Goal: Task Accomplishment & Management: Manage account settings

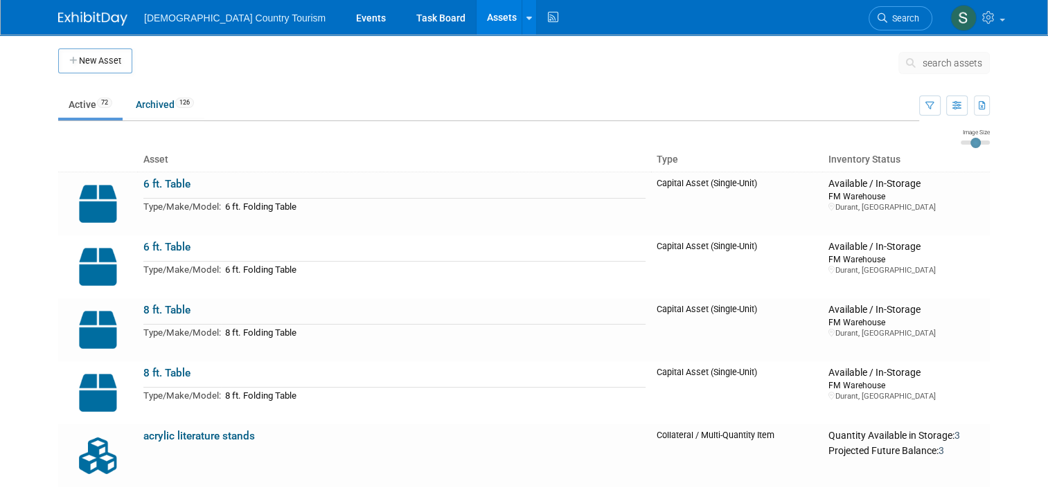
click at [476, 21] on link "Assets" at bounding box center [501, 17] width 51 height 35
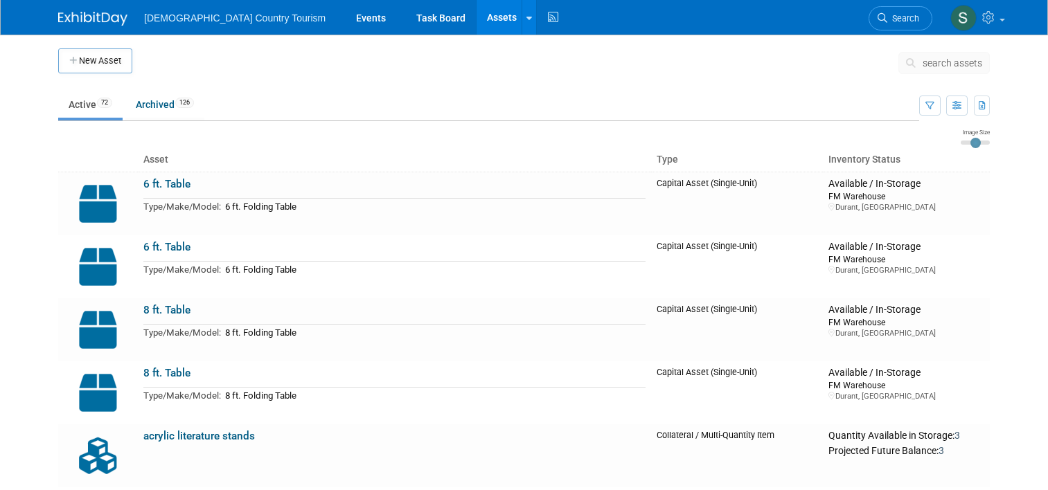
click at [86, 66] on button "New Asset" at bounding box center [95, 60] width 74 height 25
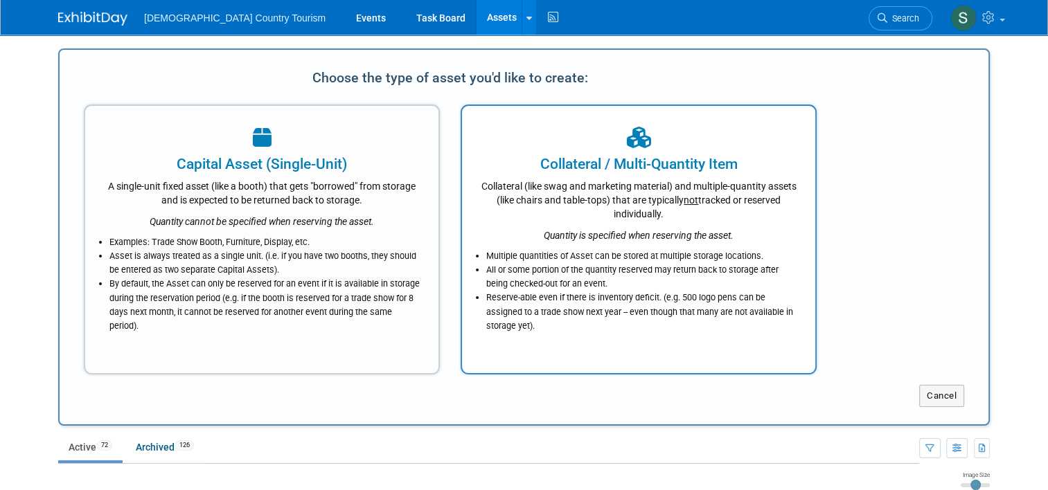
click at [562, 189] on div "Collateral (like swag and marketing material) and multiple-quantity assets (lik…" at bounding box center [638, 198] width 319 height 46
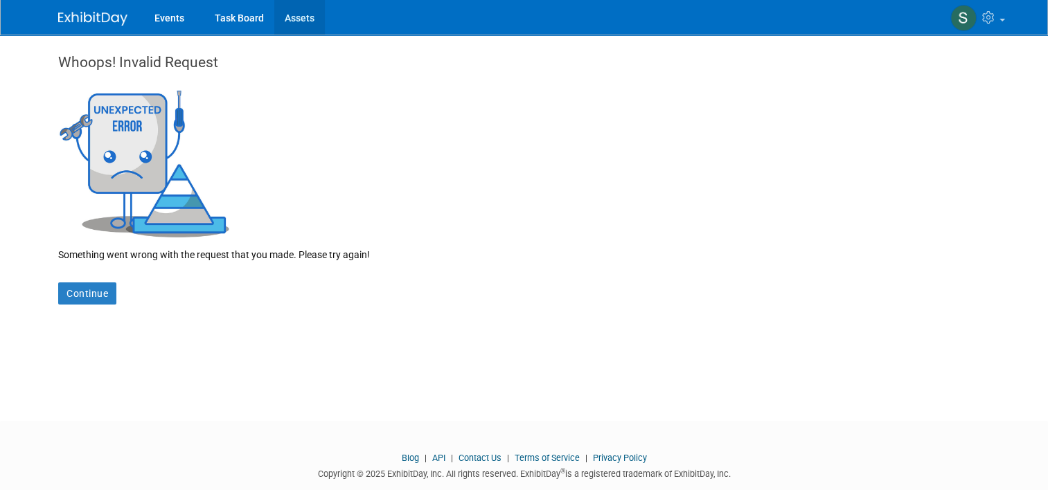
click at [290, 12] on link "Assets" at bounding box center [299, 17] width 51 height 35
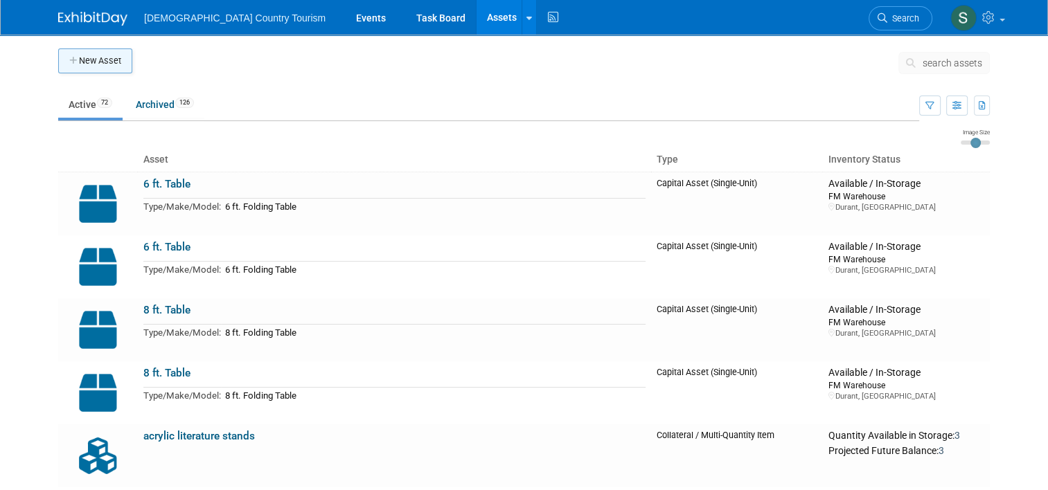
click at [84, 61] on button "New Asset" at bounding box center [95, 60] width 74 height 25
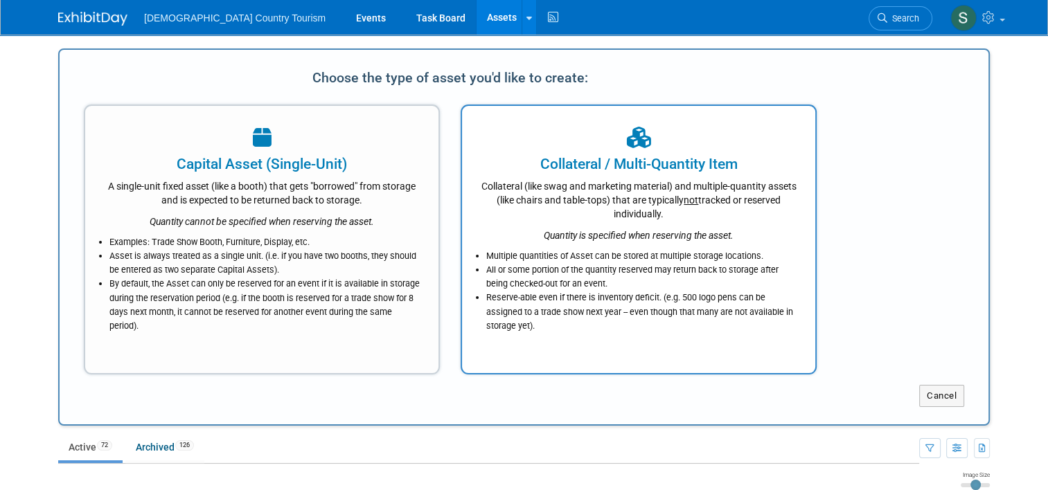
click at [553, 220] on div "Collateral (like swag and marketing material) and multiple-quantity assets (lik…" at bounding box center [638, 198] width 319 height 46
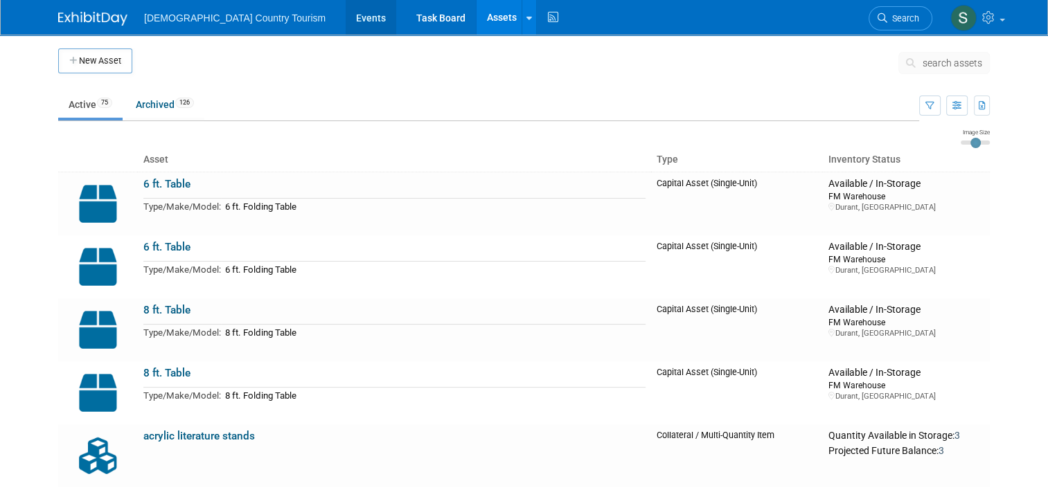
click at [346, 24] on link "Events" at bounding box center [371, 17] width 51 height 35
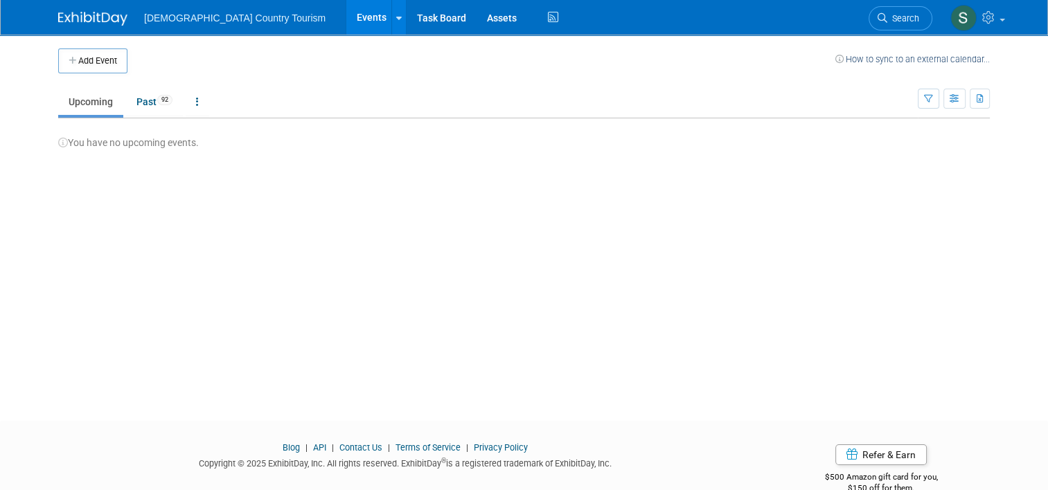
click at [92, 107] on link "Upcoming" at bounding box center [90, 102] width 65 height 26
click at [137, 107] on link "Past 92" at bounding box center [154, 102] width 57 height 26
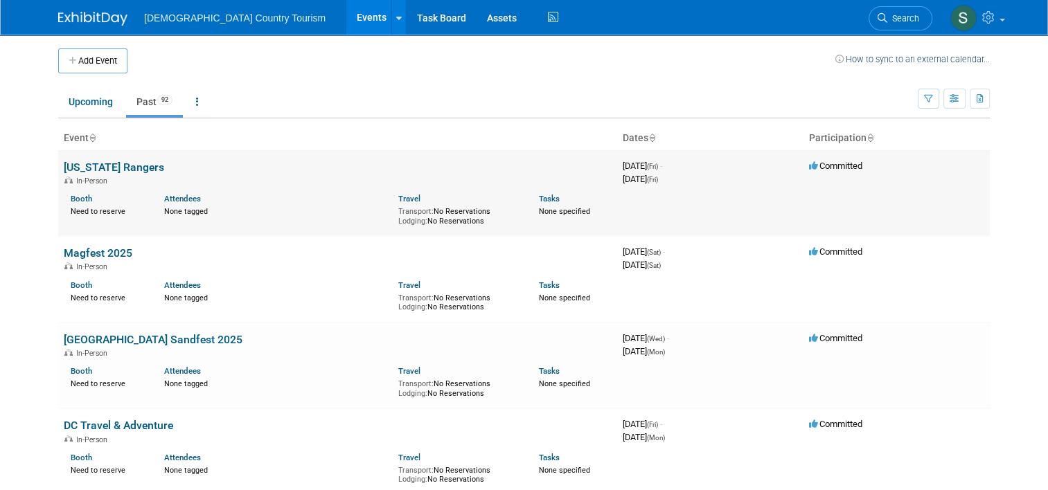
click at [105, 159] on td "[US_STATE] Rangers In-Person Booth Need to reserve Attendees None tagged Travel…" at bounding box center [337, 193] width 559 height 86
click at [107, 166] on link "[US_STATE] Rangers" at bounding box center [114, 167] width 100 height 13
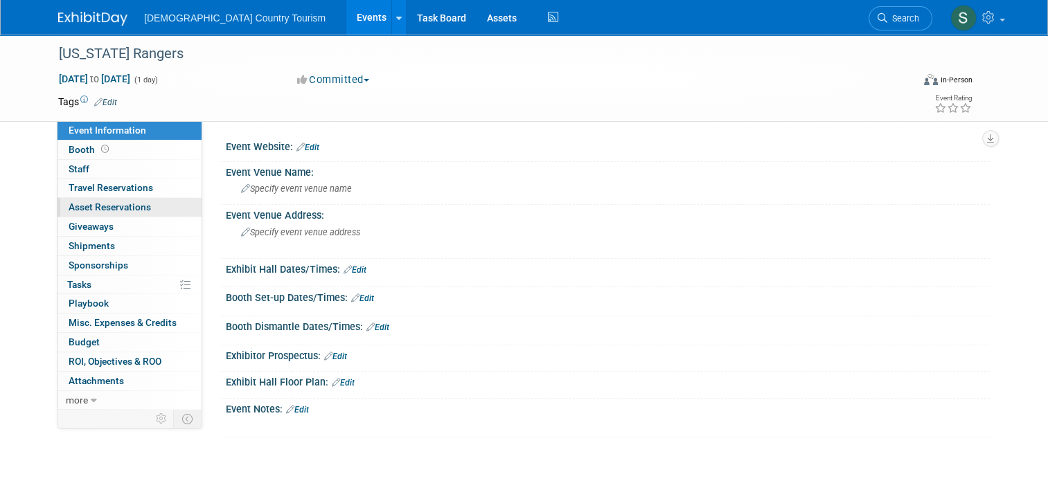
click at [148, 205] on link "0 Asset Reservations 0" at bounding box center [129, 207] width 144 height 19
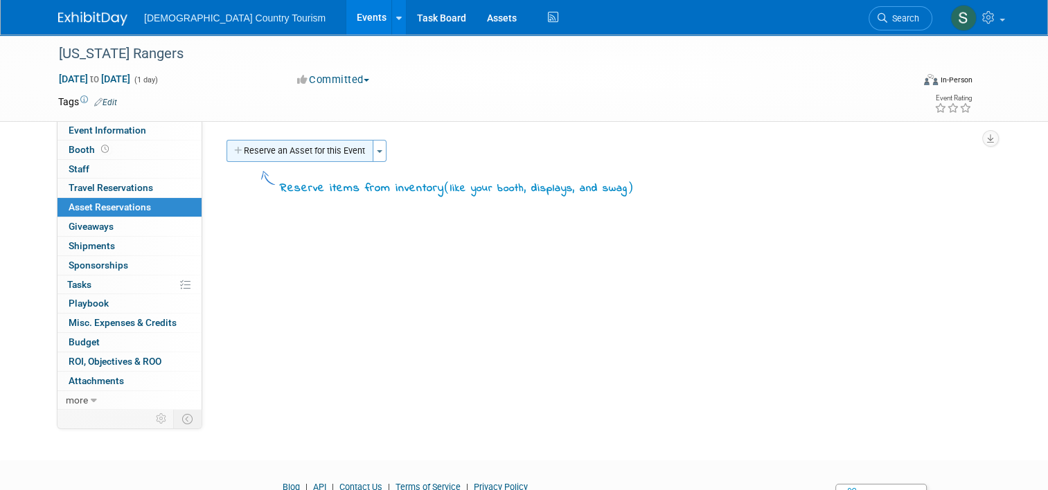
click at [337, 147] on button "Reserve an Asset for this Event" at bounding box center [299, 151] width 147 height 22
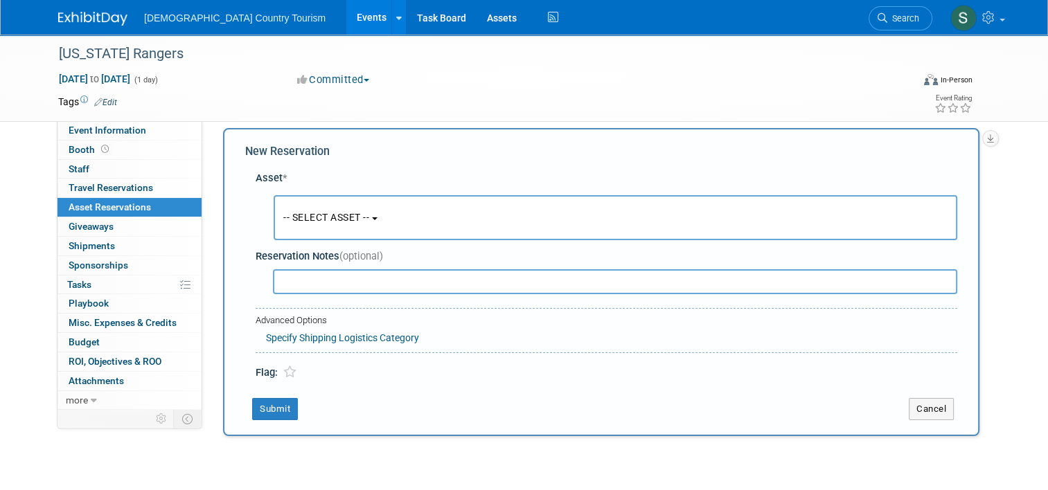
scroll to position [13, 0]
click at [370, 215] on button "-- SELECT ASSET --" at bounding box center [615, 216] width 683 height 45
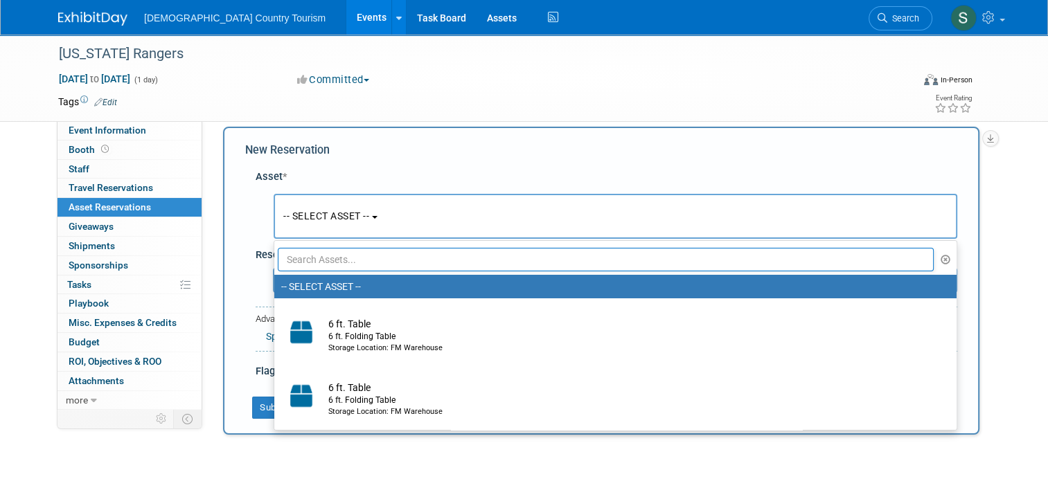
click at [366, 258] on input "text" at bounding box center [606, 260] width 656 height 24
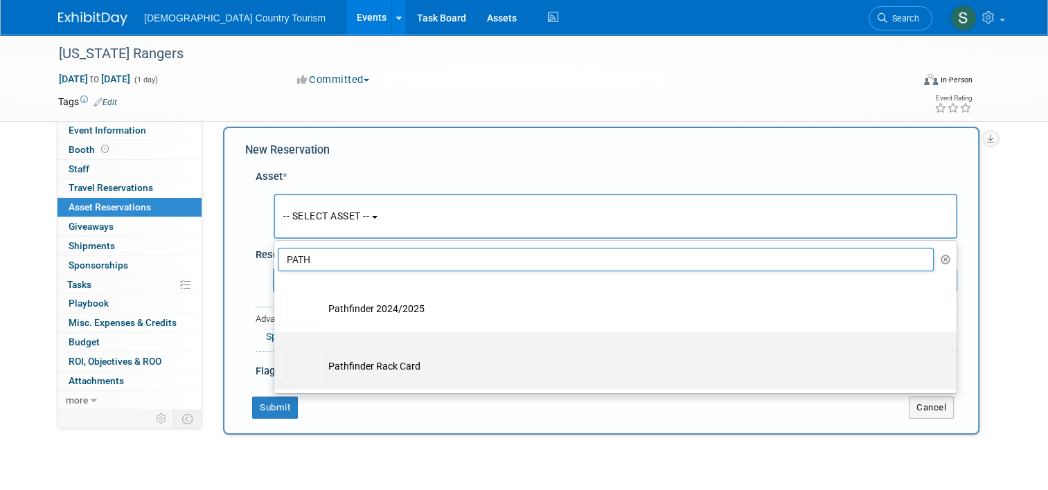
type input "PATH"
click at [342, 366] on td "Pathfinder Rack Card" at bounding box center [624, 366] width 607 height 30
click at [276, 349] on input "Pathfinder Rack Card" at bounding box center [271, 344] width 9 height 9
select select "10717219"
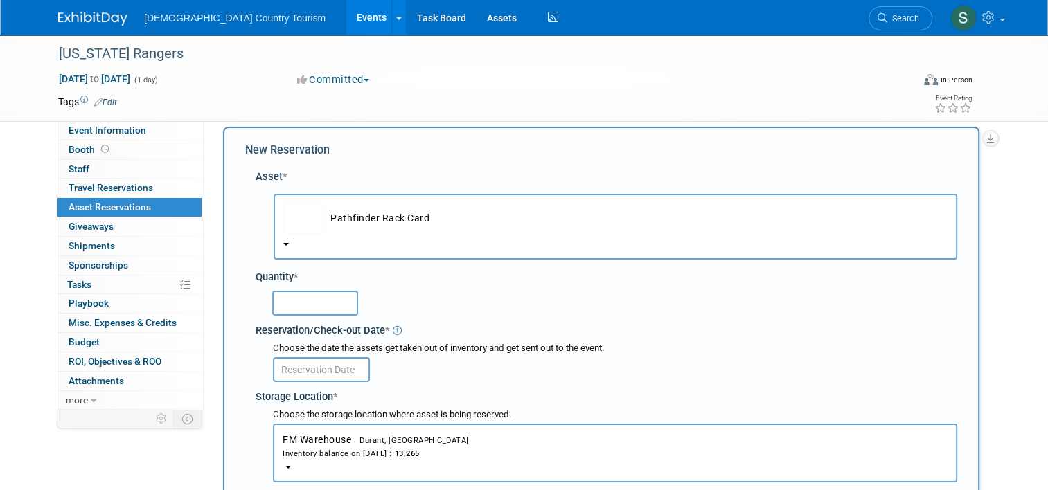
click at [321, 298] on input "text" at bounding box center [315, 303] width 86 height 25
type input "40"
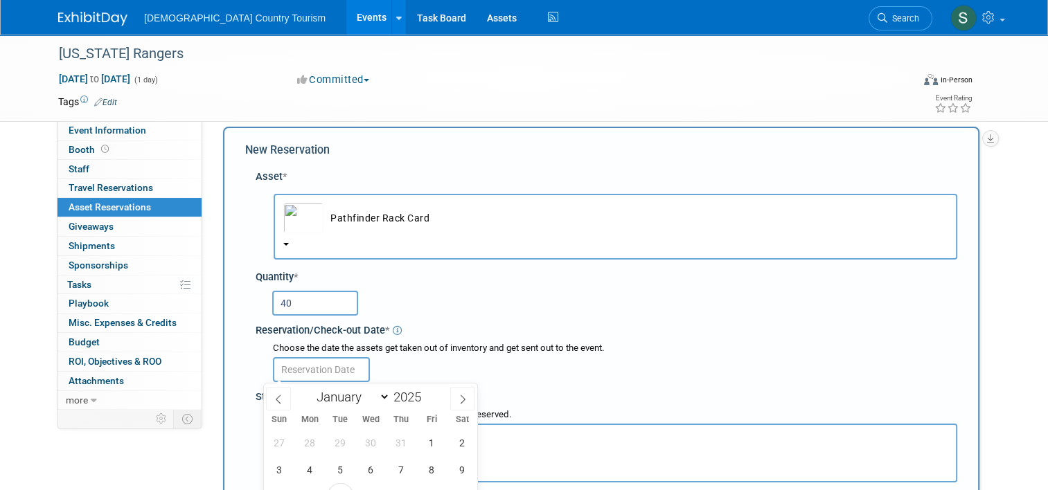
click at [319, 364] on input "text" at bounding box center [321, 369] width 97 height 25
click at [427, 468] on span "8" at bounding box center [431, 469] width 27 height 27
type input "Aug 8, 2025"
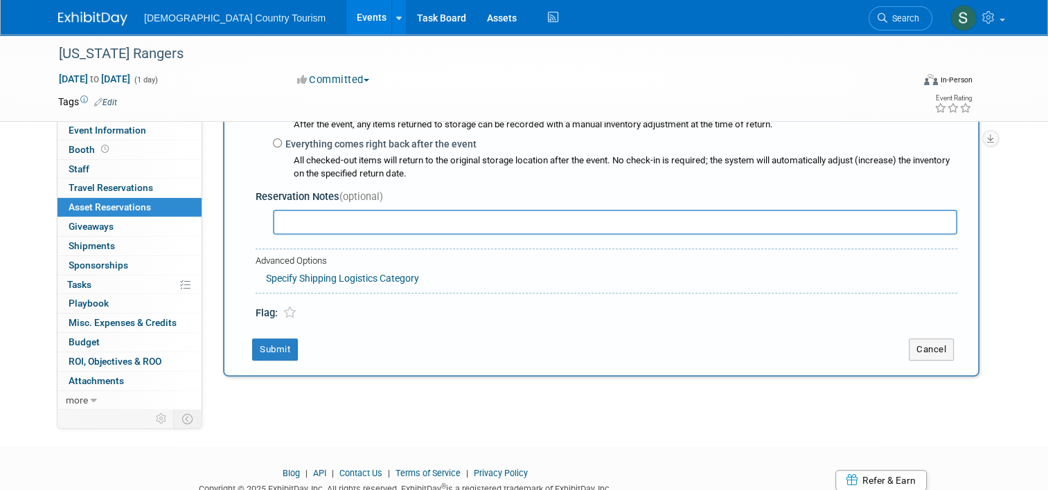
scroll to position [426, 0]
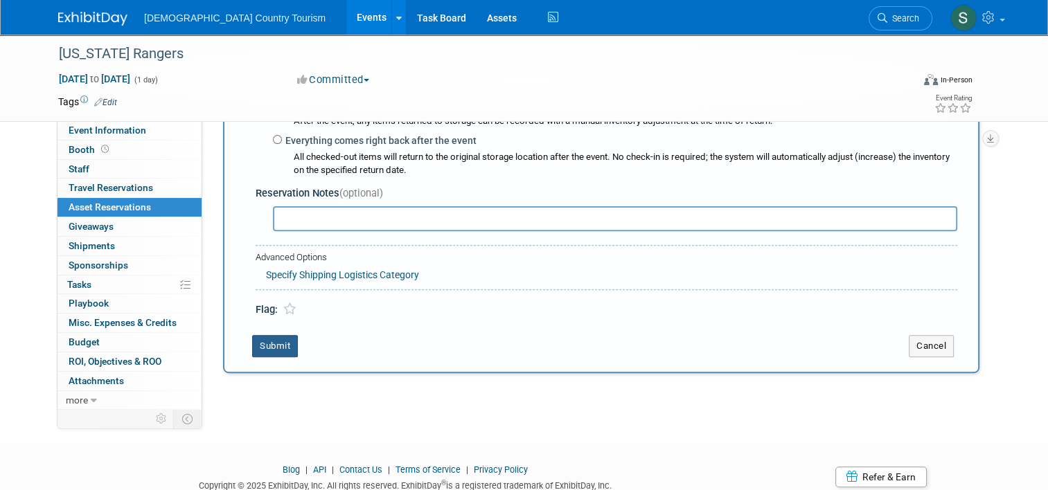
click at [271, 343] on button "Submit" at bounding box center [275, 346] width 46 height 22
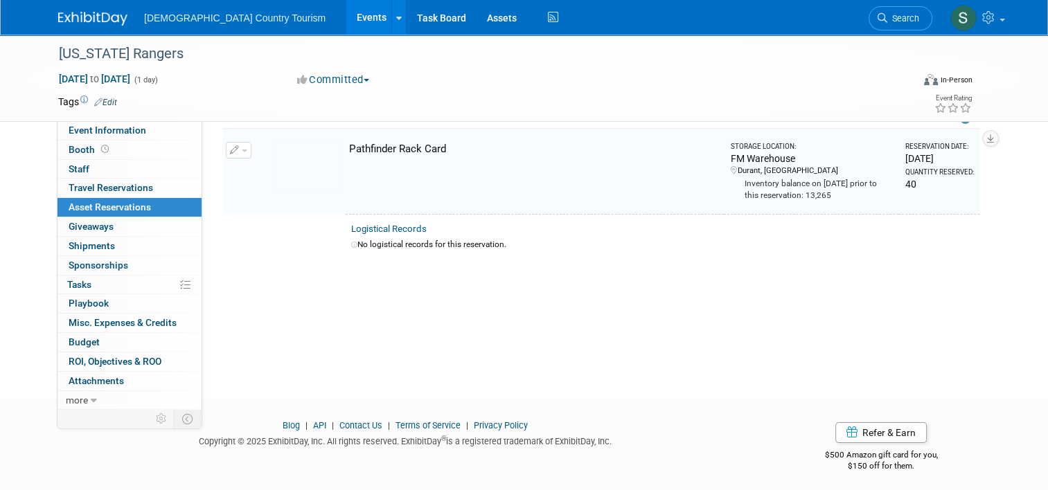
scroll to position [17, 0]
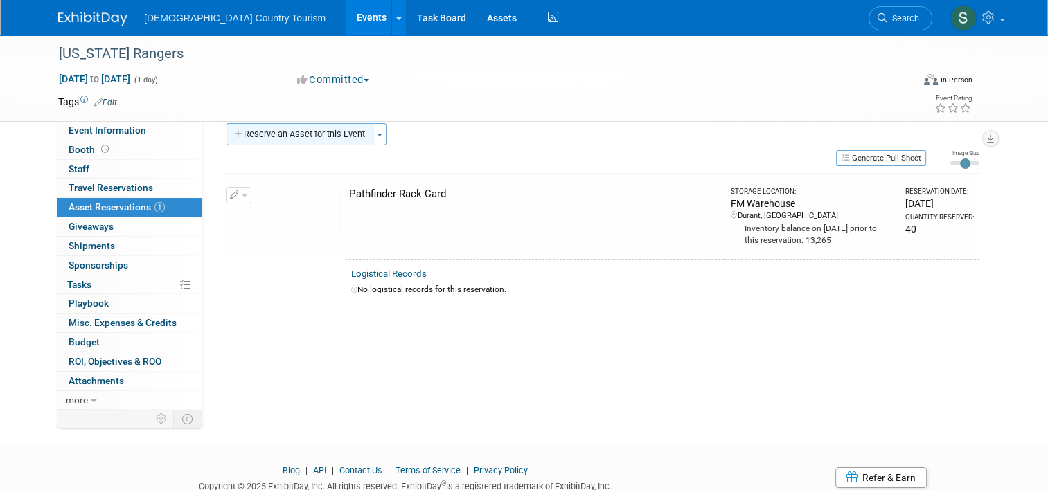
click at [348, 133] on button "Reserve an Asset for this Event" at bounding box center [299, 134] width 147 height 22
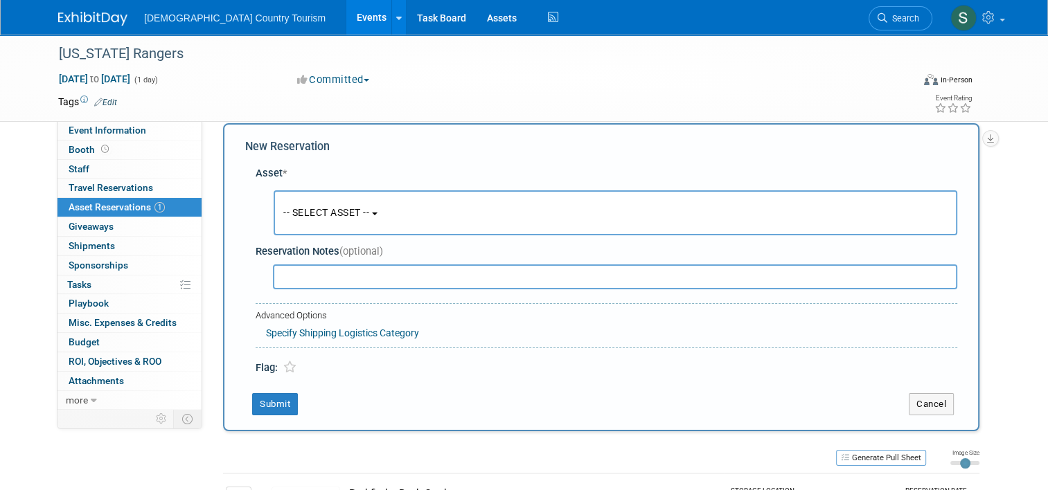
scroll to position [13, 0]
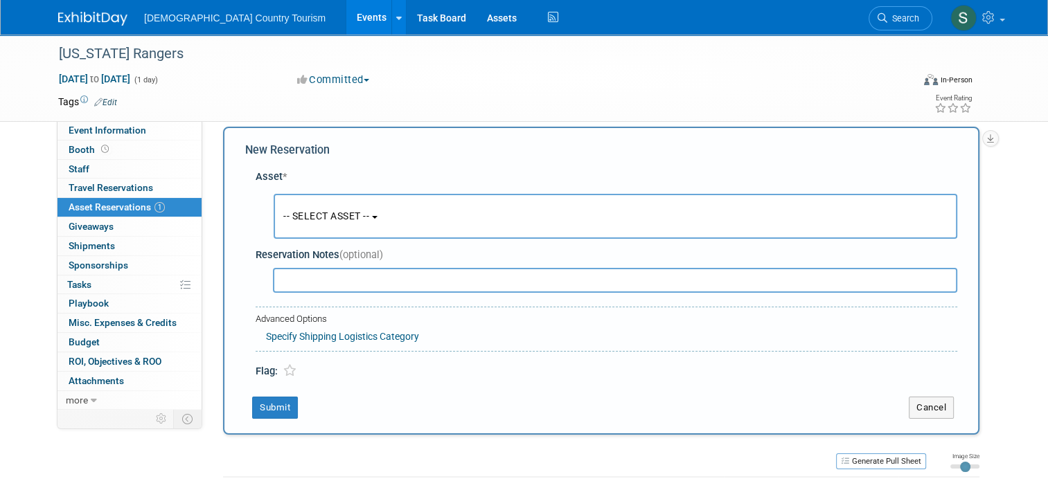
click at [357, 215] on span "-- SELECT ASSET --" at bounding box center [326, 216] width 86 height 11
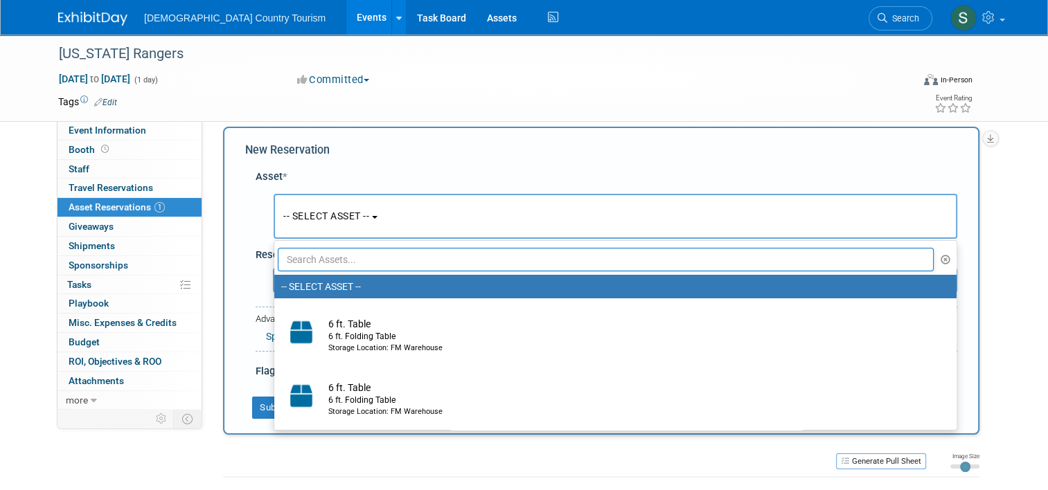
click at [356, 258] on input "text" at bounding box center [606, 260] width 656 height 24
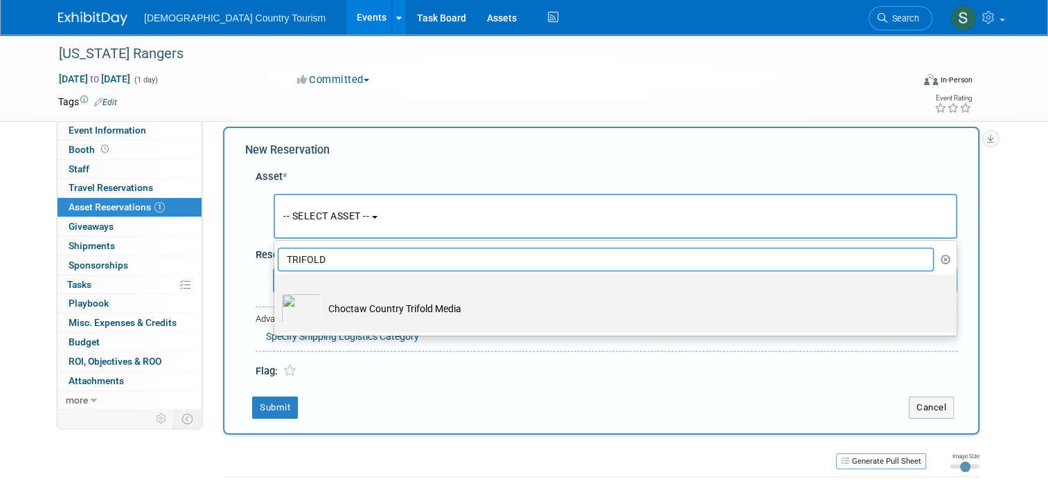
type input "TRIFOLD"
click at [355, 308] on td "Choctaw Country Trifold Media" at bounding box center [624, 309] width 607 height 30
click at [276, 292] on input "Choctaw Country Trifold Media" at bounding box center [271, 287] width 9 height 9
select select "10717842"
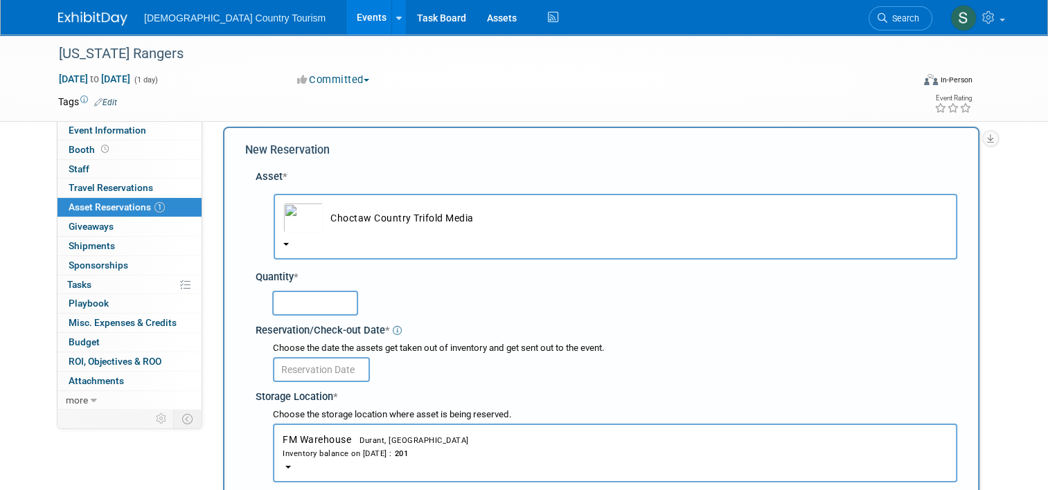
click at [324, 307] on input "text" at bounding box center [315, 303] width 86 height 25
type input "35"
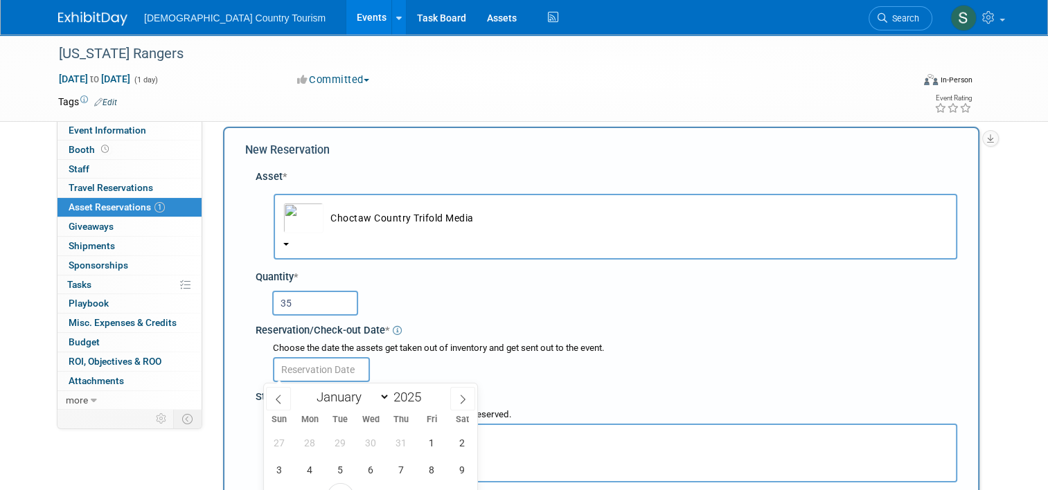
click at [320, 368] on input "text" at bounding box center [321, 369] width 97 height 25
click at [436, 466] on span "8" at bounding box center [431, 469] width 27 height 27
type input "Aug 8, 2025"
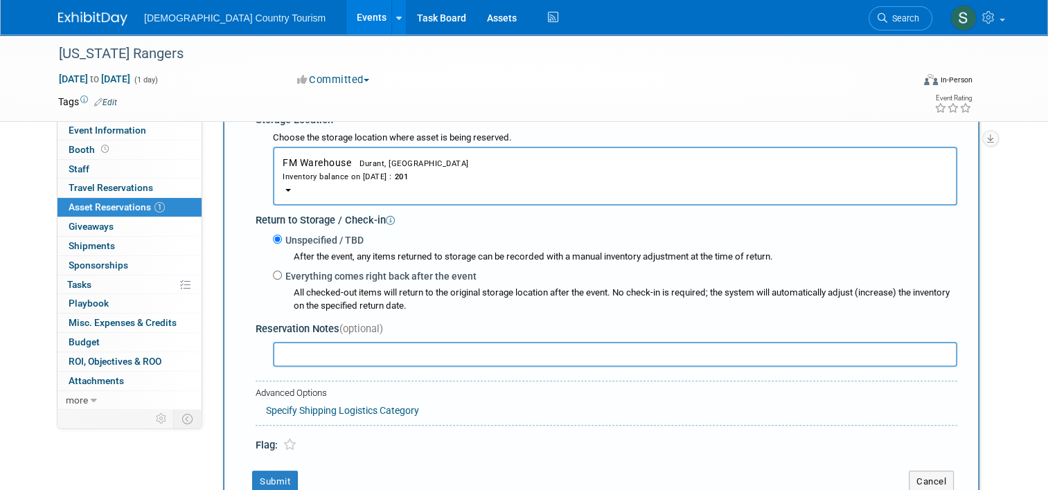
click at [436, 466] on div "New Reservation Asset * -- SELECT ASSET -- <table style='display: inline-block;…" at bounding box center [601, 179] width 756 height 659
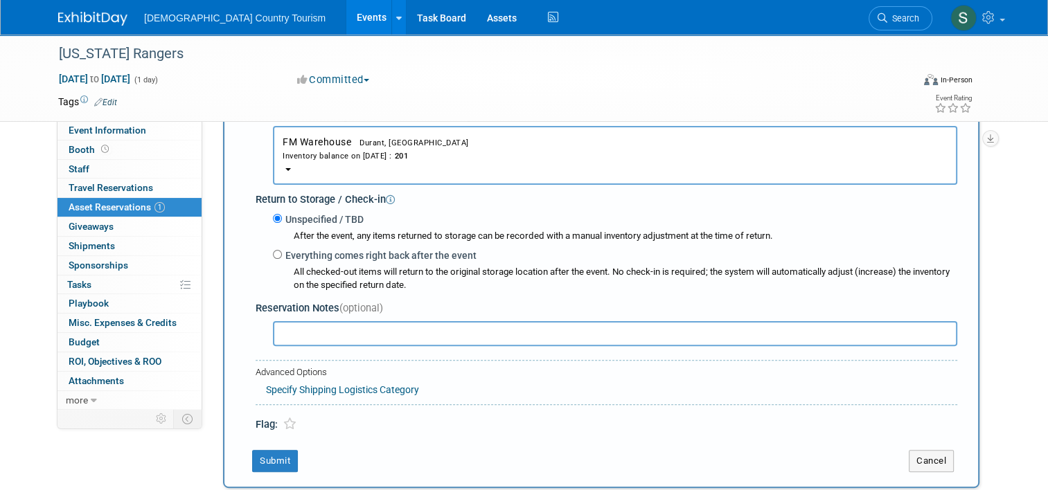
click at [436, 466] on div "New Reservation Asset * -- SELECT ASSET -- <table style='display: inline-block;…" at bounding box center [601, 158] width 756 height 659
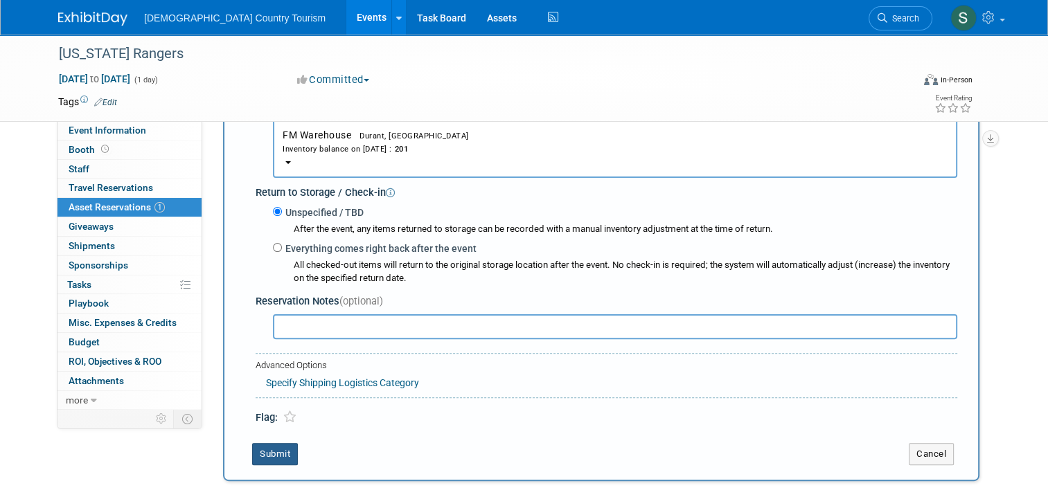
click at [263, 454] on button "Submit" at bounding box center [275, 454] width 46 height 22
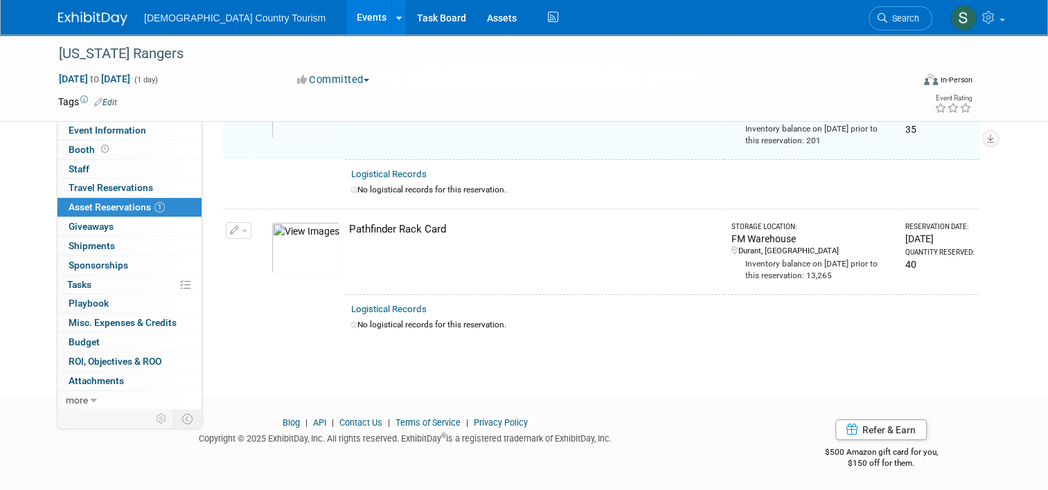
scroll to position [17, 0]
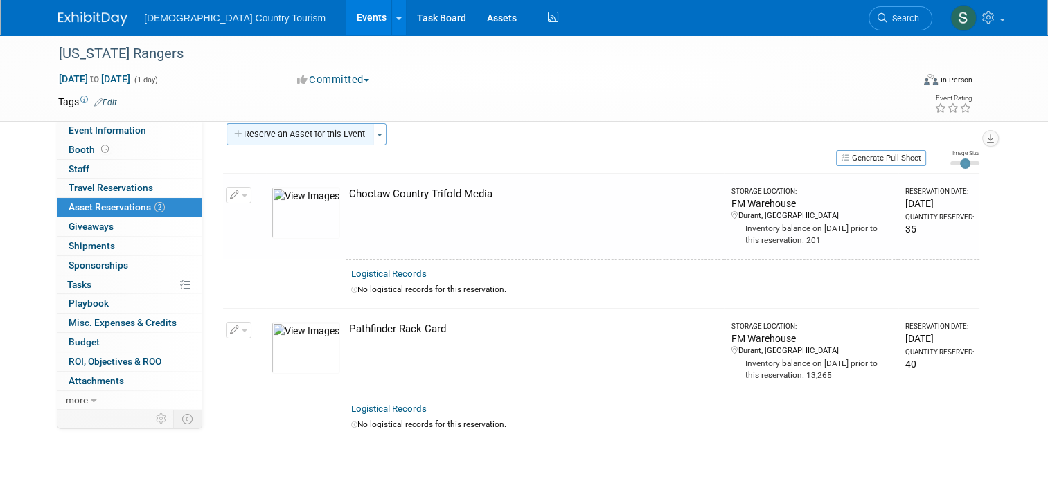
click at [328, 134] on button "Reserve an Asset for this Event" at bounding box center [299, 134] width 147 height 22
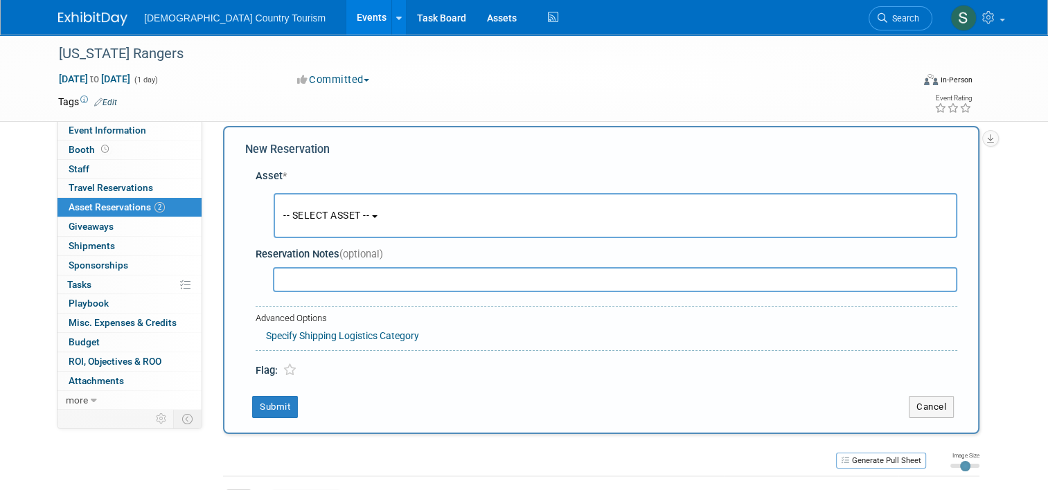
scroll to position [13, 0]
click at [346, 220] on span "-- SELECT ASSET --" at bounding box center [326, 216] width 86 height 11
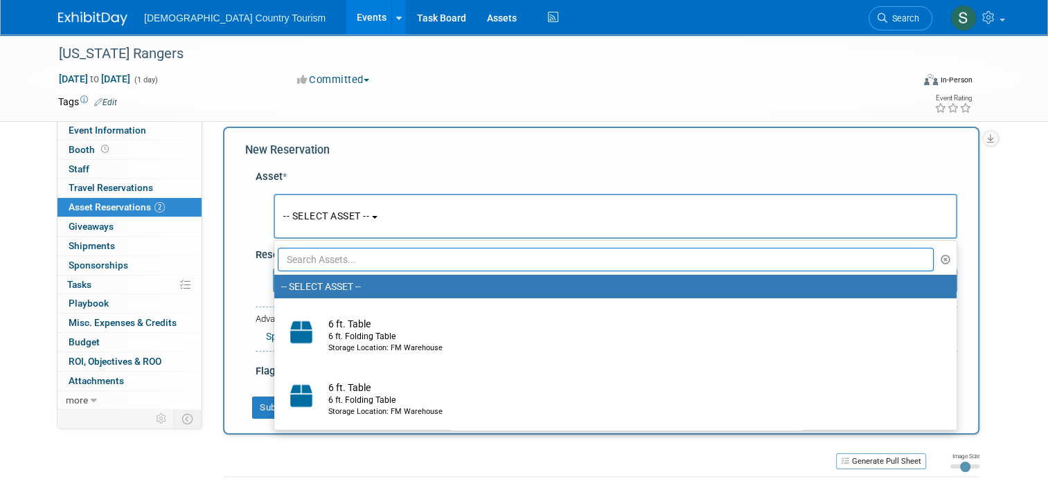
click at [349, 258] on input "text" at bounding box center [606, 260] width 656 height 24
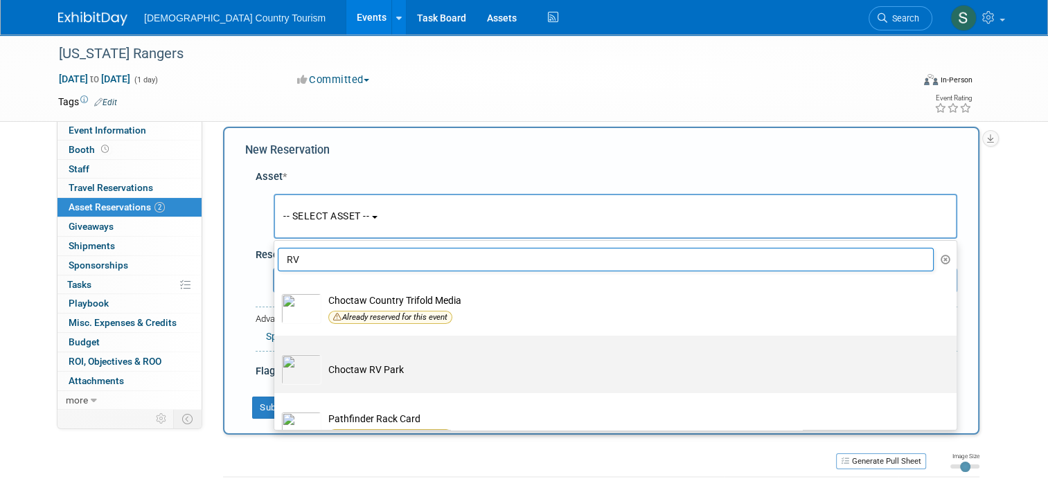
type input "RV"
click at [337, 367] on td "Choctaw RV Park" at bounding box center [624, 370] width 607 height 30
click at [276, 352] on input "Choctaw RV Park" at bounding box center [271, 347] width 9 height 9
select select "10711749"
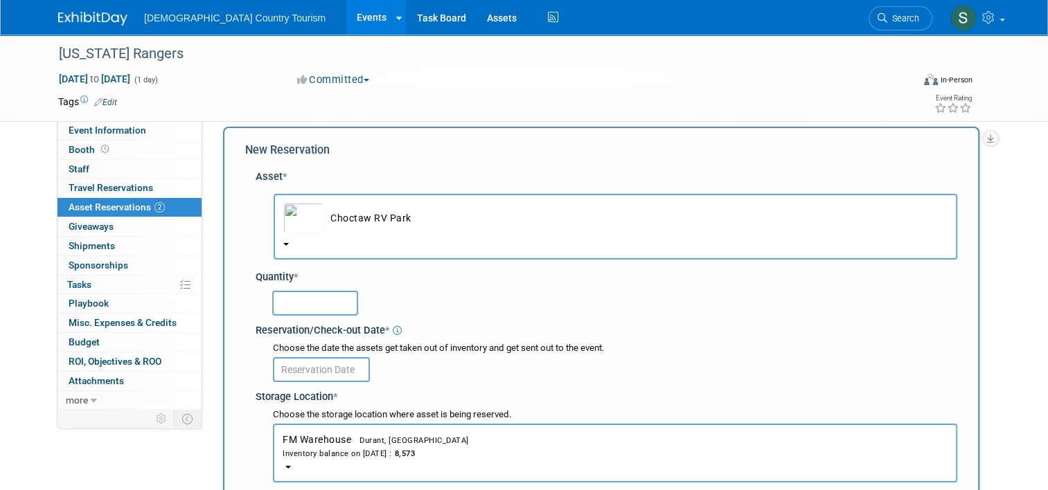
click at [319, 303] on input "text" at bounding box center [315, 303] width 86 height 25
type input "10"
click at [318, 364] on input "text" at bounding box center [321, 369] width 97 height 25
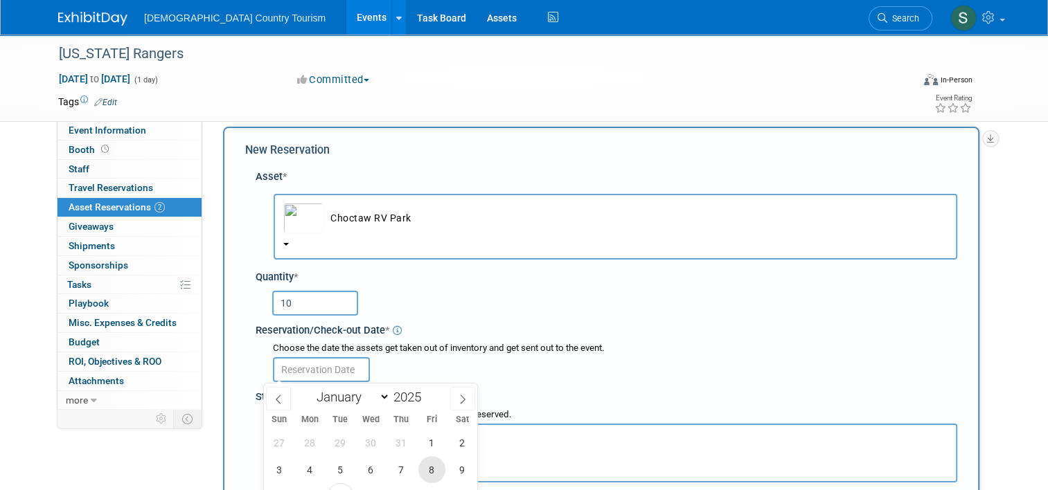
click at [422, 469] on span "8" at bounding box center [431, 469] width 27 height 27
type input "Aug 8, 2025"
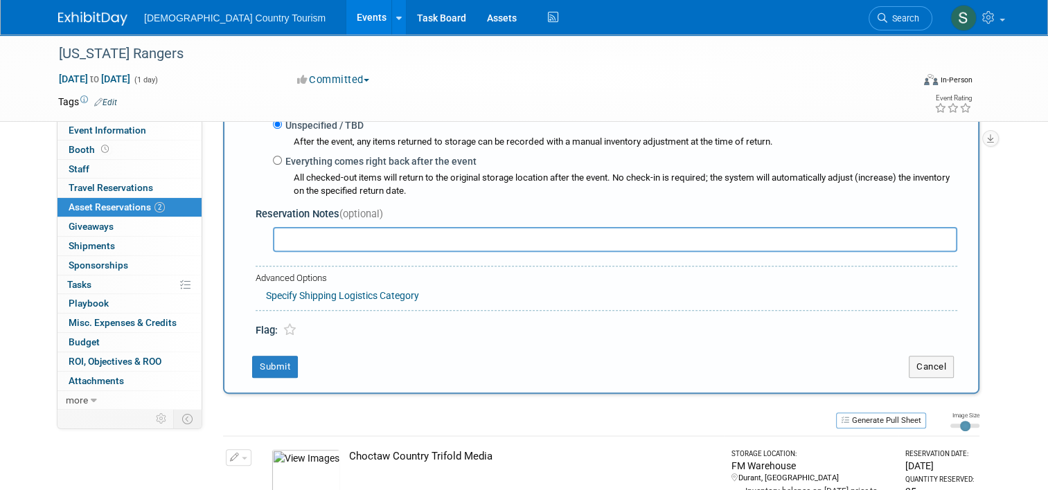
scroll to position [429, 0]
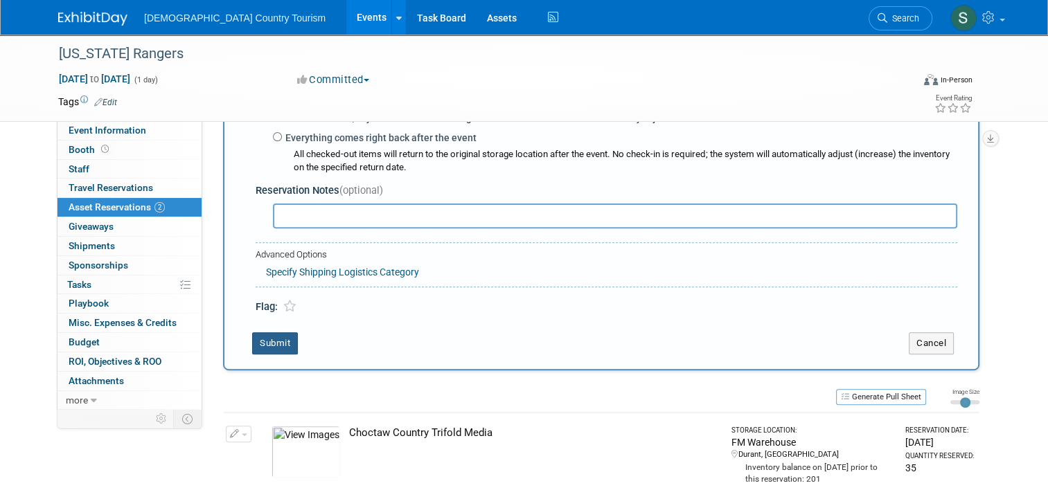
click at [270, 338] on button "Submit" at bounding box center [275, 343] width 46 height 22
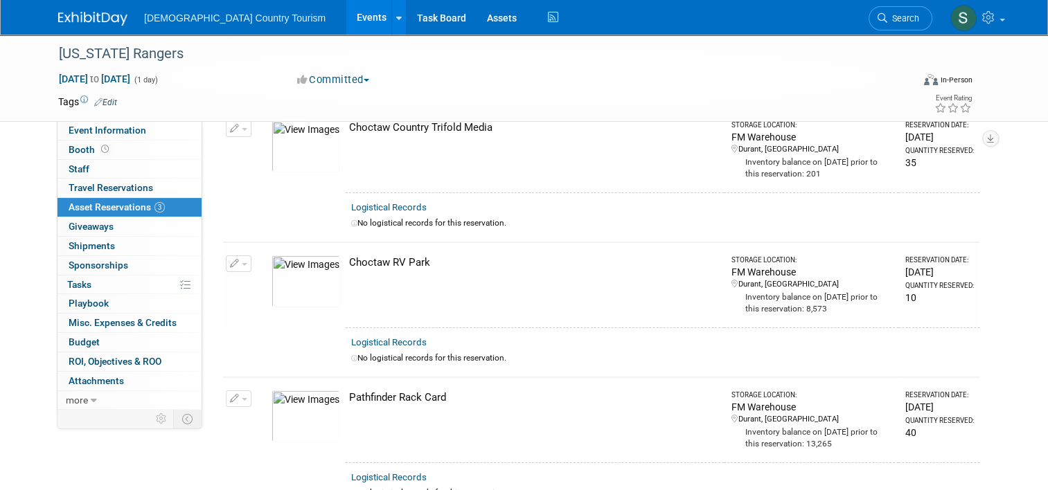
scroll to position [0, 0]
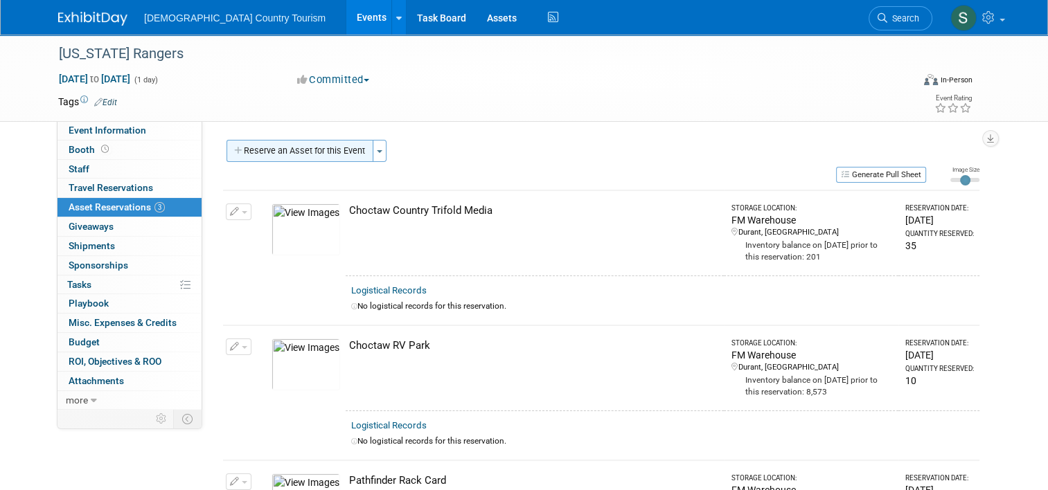
click at [296, 149] on button "Reserve an Asset for this Event" at bounding box center [299, 151] width 147 height 22
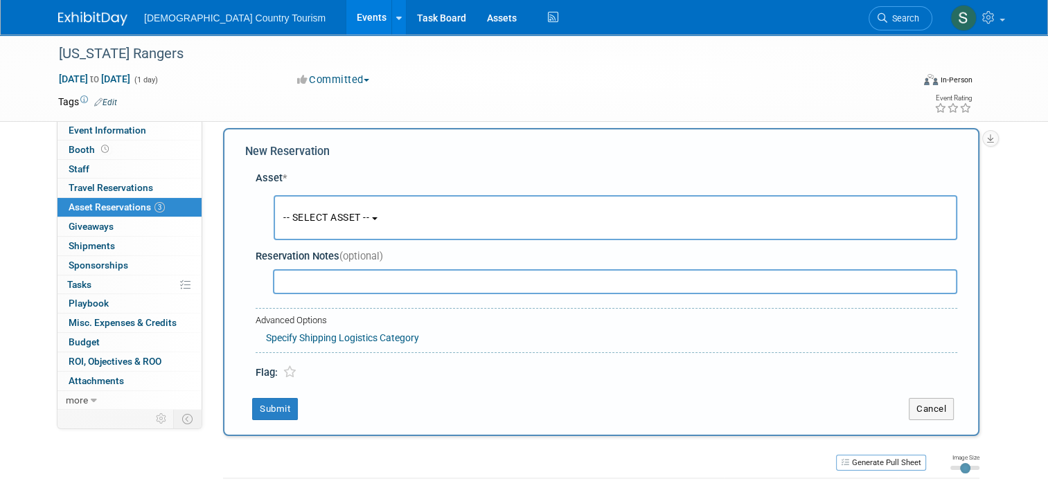
scroll to position [13, 0]
click at [318, 197] on button "-- SELECT ASSET --" at bounding box center [615, 216] width 683 height 45
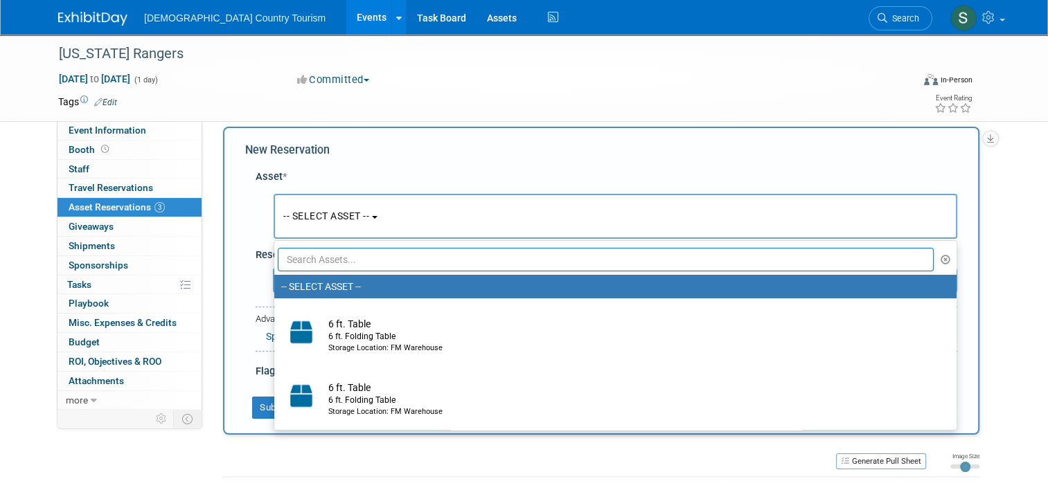
click at [317, 264] on input "text" at bounding box center [606, 260] width 656 height 24
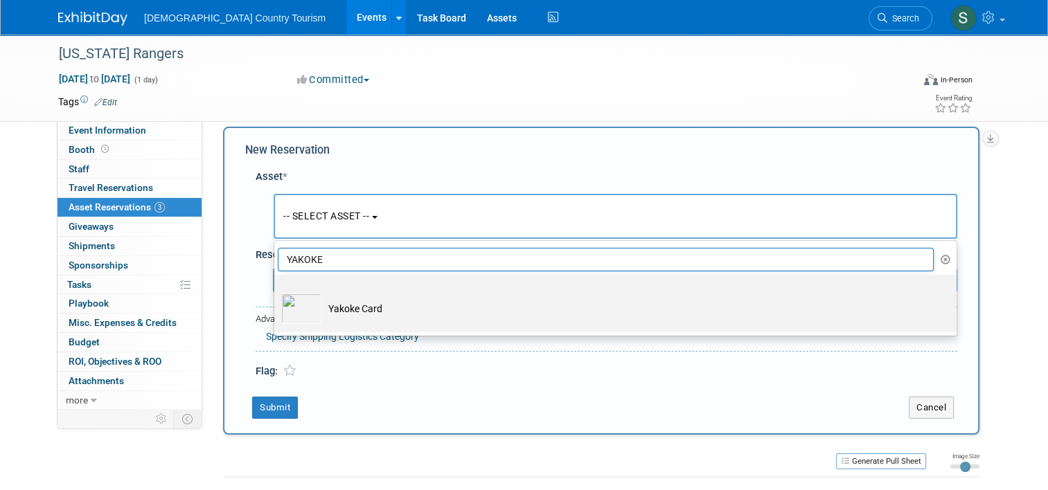
type input "YAKOKE"
click at [324, 310] on td "Yakoke Card" at bounding box center [624, 309] width 607 height 30
click at [276, 292] on input "Yakoke Card" at bounding box center [271, 287] width 9 height 9
select select "10727854"
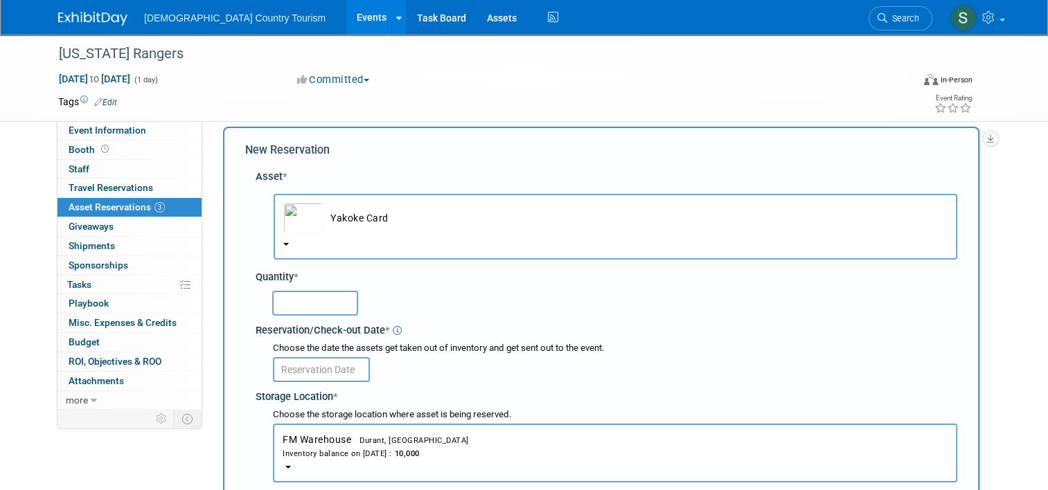
click at [319, 302] on input "text" at bounding box center [315, 303] width 86 height 25
type input "3"
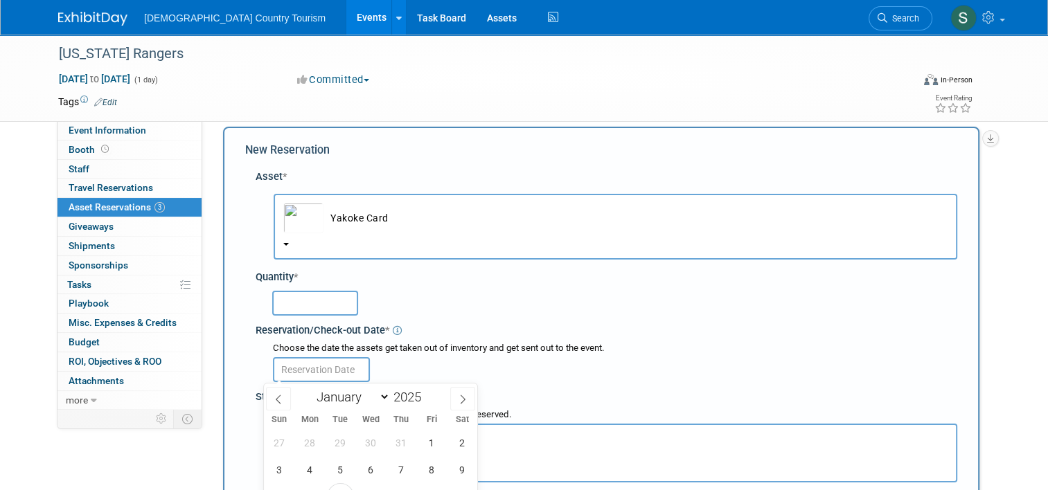
click at [315, 371] on input "text" at bounding box center [321, 369] width 97 height 25
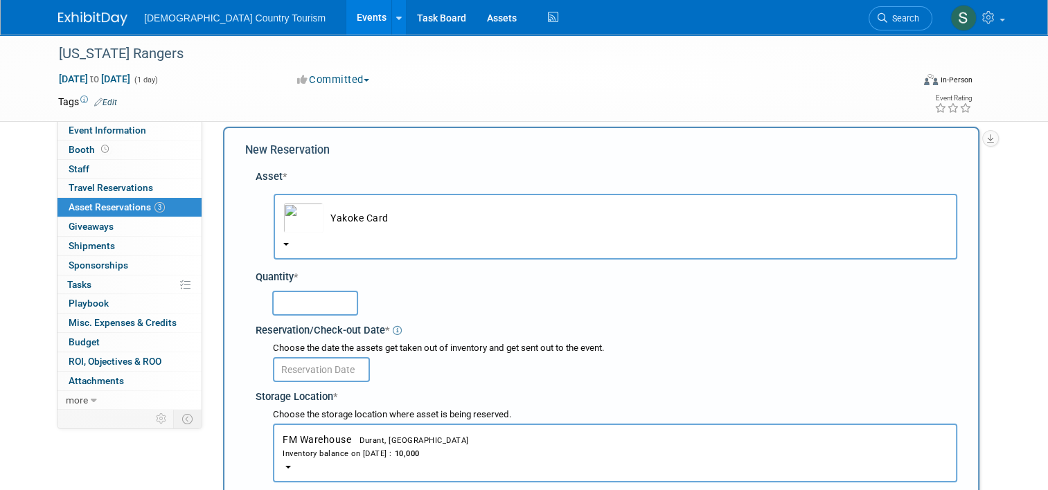
click at [312, 296] on input "text" at bounding box center [315, 303] width 86 height 25
type input "375"
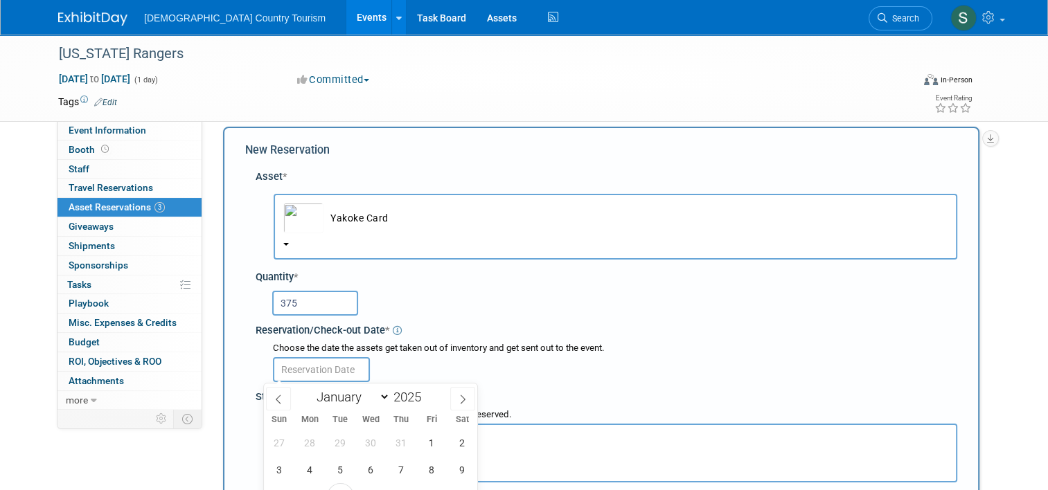
click at [316, 374] on input "text" at bounding box center [321, 369] width 97 height 25
click at [433, 470] on span "8" at bounding box center [431, 469] width 27 height 27
type input "[DATE]"
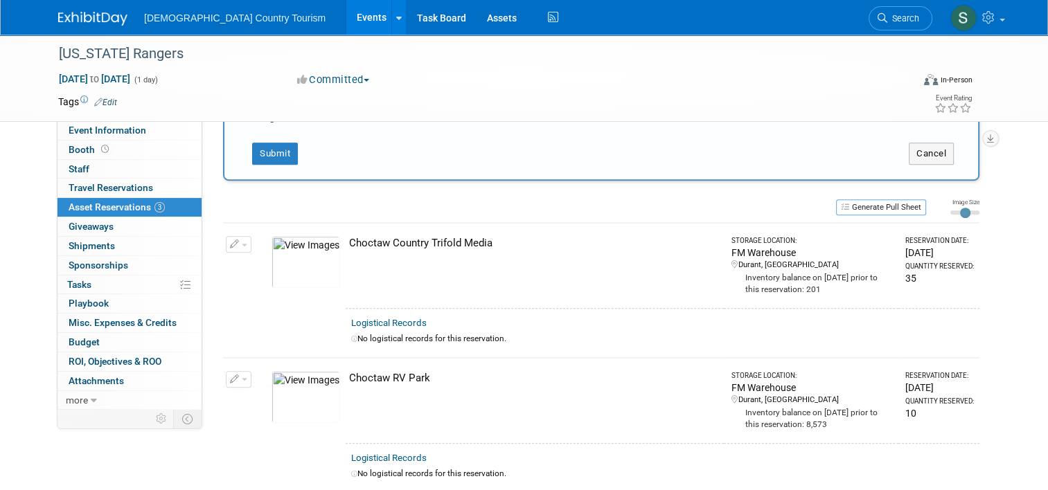
scroll to position [623, 0]
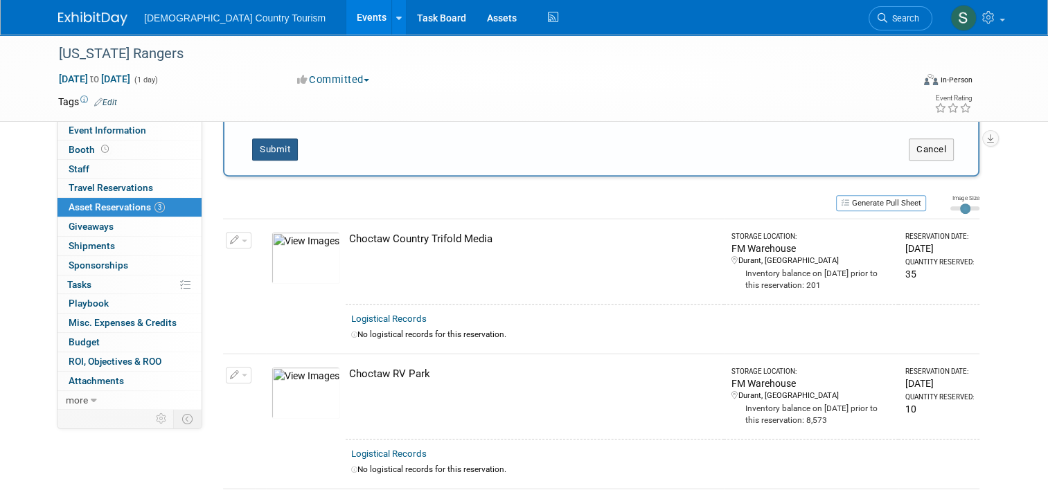
click at [256, 156] on button "Submit" at bounding box center [275, 149] width 46 height 22
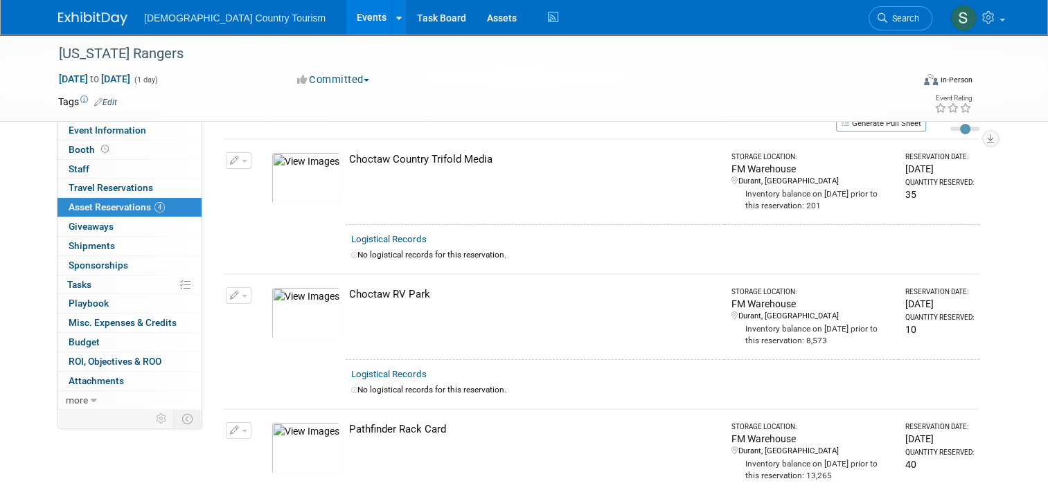
scroll to position [0, 0]
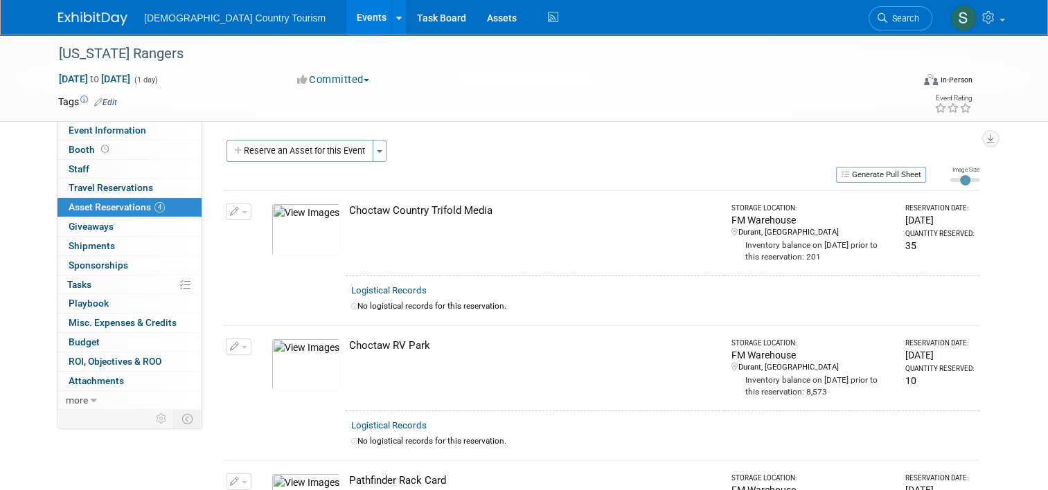
click at [256, 156] on button "Reserve an Asset for this Event" at bounding box center [299, 151] width 147 height 22
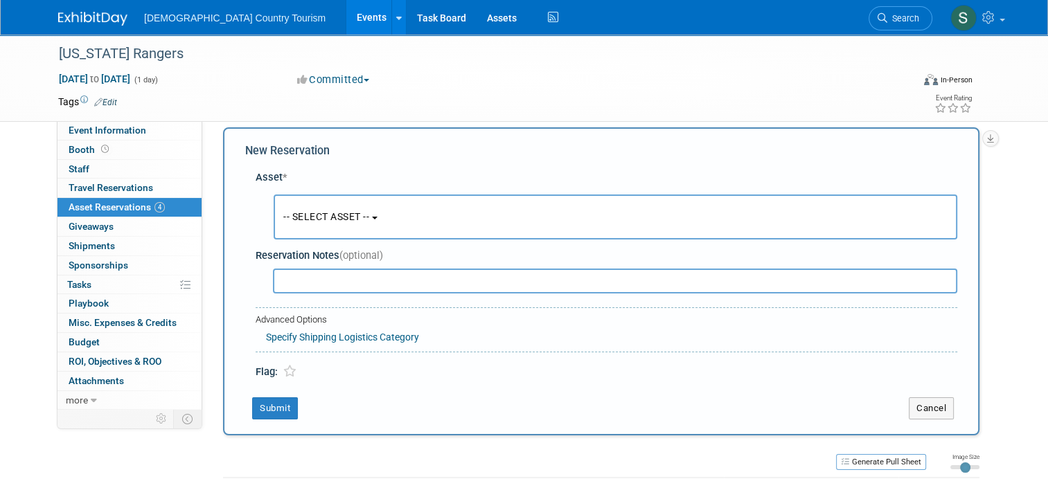
scroll to position [13, 0]
click at [312, 219] on span "-- SELECT ASSET --" at bounding box center [326, 216] width 86 height 11
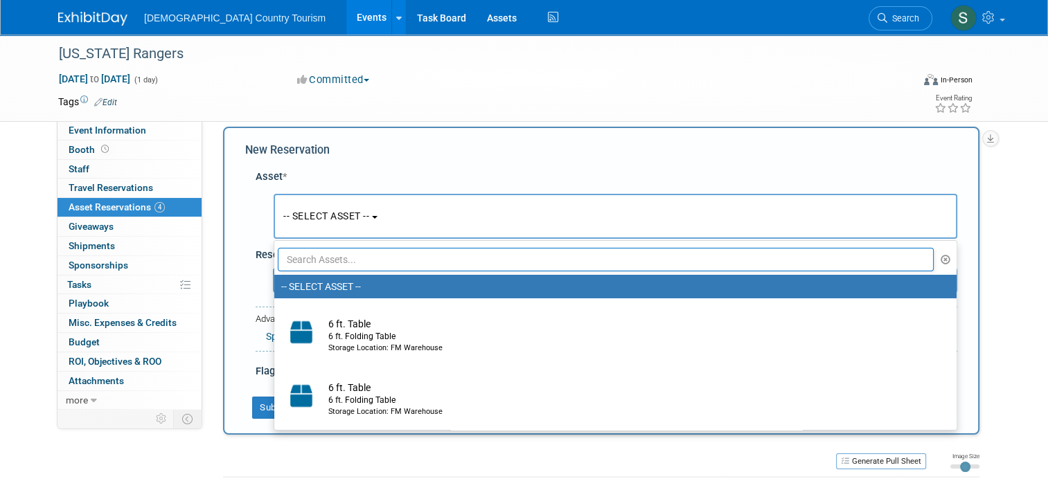
click at [324, 266] on input "text" at bounding box center [606, 260] width 656 height 24
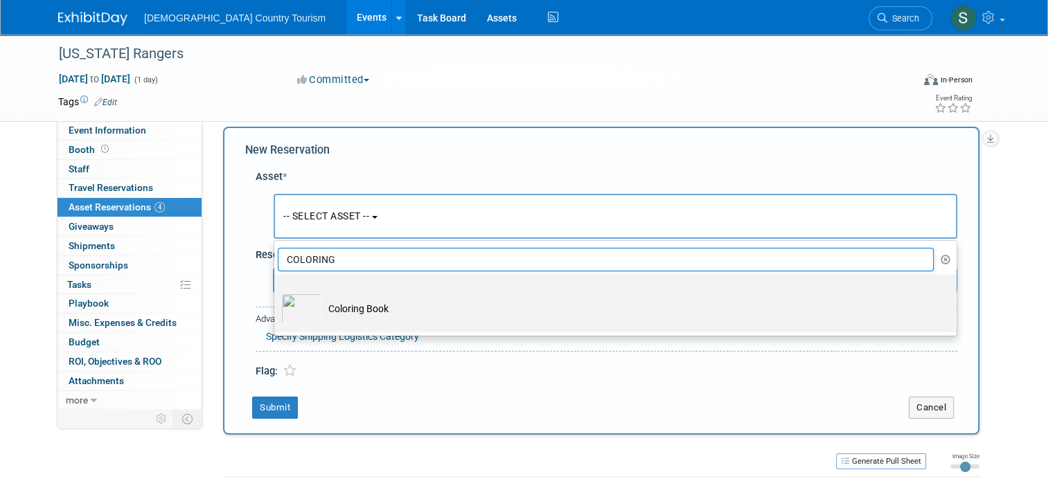
type input "COLORING"
click at [321, 317] on td "Coloring Book" at bounding box center [624, 309] width 607 height 30
click at [276, 292] on input "Coloring Book" at bounding box center [271, 287] width 9 height 9
select select "10712652"
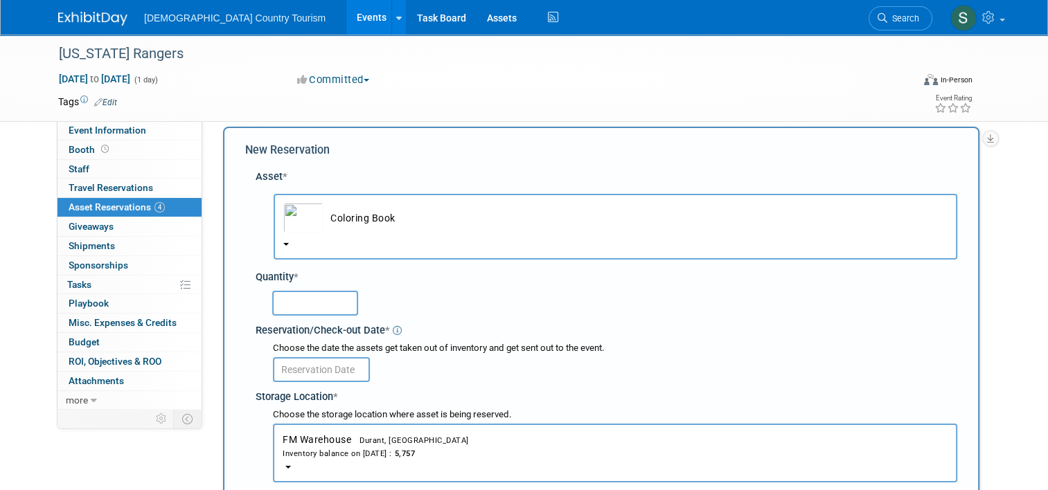
click at [319, 307] on input "text" at bounding box center [315, 303] width 86 height 25
type input "495"
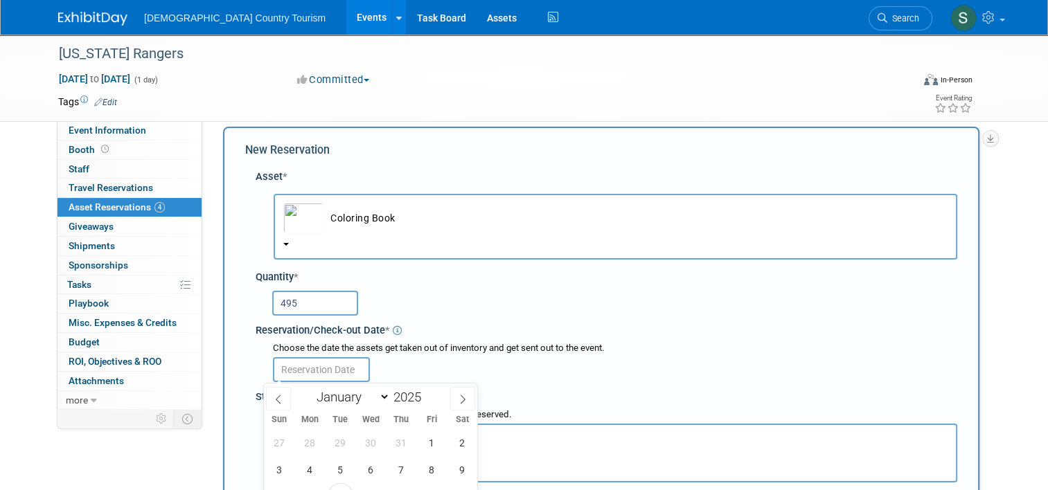
click at [319, 363] on input "text" at bounding box center [321, 369] width 97 height 25
click at [432, 469] on span "8" at bounding box center [431, 469] width 27 height 27
type input "[DATE]"
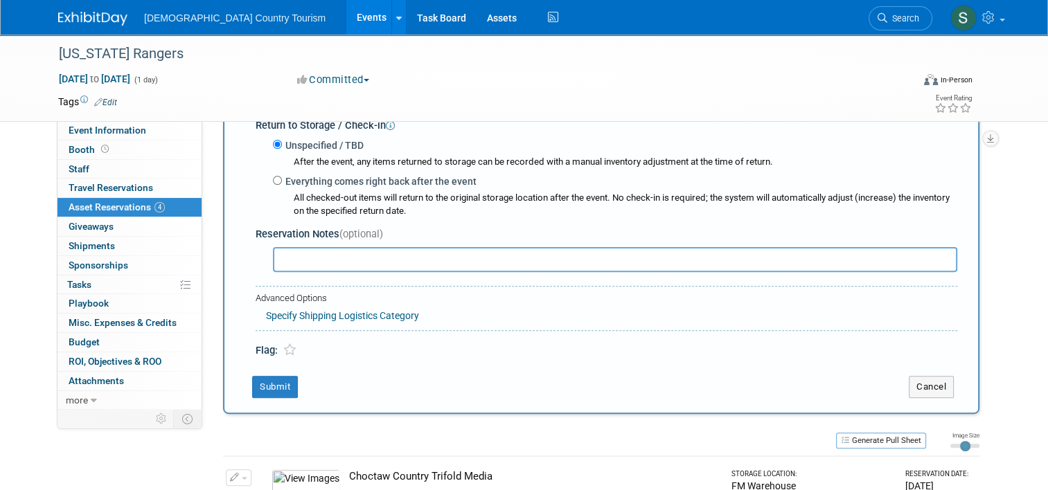
scroll to position [401, 0]
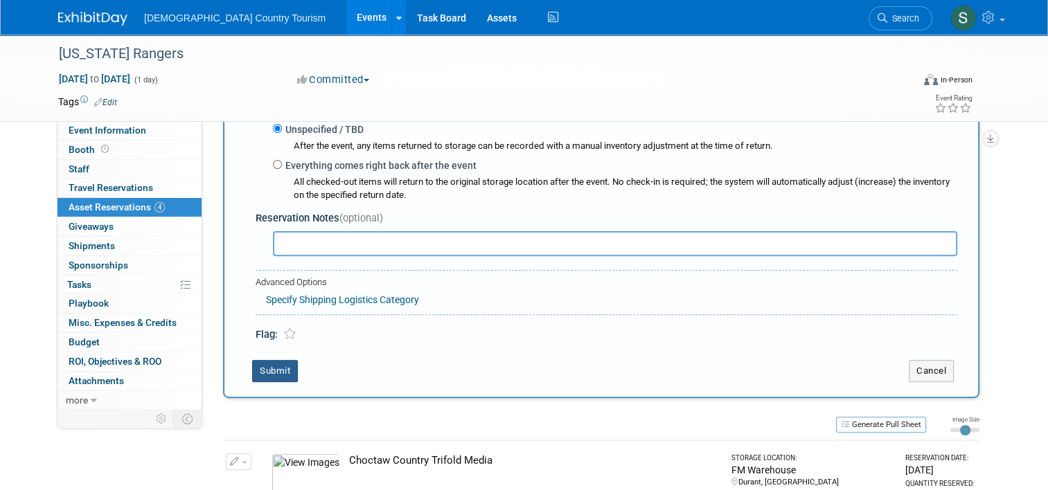
click at [278, 361] on button "Submit" at bounding box center [275, 371] width 46 height 22
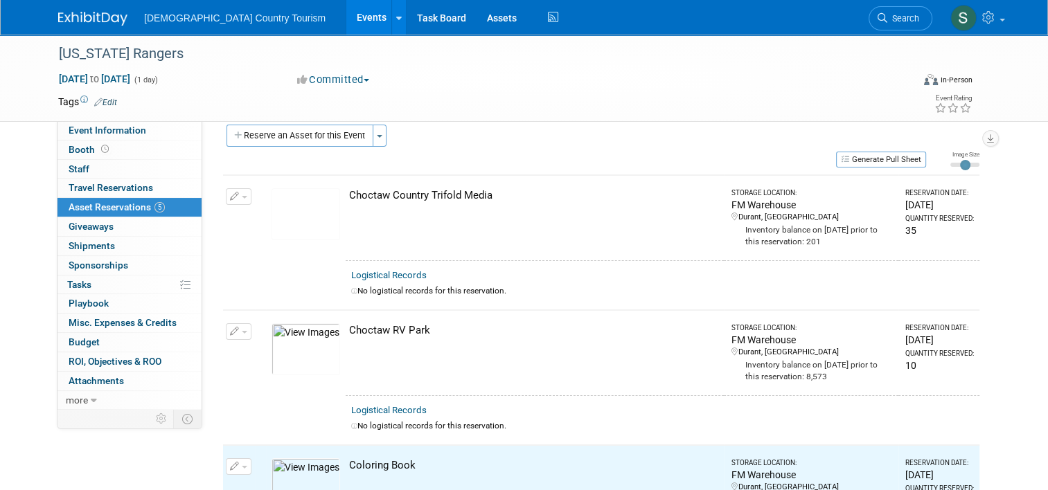
scroll to position [0, 0]
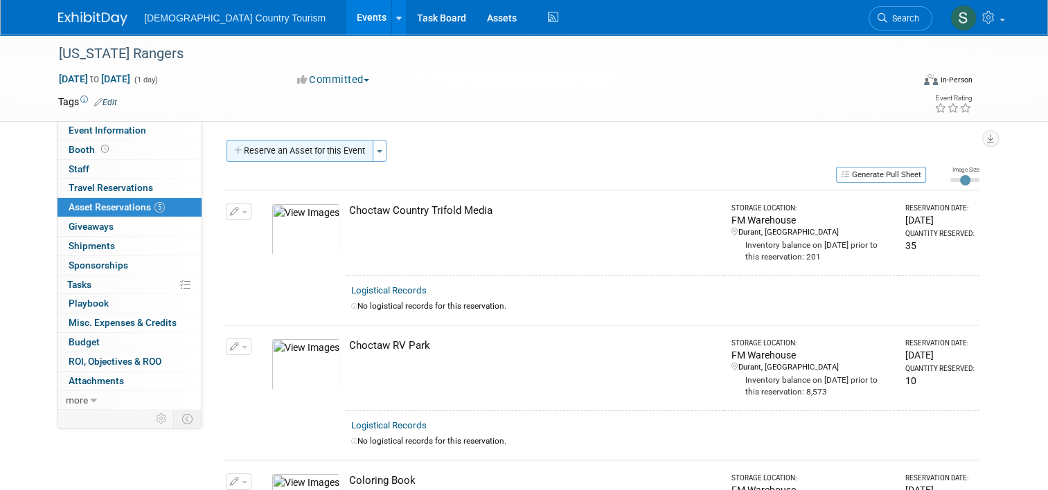
click at [346, 145] on button "Reserve an Asset for this Event" at bounding box center [299, 151] width 147 height 22
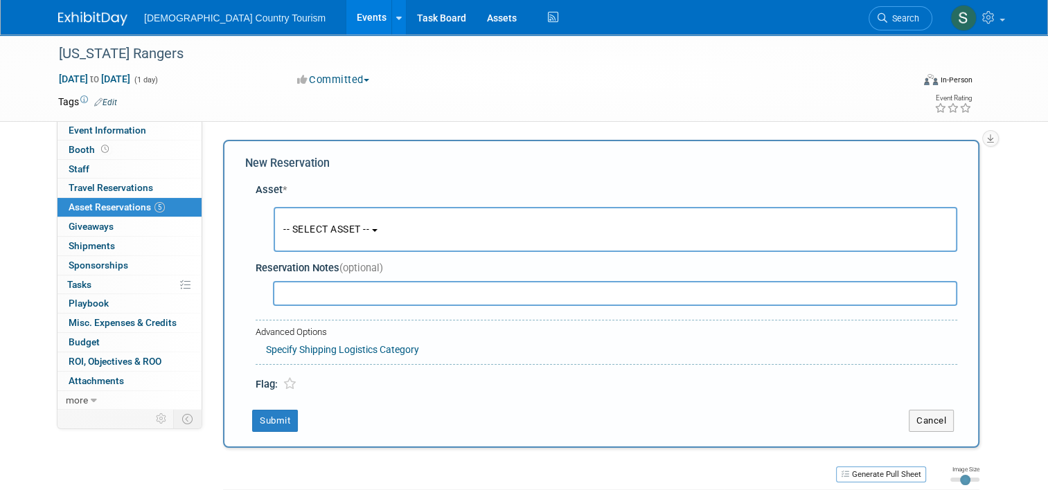
scroll to position [13, 0]
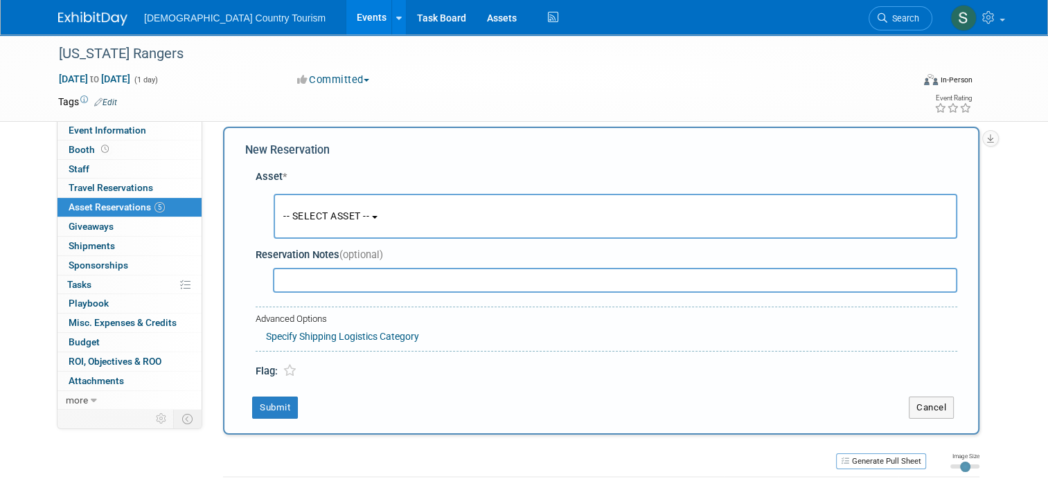
click at [357, 224] on button "-- SELECT ASSET --" at bounding box center [615, 216] width 683 height 45
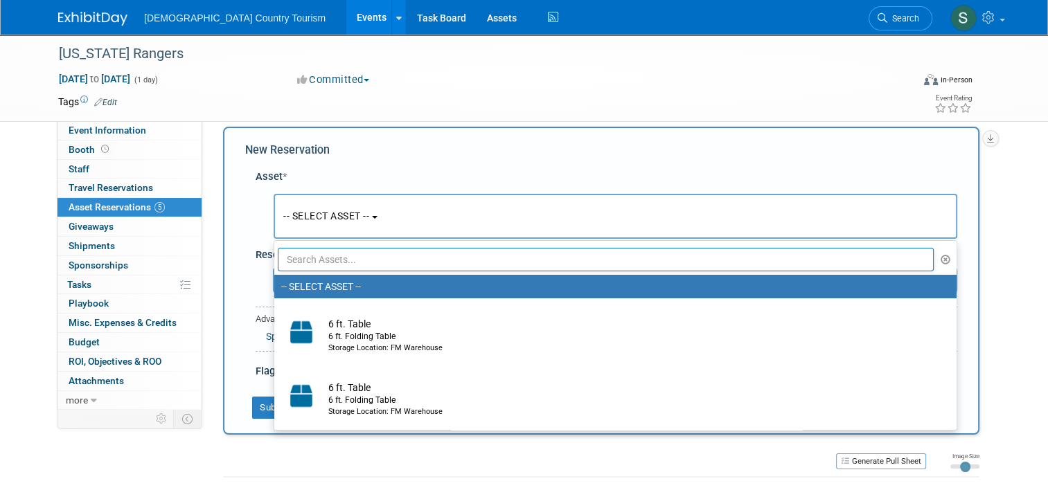
click at [362, 259] on input "text" at bounding box center [606, 260] width 656 height 24
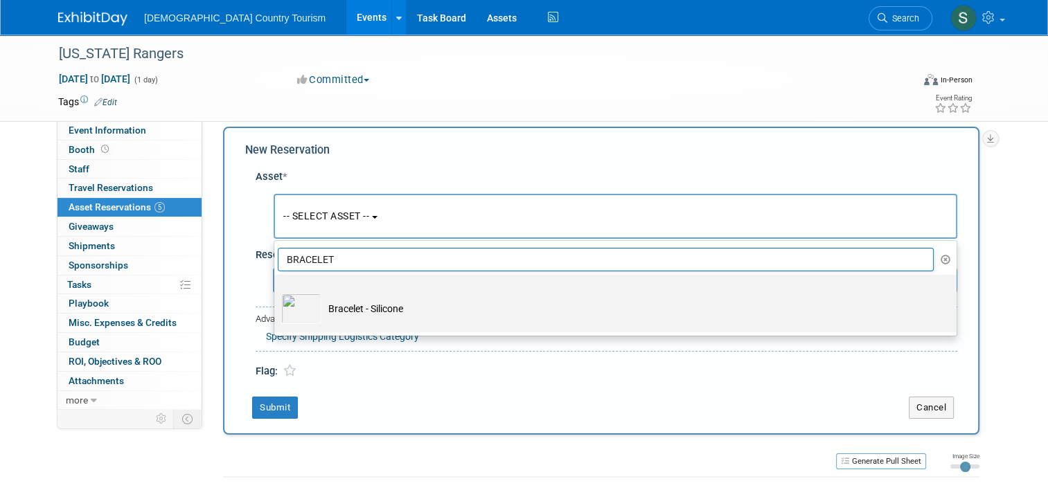
type input "BRACELET"
click at [355, 311] on td "Bracelet - Silicone" at bounding box center [624, 309] width 607 height 30
click at [276, 292] on input "Bracelet - Silicone" at bounding box center [271, 287] width 9 height 9
select select "10712561"
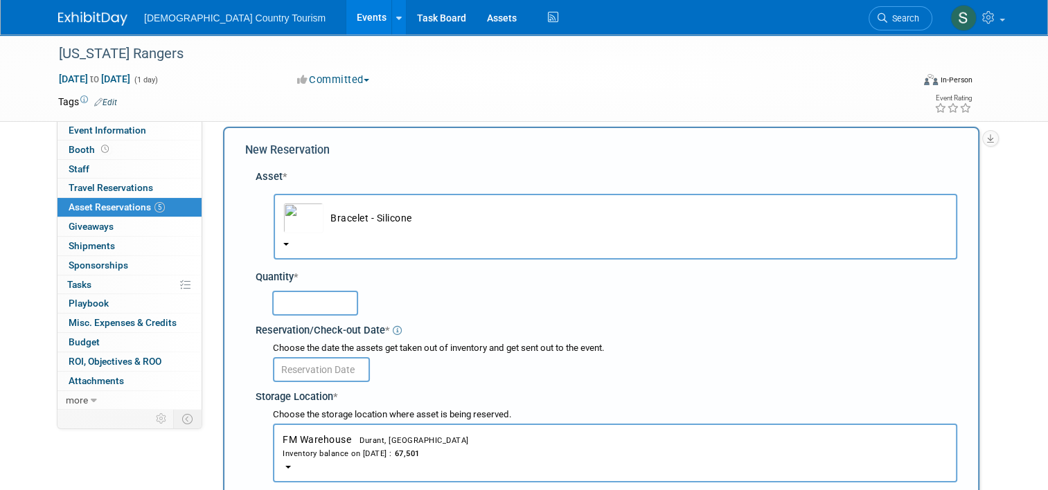
click at [336, 307] on input "text" at bounding box center [315, 303] width 86 height 25
type input "1500"
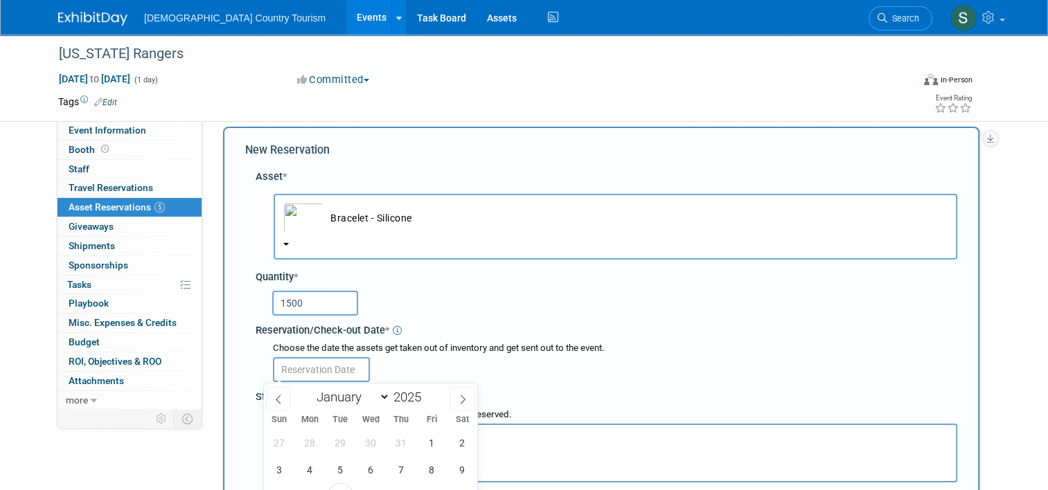
click at [301, 368] on input "text" at bounding box center [321, 369] width 97 height 25
click at [429, 474] on span "8" at bounding box center [431, 469] width 27 height 27
type input "Aug 8, 2025"
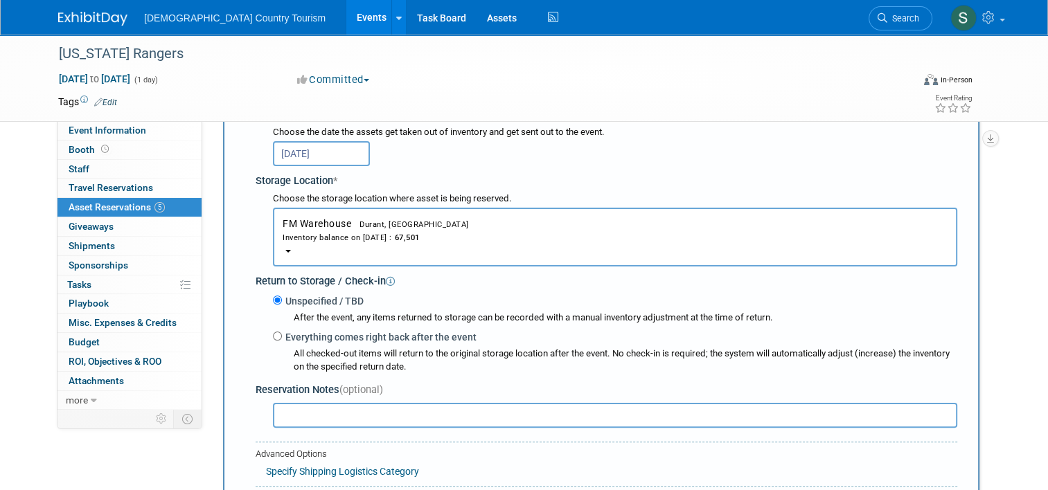
scroll to position [290, 0]
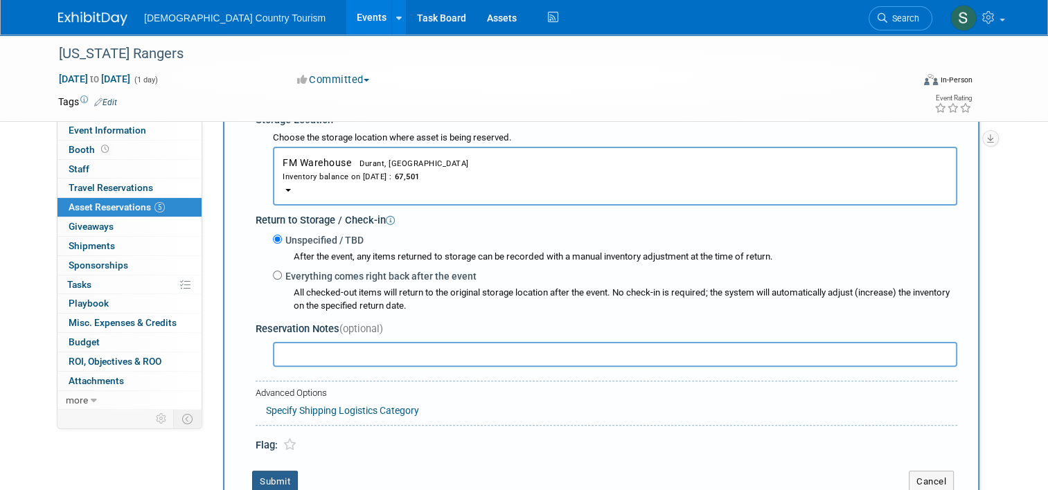
click at [262, 482] on button "Submit" at bounding box center [275, 482] width 46 height 22
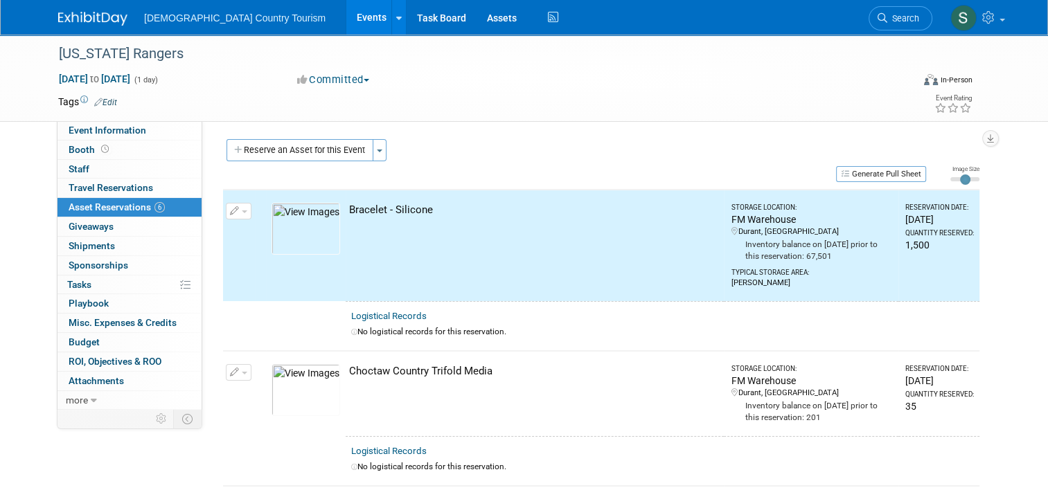
scroll to position [0, 0]
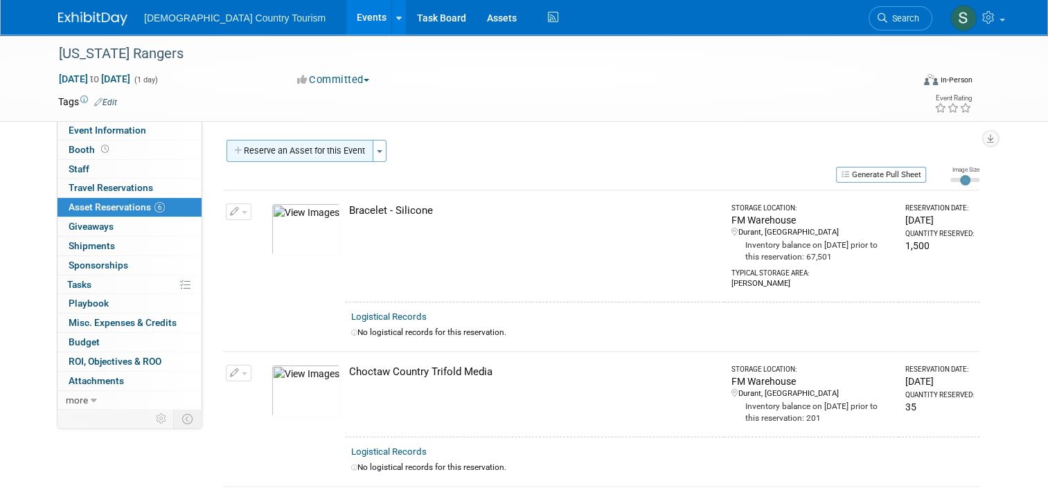
click at [352, 148] on button "Reserve an Asset for this Event" at bounding box center [299, 151] width 147 height 22
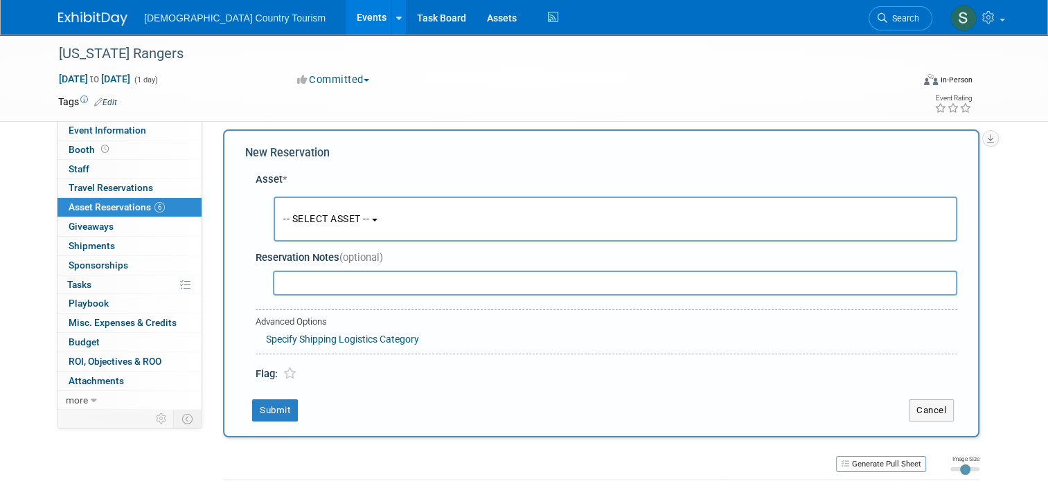
scroll to position [13, 0]
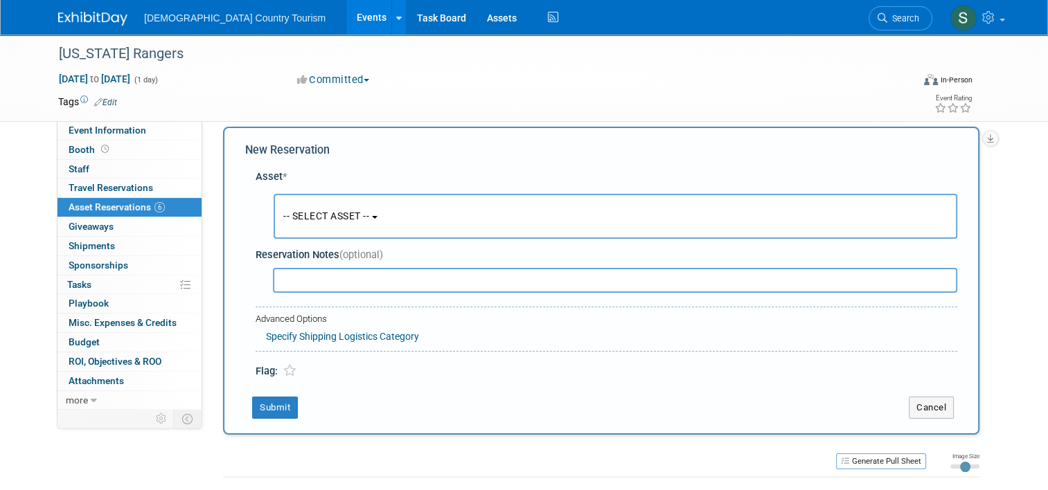
click at [371, 211] on button "-- SELECT ASSET --" at bounding box center [615, 216] width 683 height 45
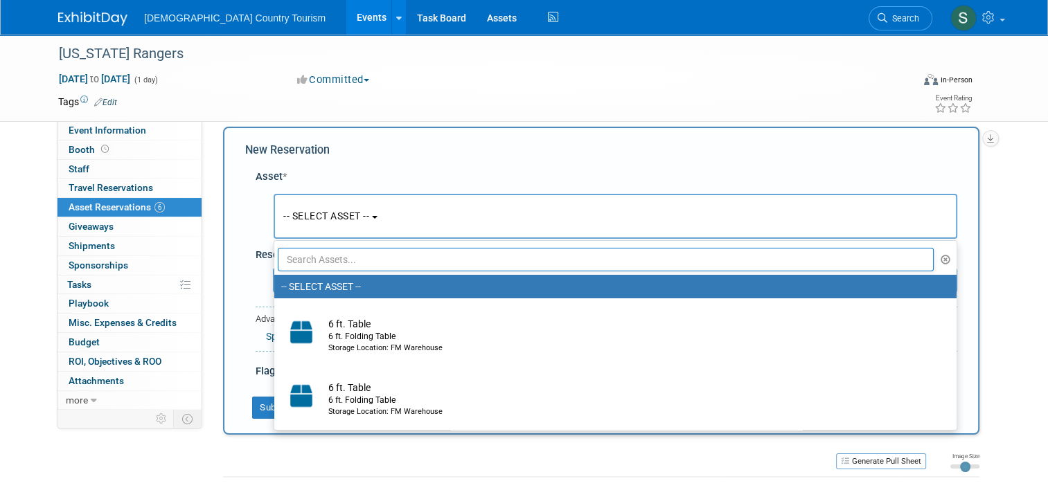
click at [367, 258] on input "text" at bounding box center [606, 260] width 656 height 24
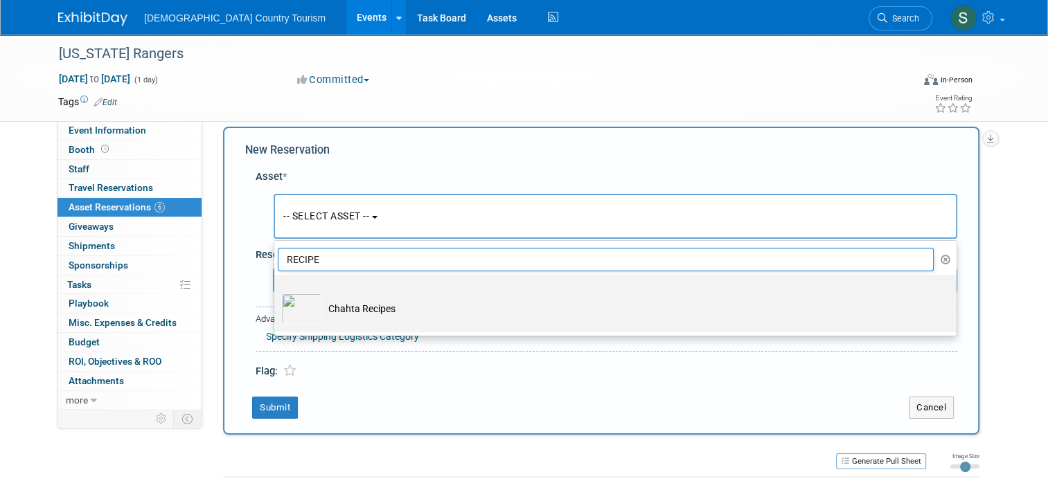
type input "RECIPE"
click at [362, 314] on td "Chahta Recipes" at bounding box center [624, 309] width 607 height 30
click at [276, 292] on input "Chahta Recipes" at bounding box center [271, 287] width 9 height 9
select select "10717218"
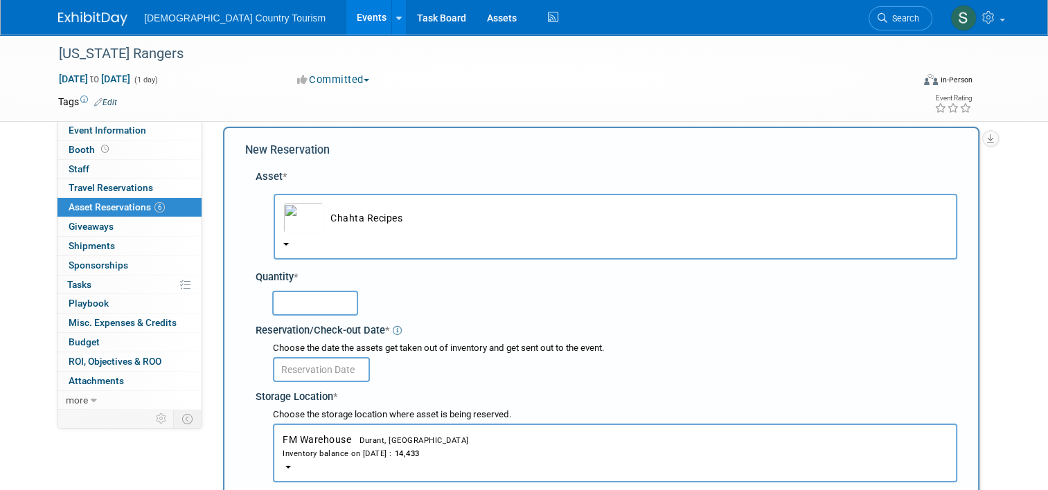
click at [325, 305] on input "text" at bounding box center [315, 303] width 86 height 25
type input "68"
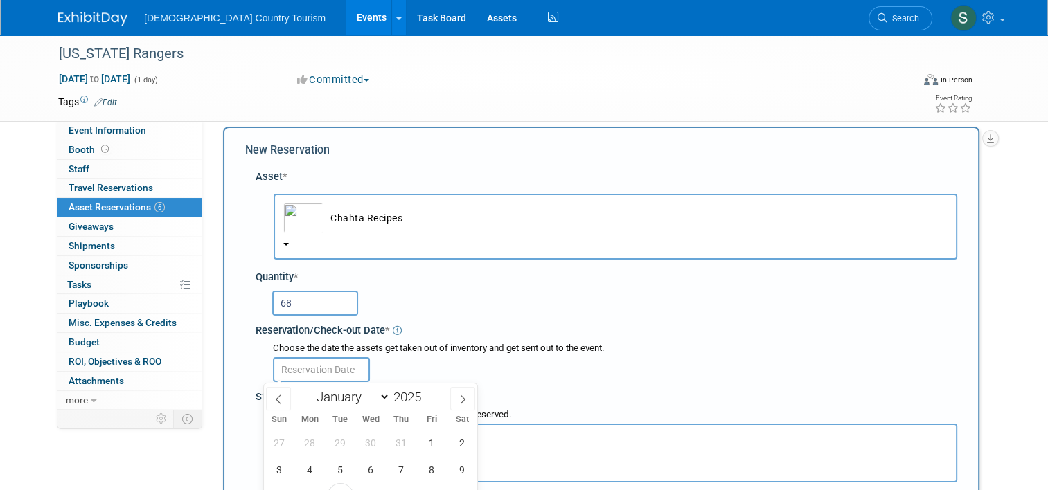
click at [323, 372] on input "text" at bounding box center [321, 369] width 97 height 25
click at [436, 471] on span "8" at bounding box center [431, 469] width 27 height 27
type input "Aug 8, 2025"
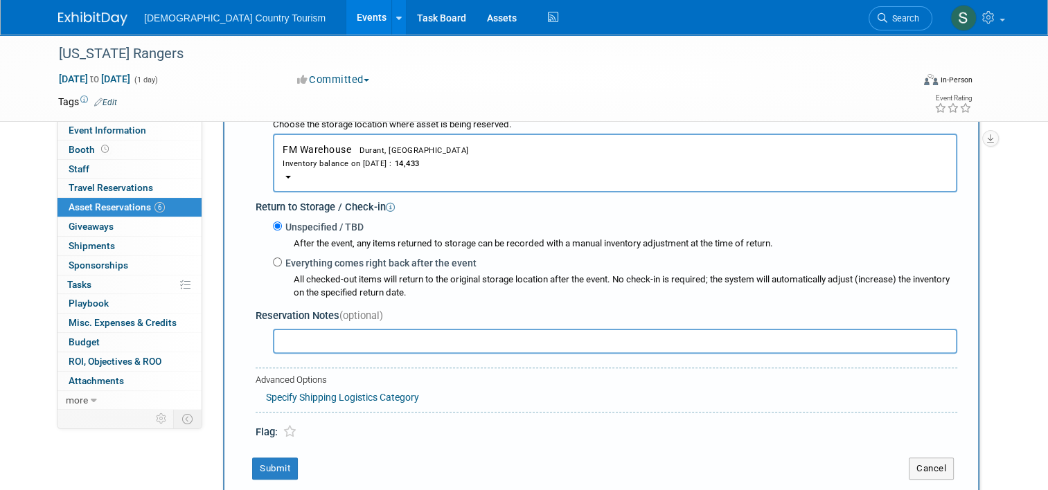
scroll to position [318, 0]
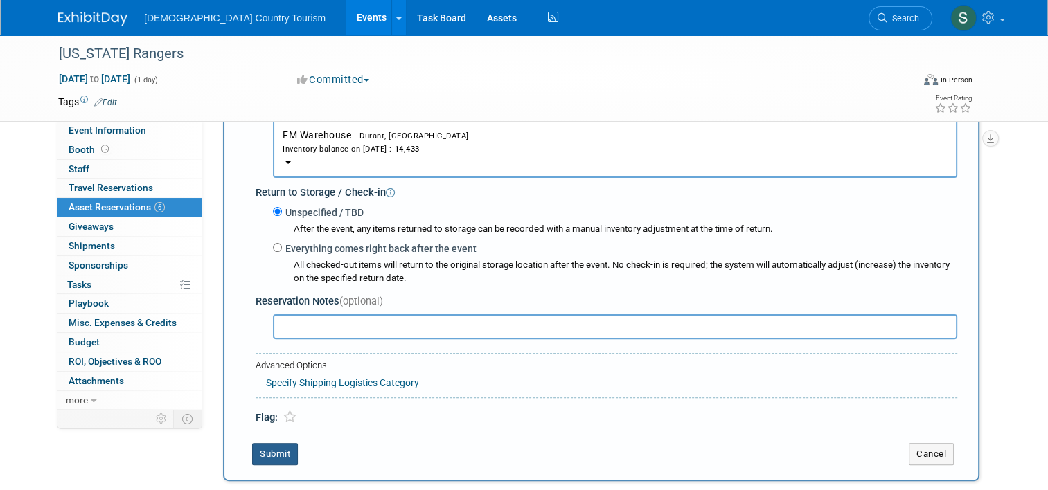
click at [269, 454] on button "Submit" at bounding box center [275, 454] width 46 height 22
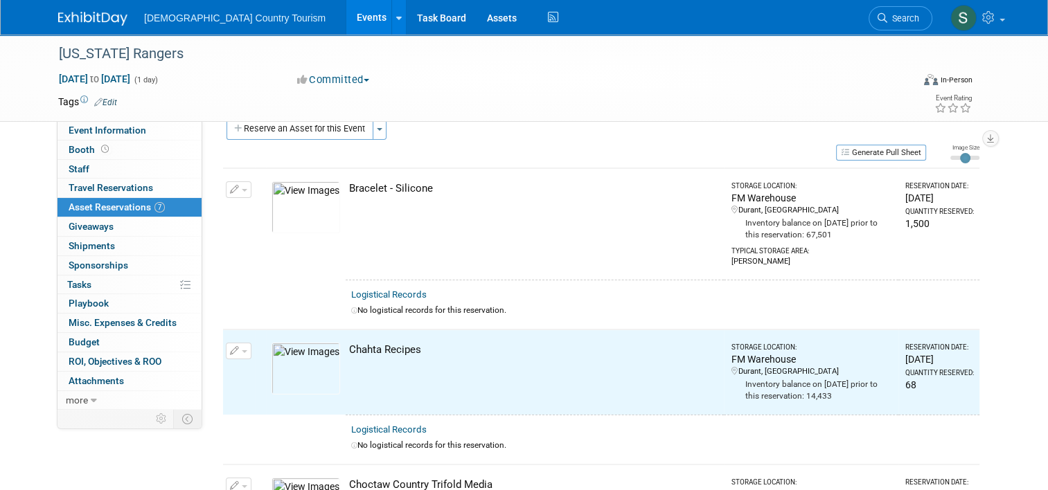
scroll to position [0, 0]
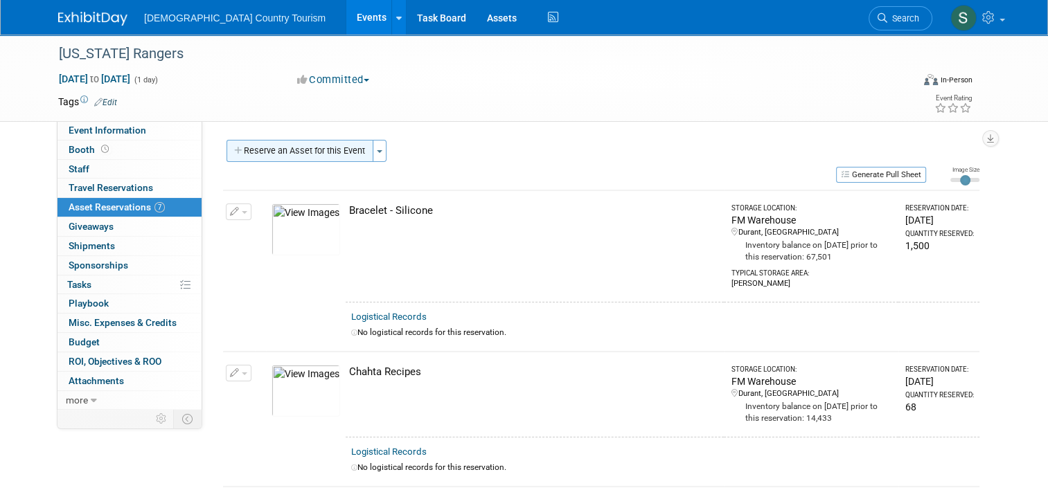
click at [325, 152] on button "Reserve an Asset for this Event" at bounding box center [299, 151] width 147 height 22
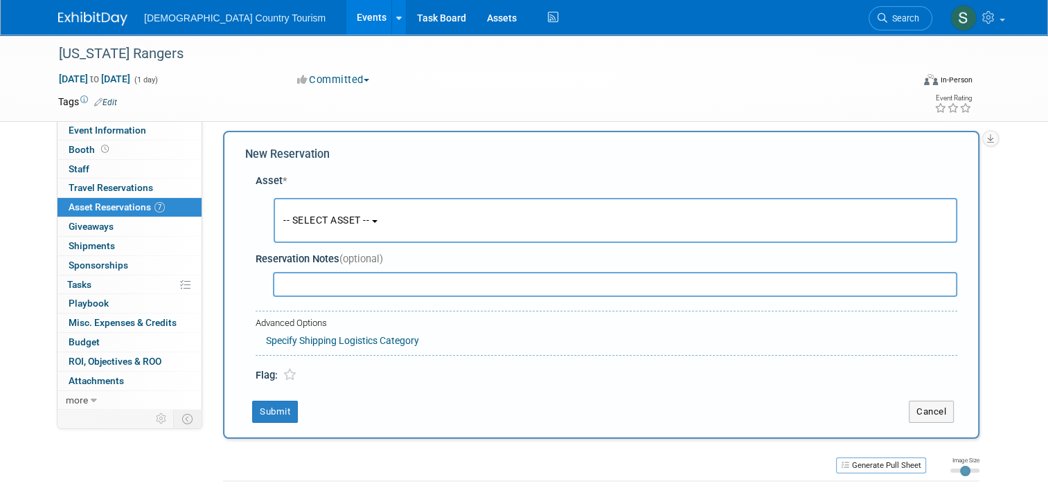
scroll to position [13, 0]
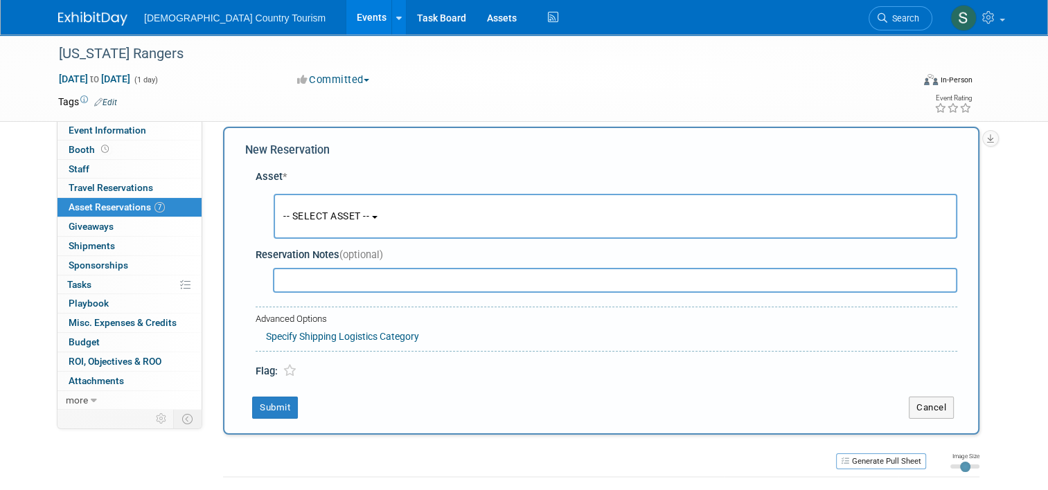
click at [337, 198] on button "-- SELECT ASSET --" at bounding box center [615, 216] width 683 height 45
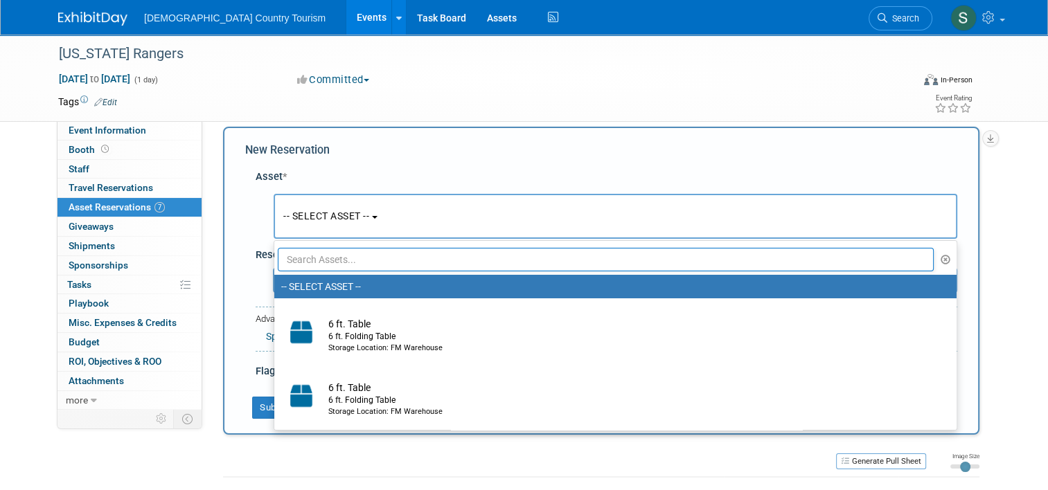
click at [341, 256] on input "text" at bounding box center [606, 260] width 656 height 24
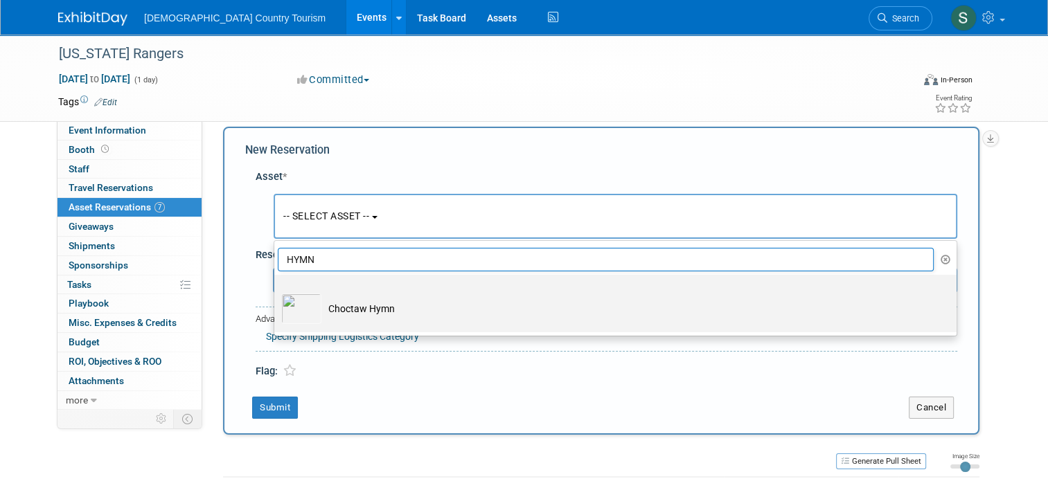
type input "HYMN"
click at [341, 310] on td "Choctaw Hymn" at bounding box center [624, 309] width 607 height 30
click at [276, 292] on input "Choctaw Hymn" at bounding box center [271, 287] width 9 height 9
select select "10718571"
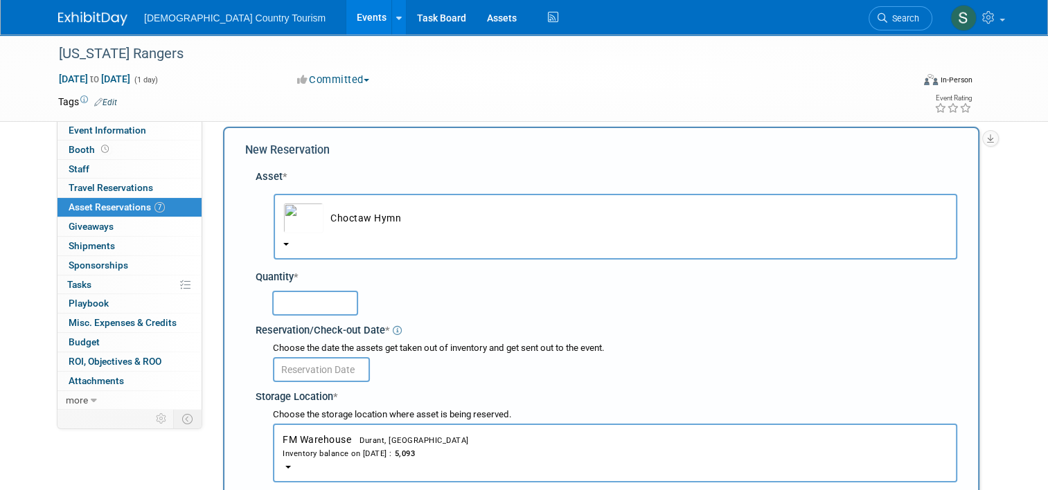
click at [331, 309] on input "text" at bounding box center [315, 303] width 86 height 25
type input "130"
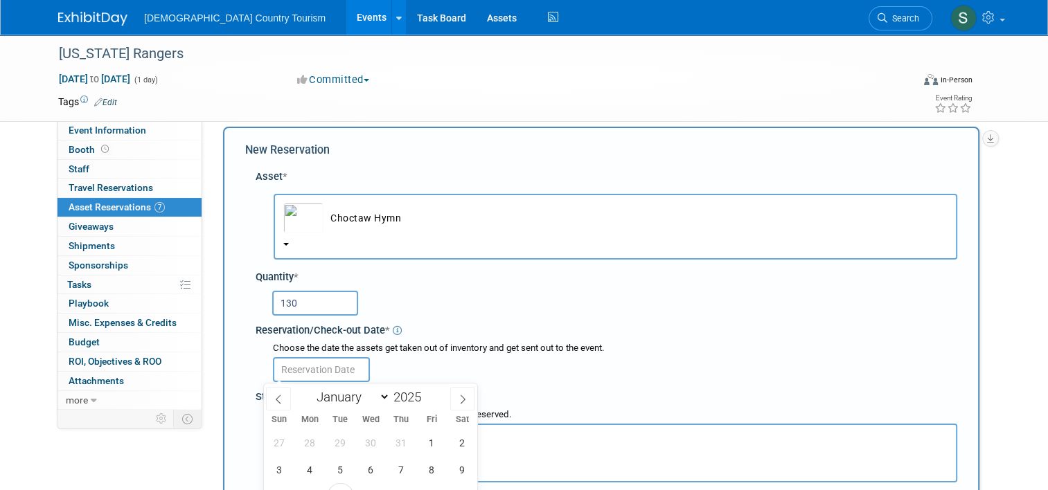
click at [330, 371] on input "text" at bounding box center [321, 369] width 97 height 25
click at [435, 471] on span "8" at bounding box center [431, 469] width 27 height 27
type input "[DATE]"
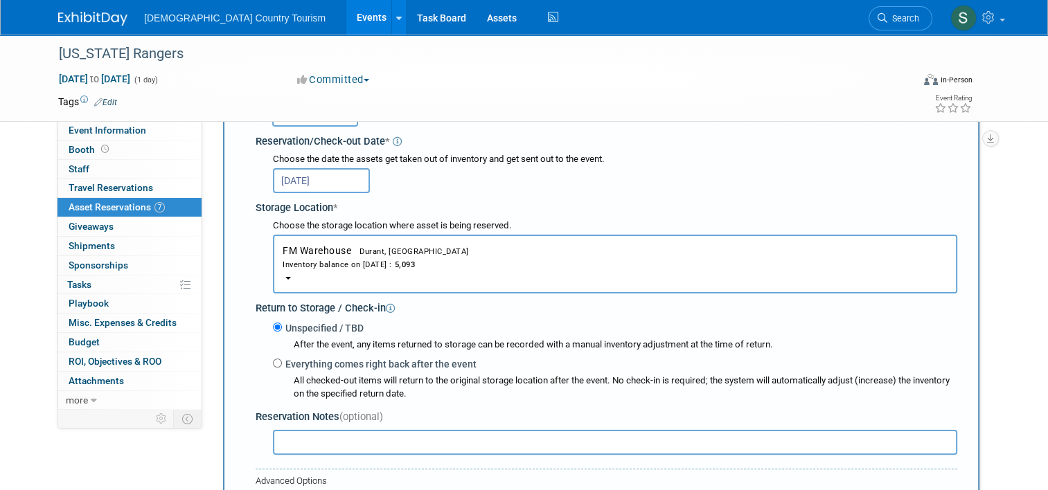
scroll to position [207, 0]
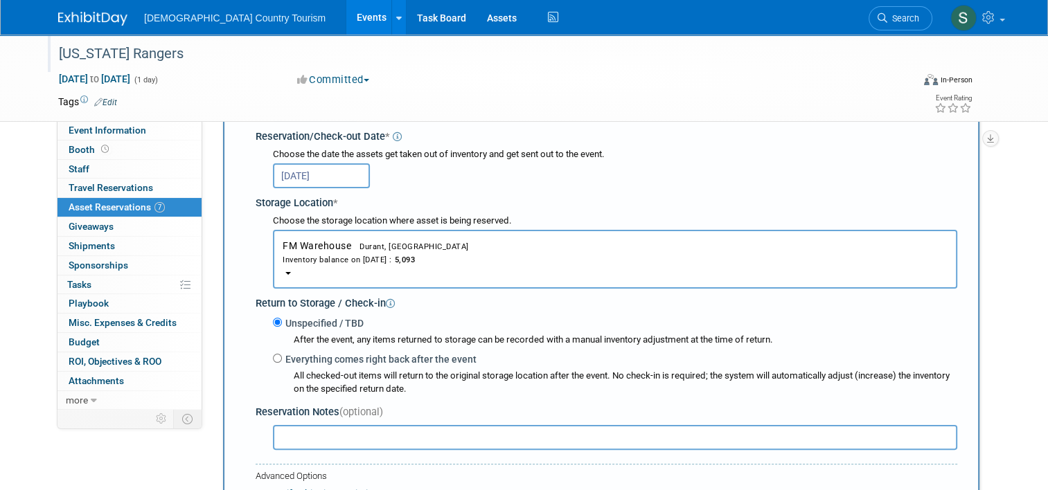
drag, startPoint x: 435, startPoint y: 471, endPoint x: 604, endPoint y: 70, distance: 435.1
click at [604, 70] on div "[US_STATE] Rangers" at bounding box center [476, 53] width 857 height 37
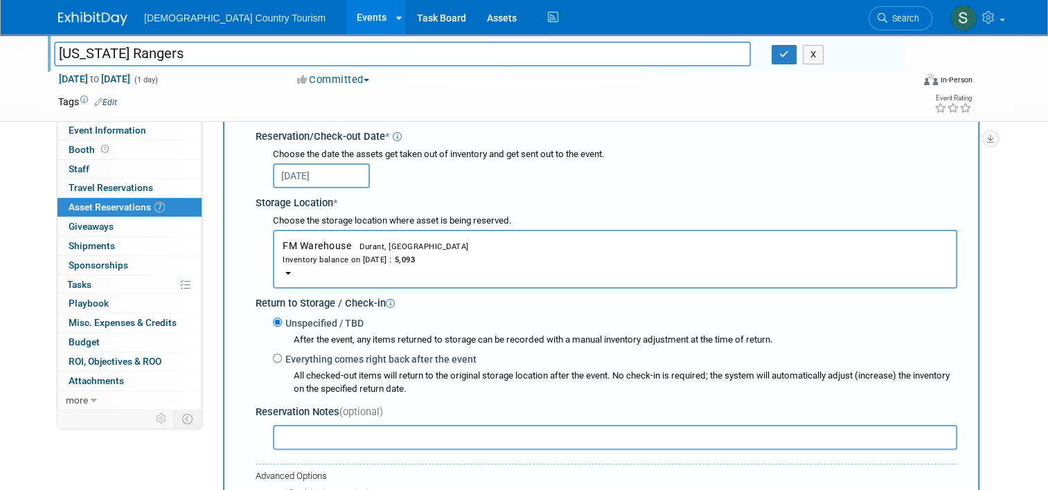
click at [245, 384] on div "Asset * -- SELECT ASSET -- <table style='display: inline-block; border-style:no…" at bounding box center [601, 253] width 712 height 568
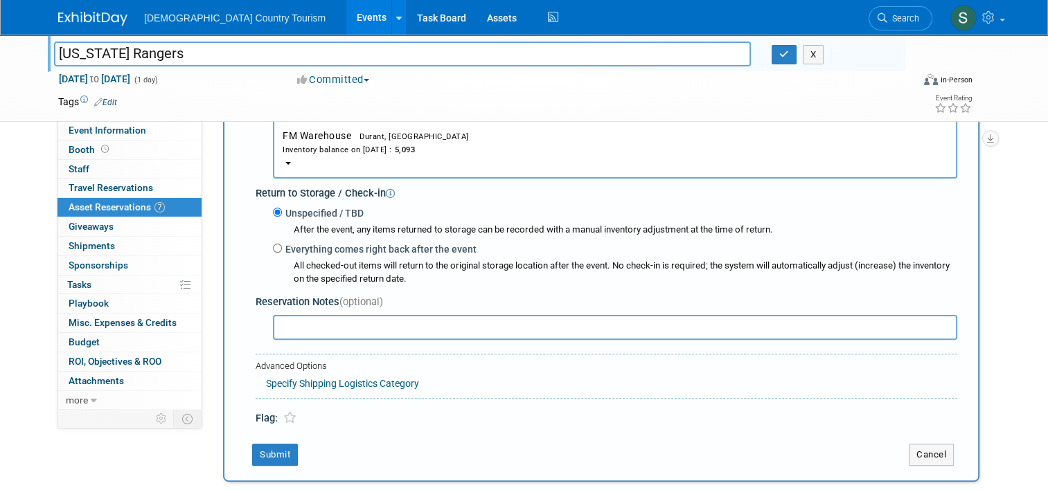
scroll to position [318, 0]
click at [278, 451] on button "Submit" at bounding box center [275, 454] width 46 height 22
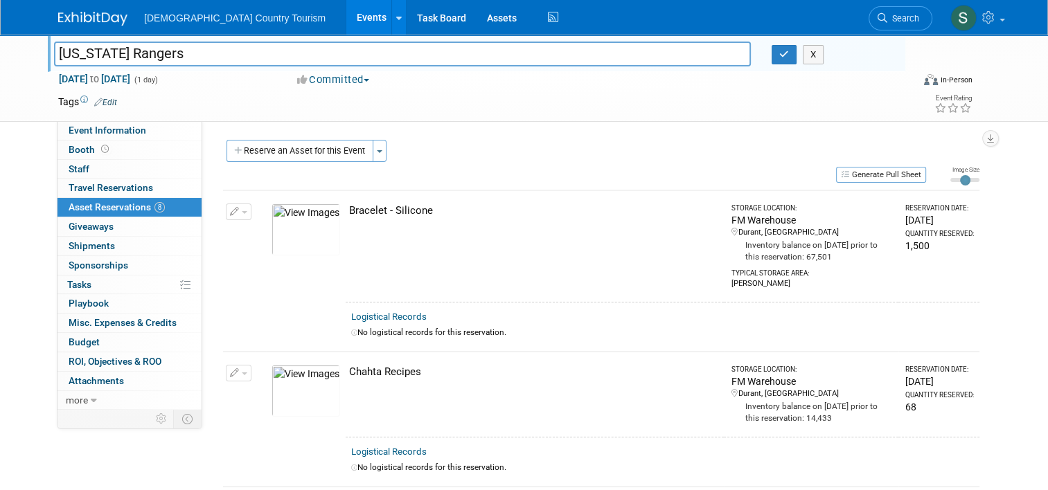
scroll to position [0, 0]
click at [330, 152] on button "Reserve an Asset for this Event" at bounding box center [299, 151] width 147 height 22
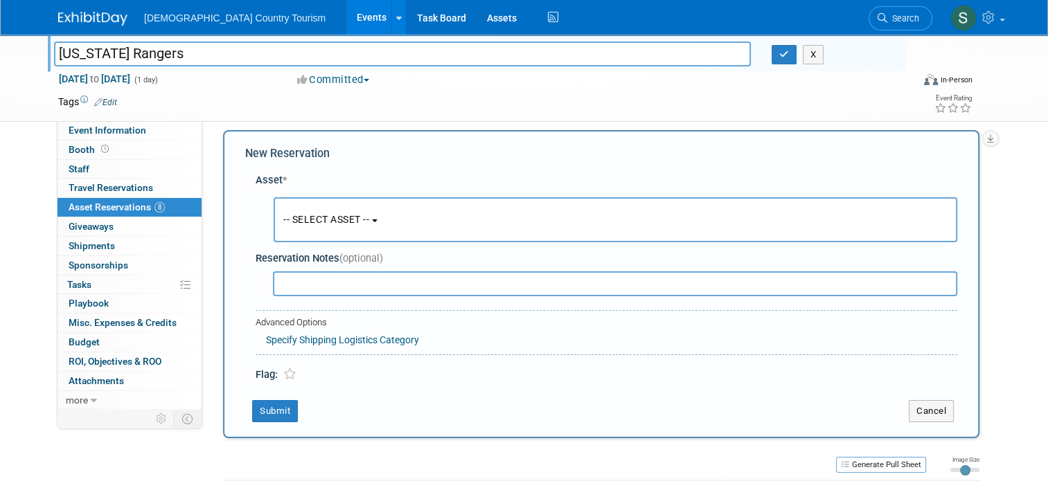
scroll to position [13, 0]
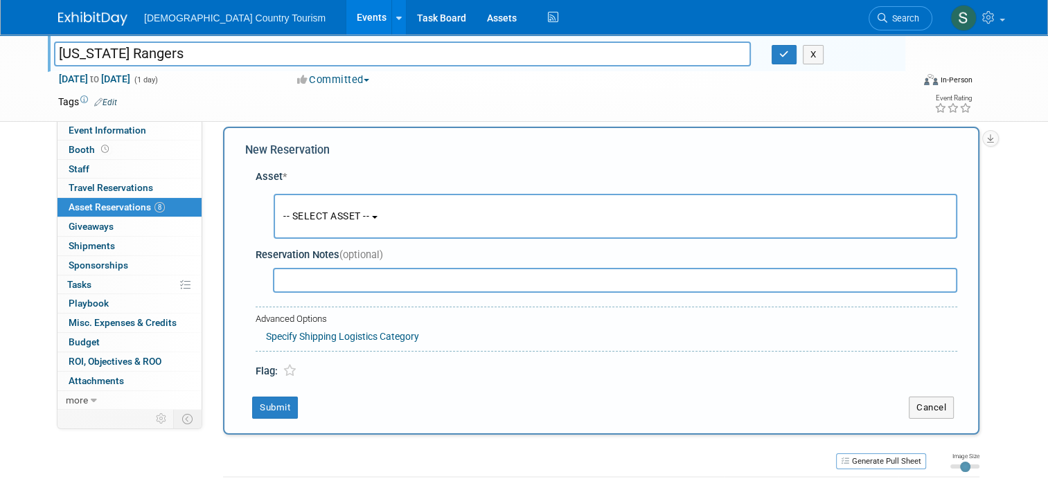
click at [330, 217] on span "-- SELECT ASSET --" at bounding box center [326, 216] width 86 height 11
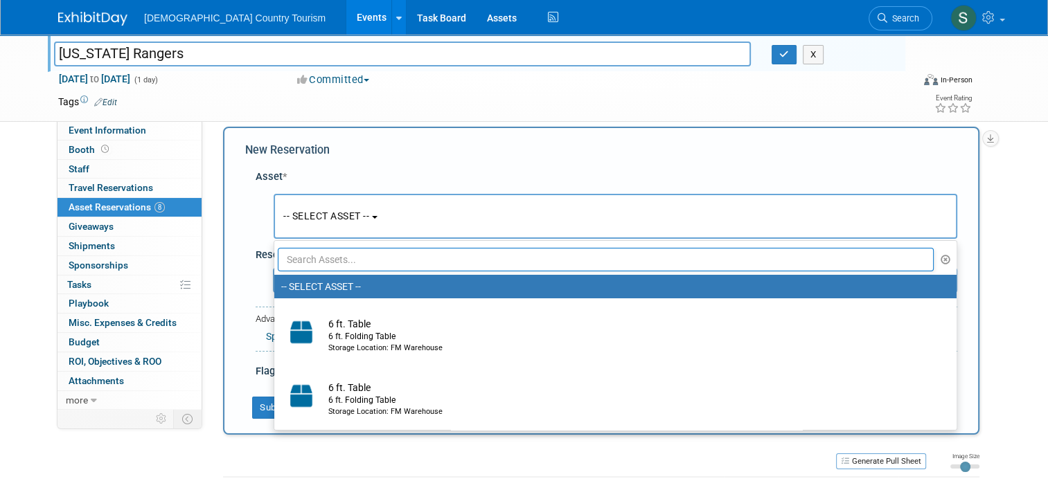
click at [348, 268] on input "text" at bounding box center [606, 260] width 656 height 24
click at [355, 262] on input "text" at bounding box center [606, 260] width 656 height 24
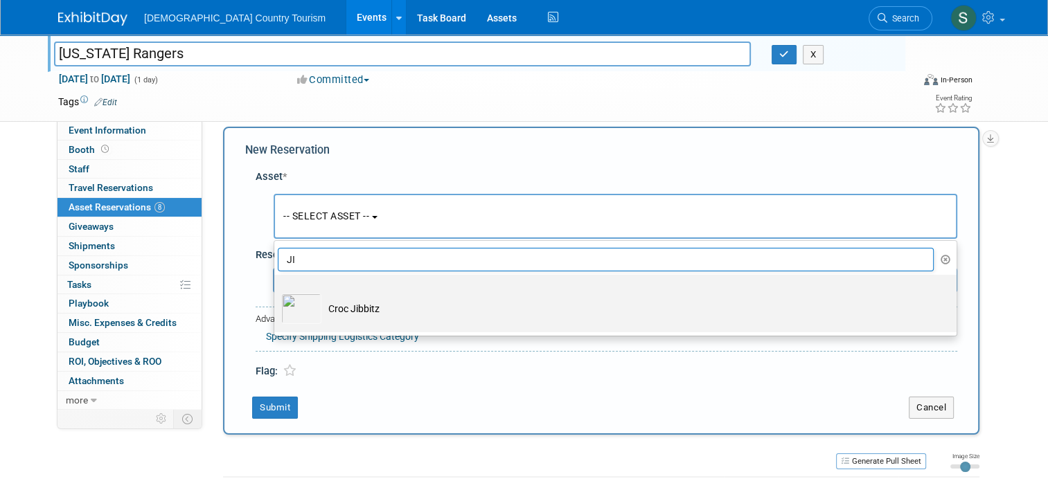
type input "JI"
click at [352, 305] on td "Croc Jibbitz" at bounding box center [624, 309] width 607 height 30
click at [276, 292] on input "Croc Jibbitz" at bounding box center [271, 287] width 9 height 9
select select "10723252"
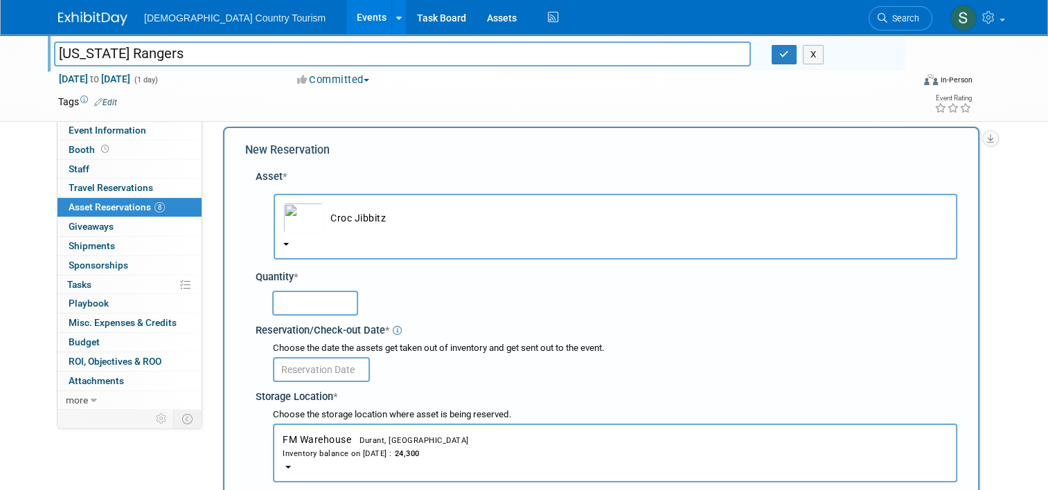
click at [337, 304] on input "text" at bounding box center [315, 303] width 86 height 25
type input "2500"
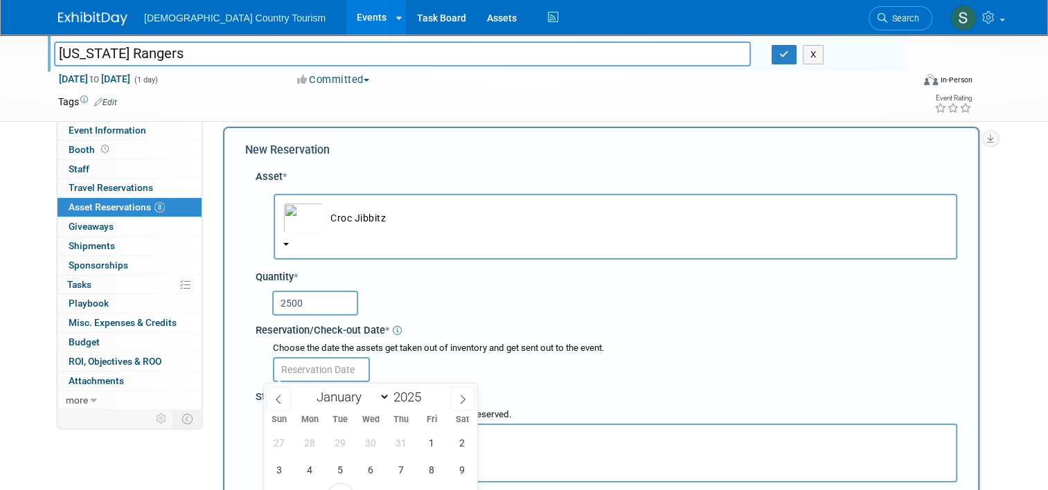
click at [334, 369] on input "text" at bounding box center [321, 369] width 97 height 25
click at [440, 471] on span "8" at bounding box center [431, 469] width 27 height 27
type input "[DATE]"
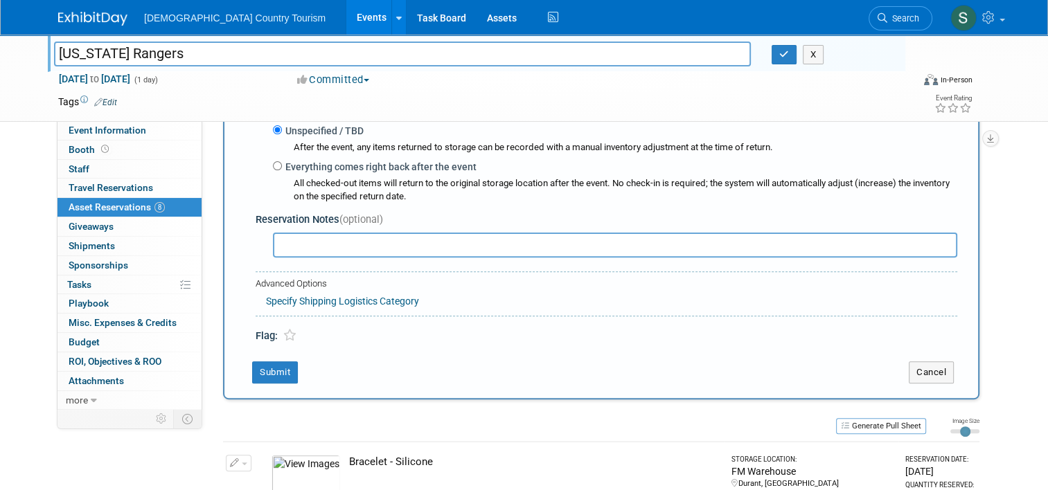
scroll to position [401, 0]
click at [283, 375] on button "Submit" at bounding box center [275, 371] width 46 height 22
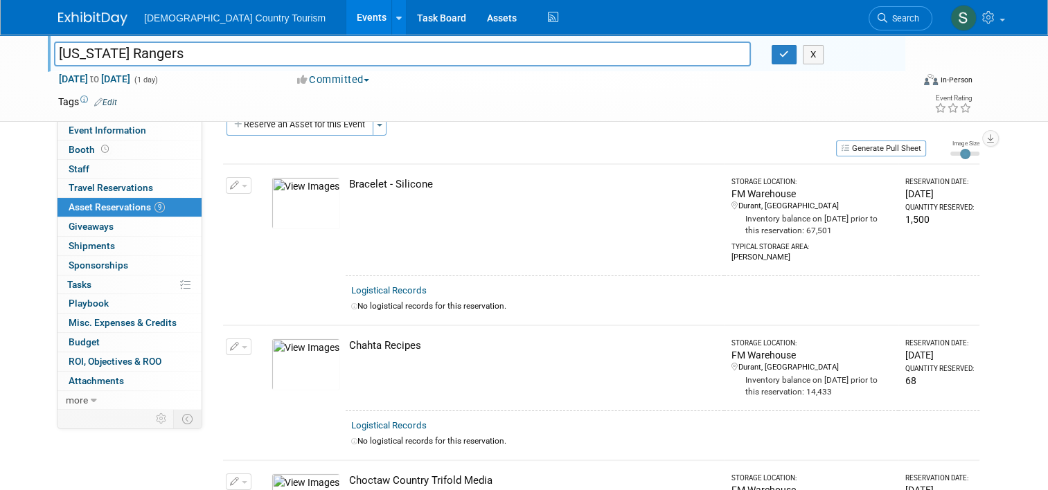
scroll to position [0, 0]
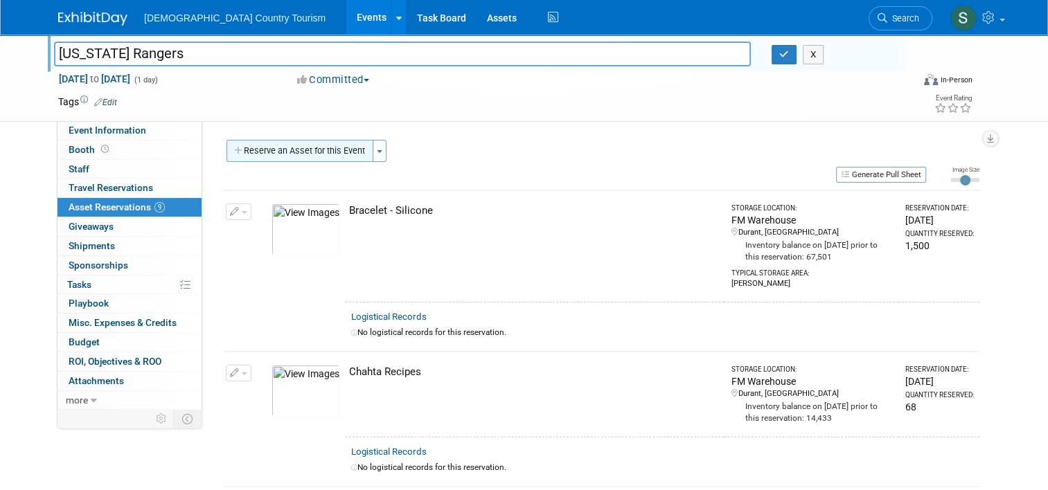
click at [303, 151] on button "Reserve an Asset for this Event" at bounding box center [299, 151] width 147 height 22
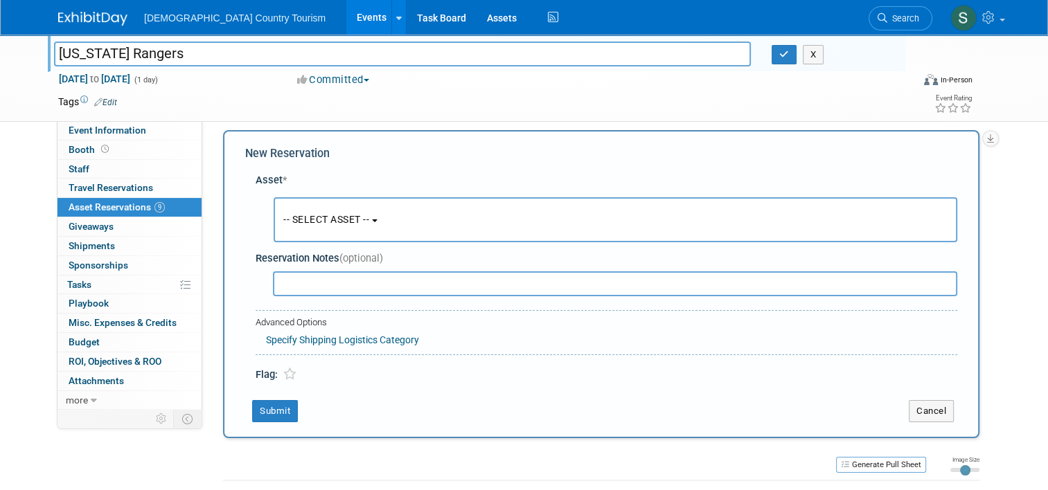
scroll to position [13, 0]
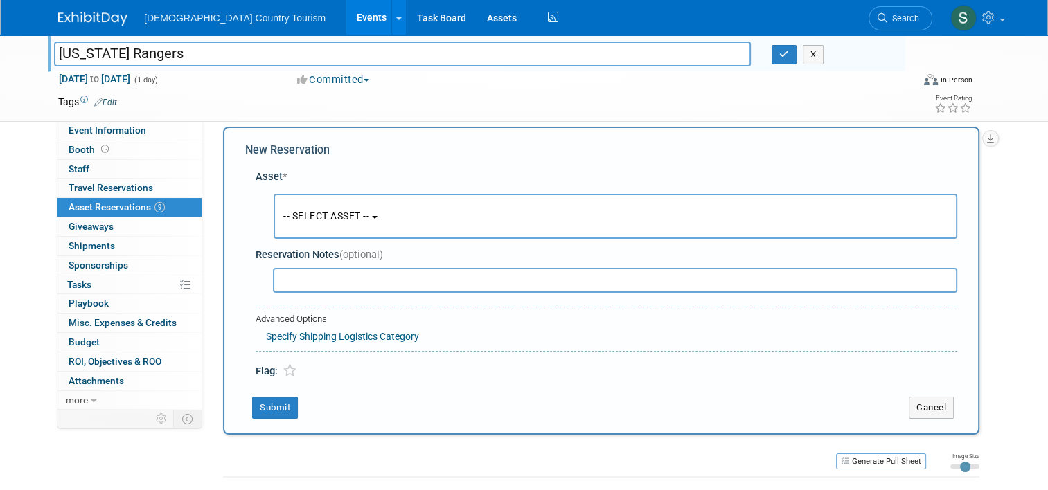
click at [338, 224] on button "-- SELECT ASSET --" at bounding box center [615, 216] width 683 height 45
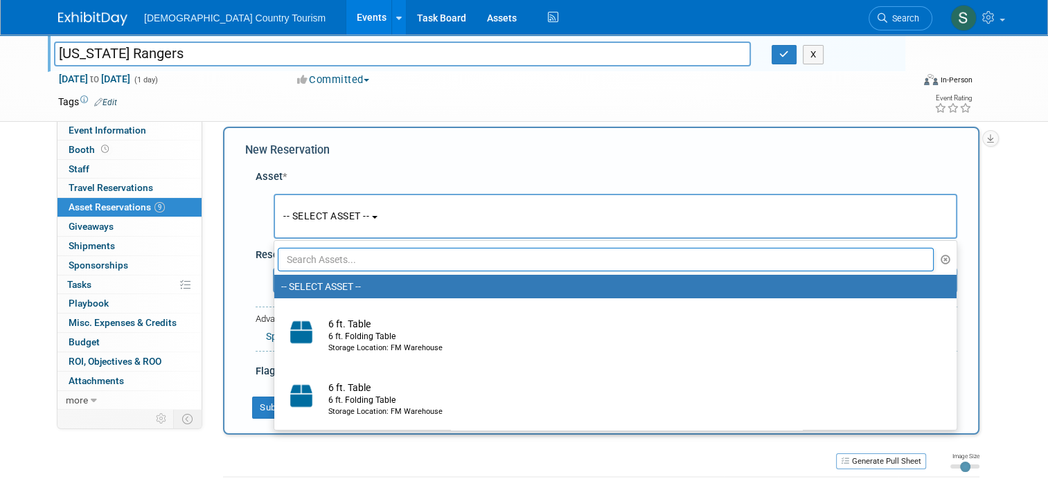
click at [356, 264] on input "text" at bounding box center [606, 260] width 656 height 24
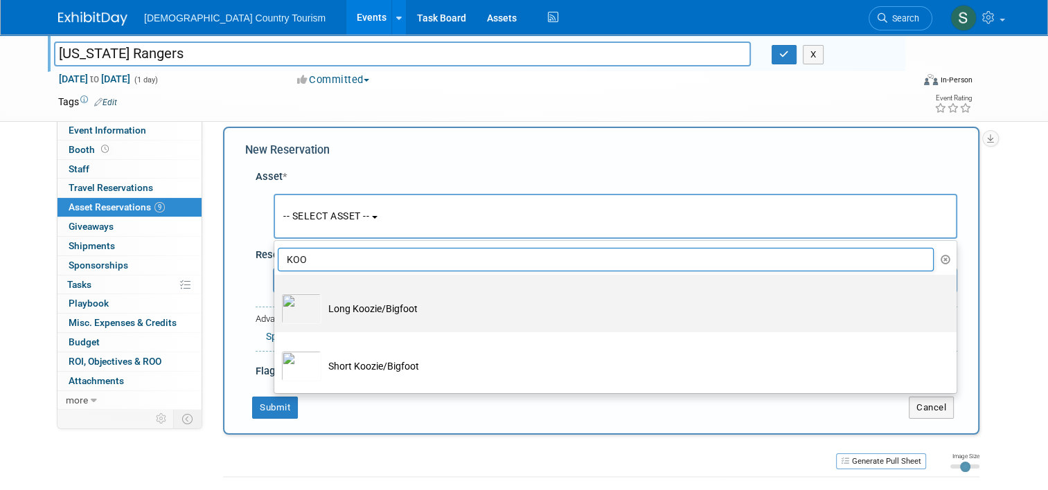
type input "KOO"
click at [346, 312] on td "Long Koozie/Bigfoot" at bounding box center [624, 309] width 607 height 30
click at [276, 292] on input "Long Koozie/Bigfoot" at bounding box center [271, 287] width 9 height 9
select select "10727240"
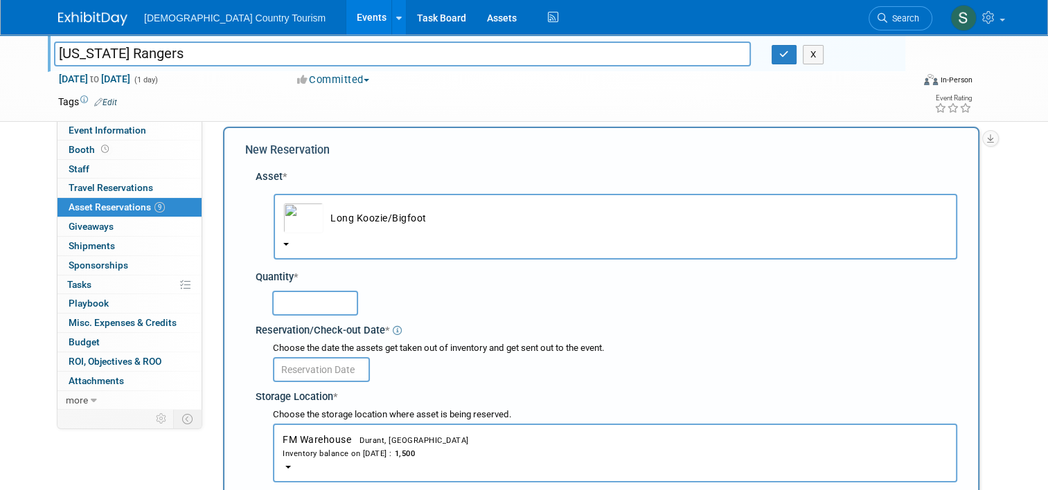
click at [334, 305] on input "text" at bounding box center [315, 303] width 86 height 25
type input "500"
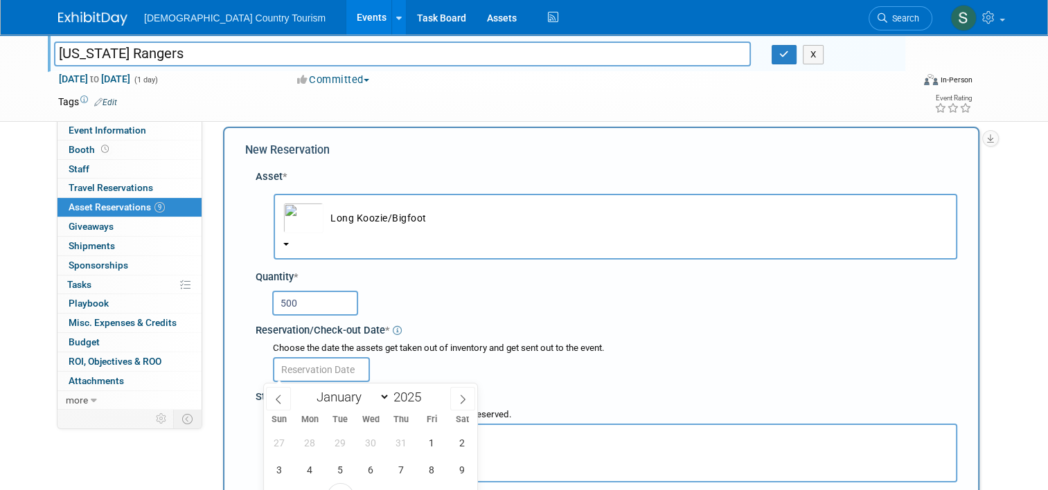
click at [335, 370] on input "text" at bounding box center [321, 369] width 97 height 25
click at [439, 469] on span "8" at bounding box center [431, 469] width 27 height 27
type input "[DATE]"
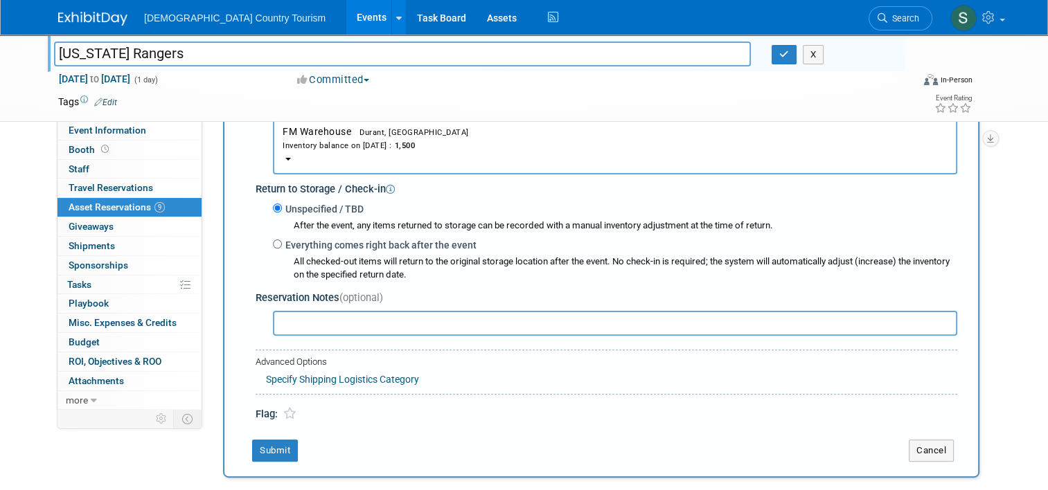
scroll to position [346, 0]
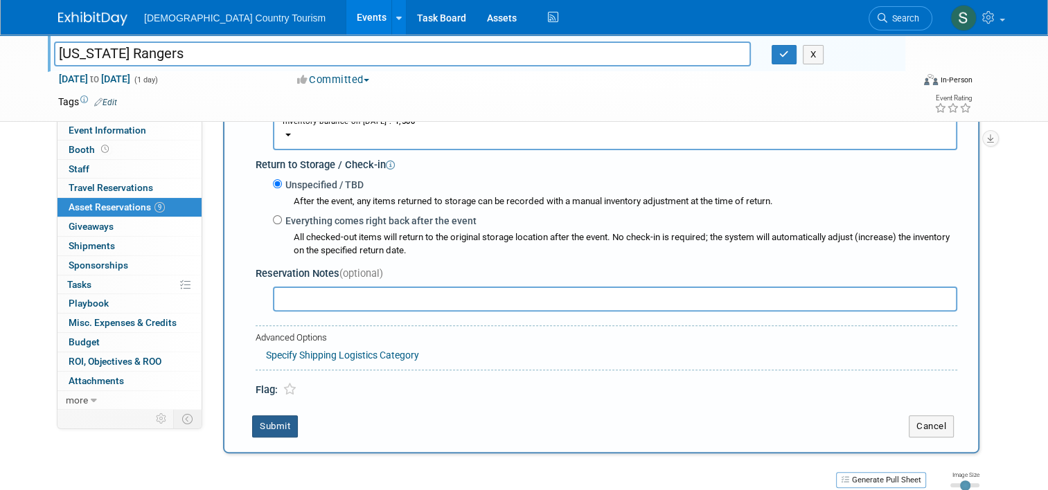
click at [280, 427] on button "Submit" at bounding box center [275, 426] width 46 height 22
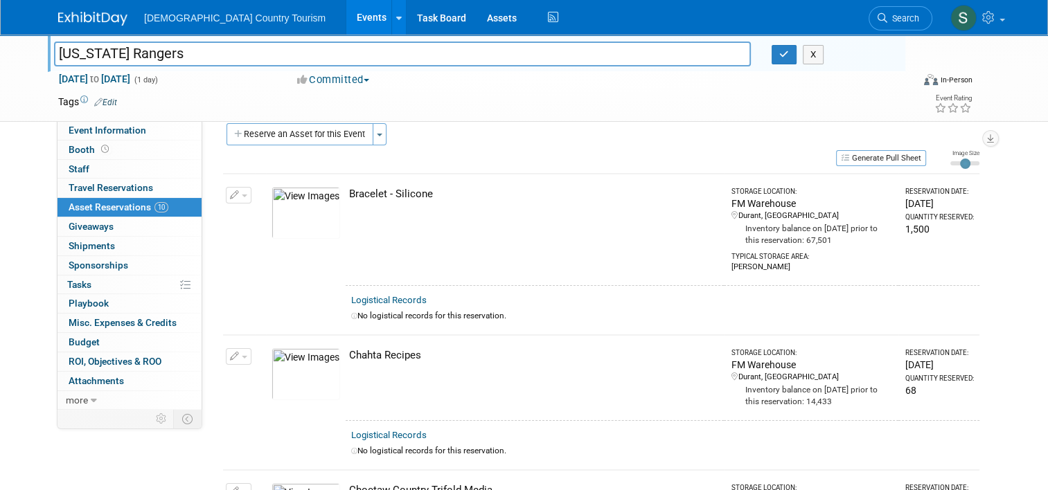
scroll to position [0, 0]
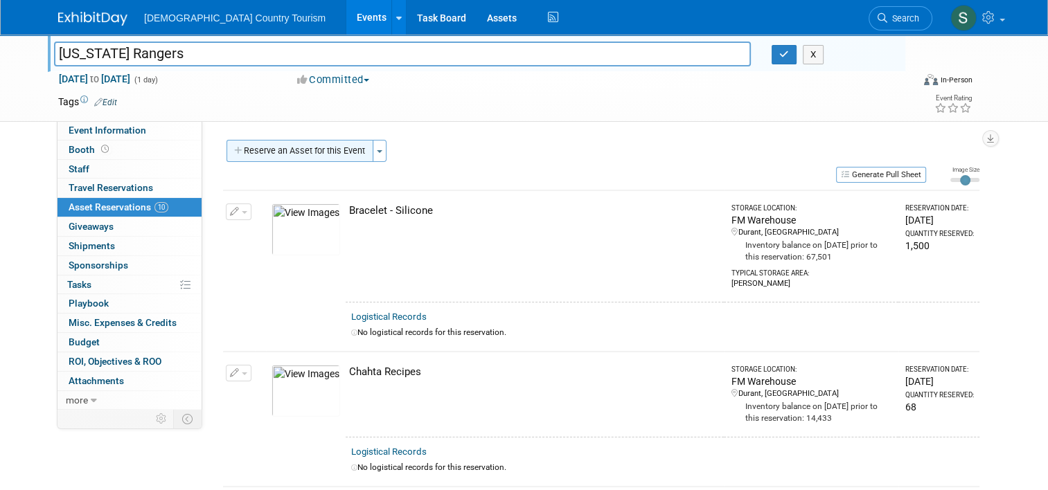
click at [267, 149] on button "Reserve an Asset for this Event" at bounding box center [299, 151] width 147 height 22
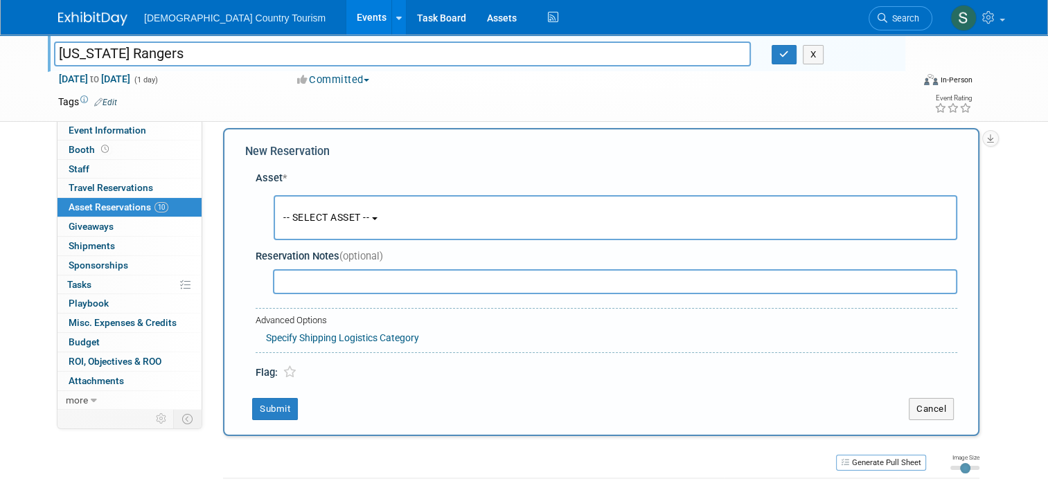
scroll to position [13, 0]
click at [319, 220] on span "-- SELECT ASSET --" at bounding box center [326, 216] width 86 height 11
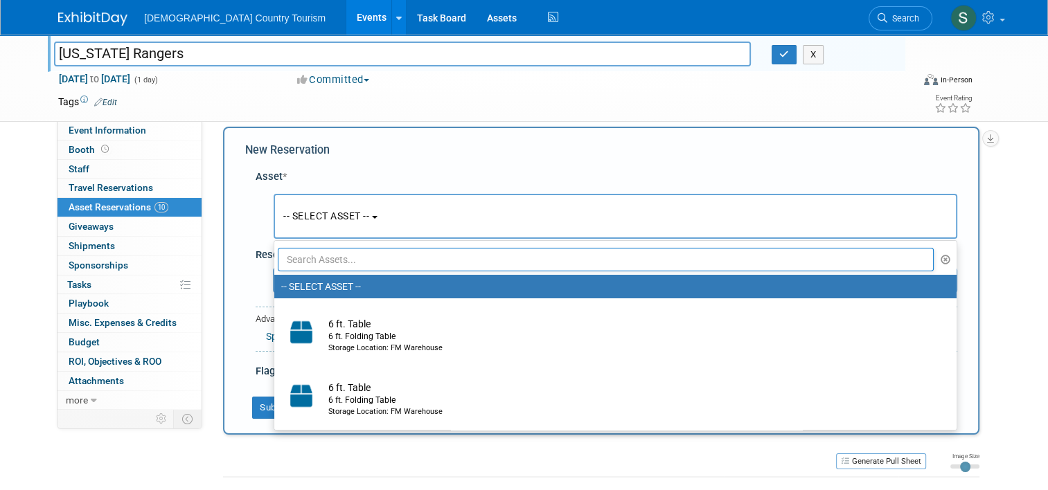
click at [345, 255] on input "text" at bounding box center [606, 260] width 656 height 24
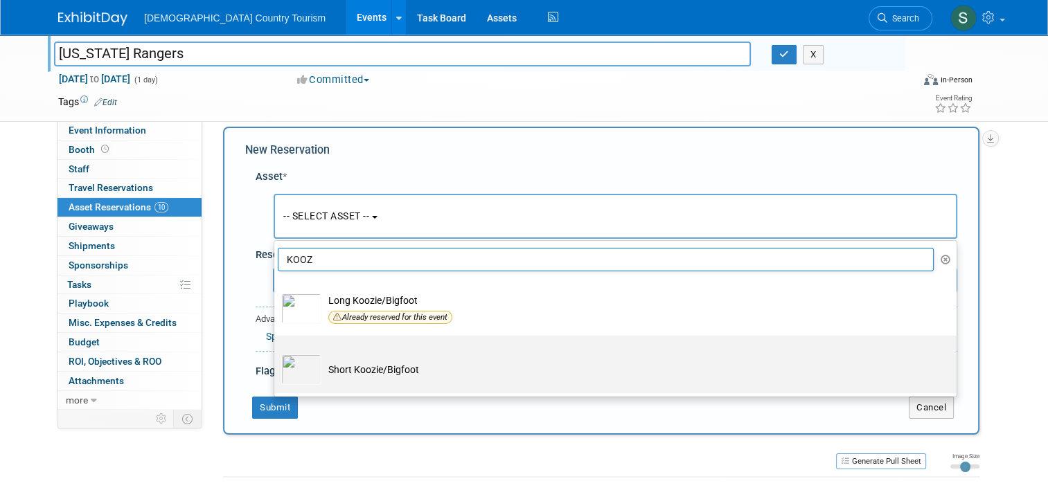
type input "KOOZ"
click at [362, 365] on td "Short Koozie/Bigfoot" at bounding box center [624, 370] width 607 height 30
click at [276, 352] on input "Short Koozie/Bigfoot" at bounding box center [271, 347] width 9 height 9
select select "10727241"
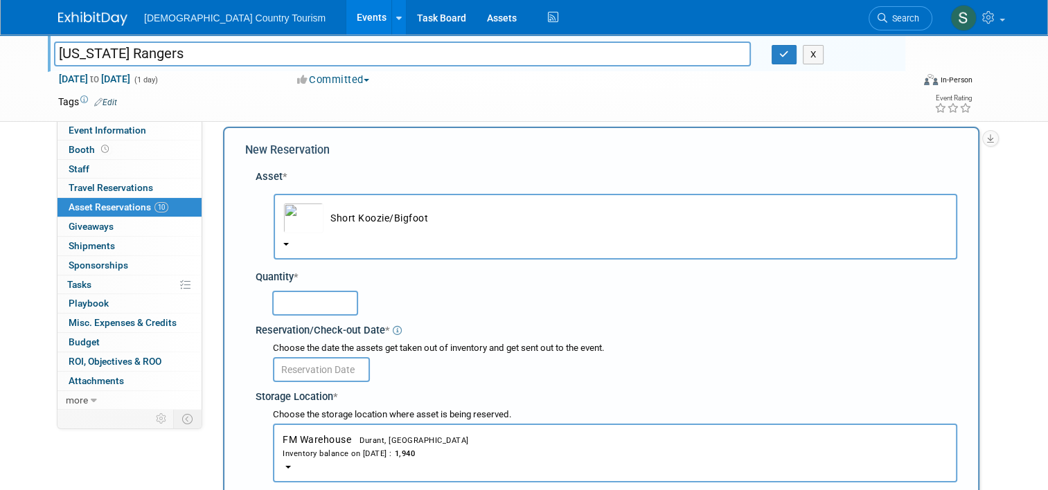
click at [316, 296] on input "text" at bounding box center [315, 303] width 86 height 25
type input "500"
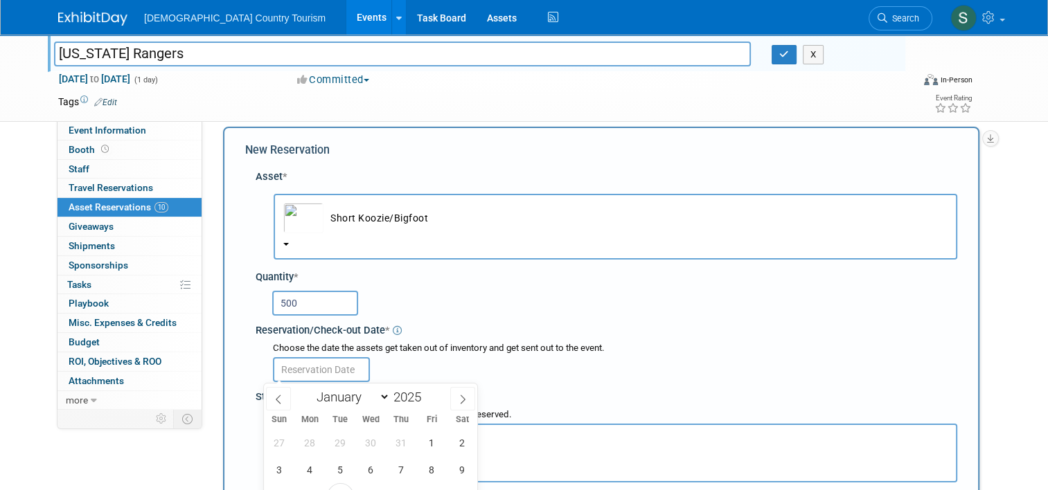
click at [328, 366] on input "text" at bounding box center [321, 369] width 97 height 25
click at [427, 464] on span "8" at bounding box center [431, 469] width 27 height 27
type input "Aug 8, 2025"
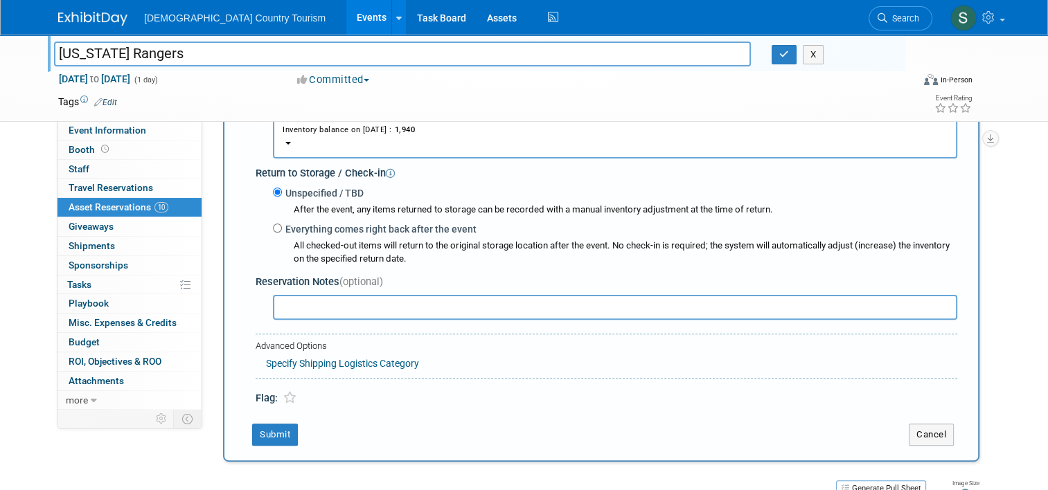
scroll to position [373, 0]
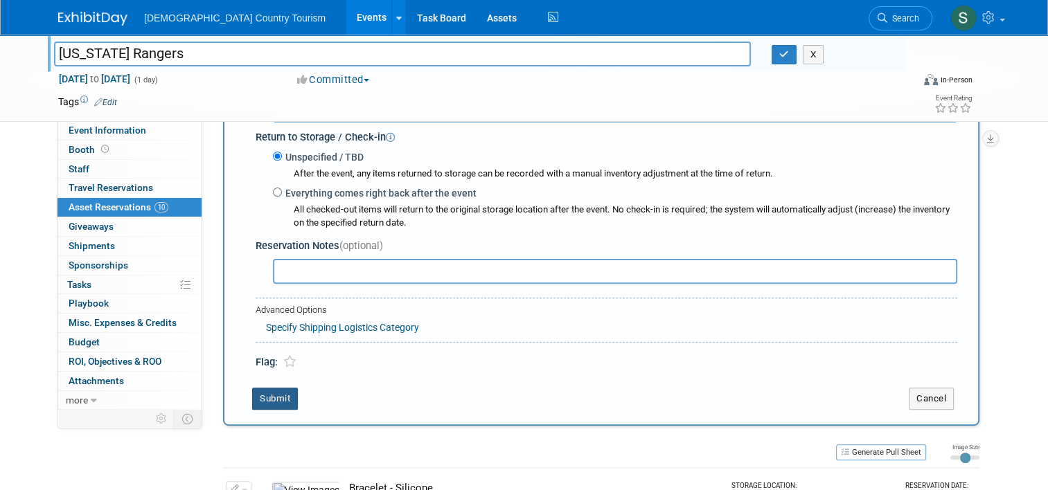
click at [268, 402] on button "Submit" at bounding box center [275, 399] width 46 height 22
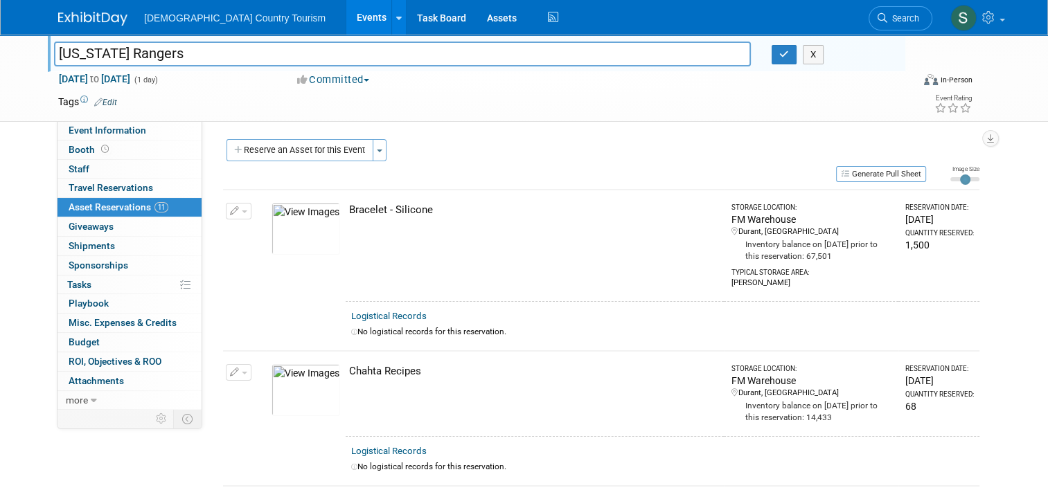
scroll to position [0, 0]
click at [335, 152] on button "Reserve an Asset for this Event" at bounding box center [299, 151] width 147 height 22
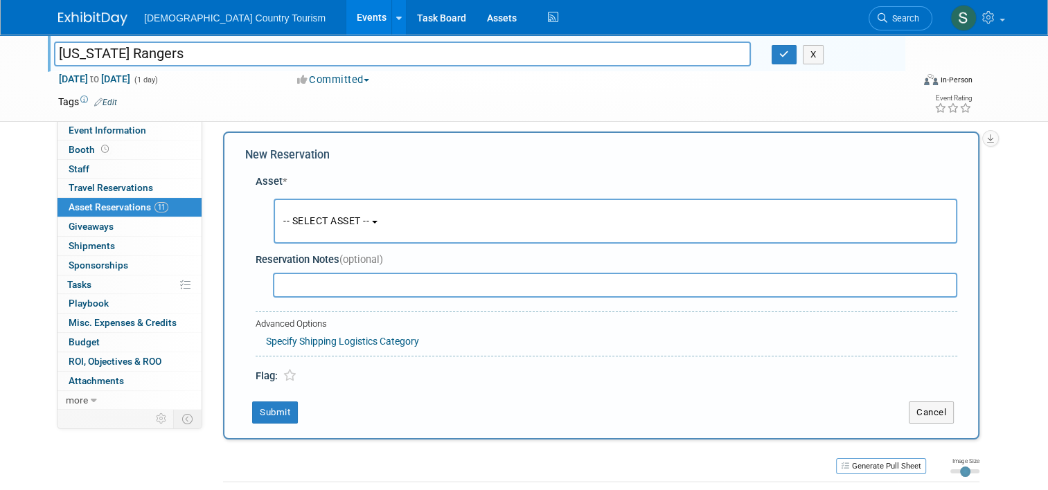
scroll to position [13, 0]
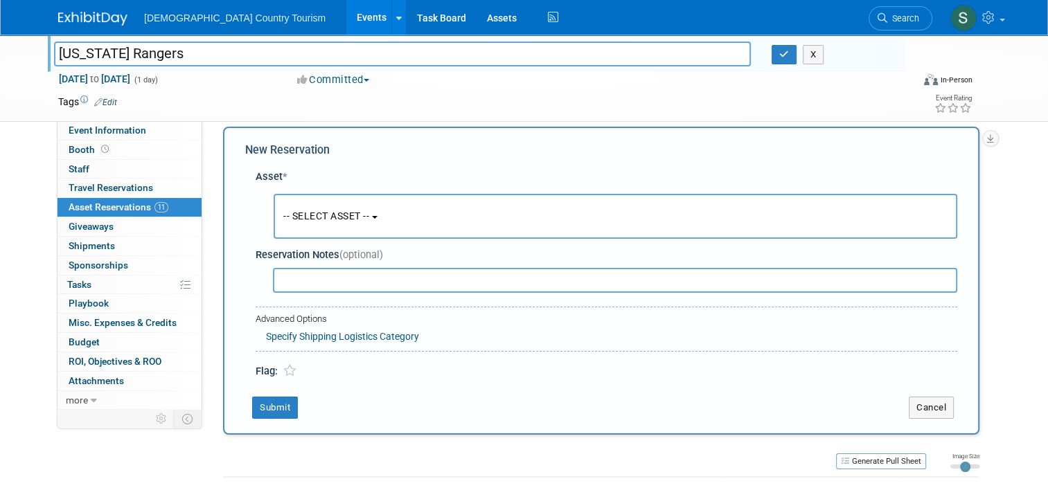
click at [311, 212] on span "-- SELECT ASSET --" at bounding box center [326, 216] width 86 height 11
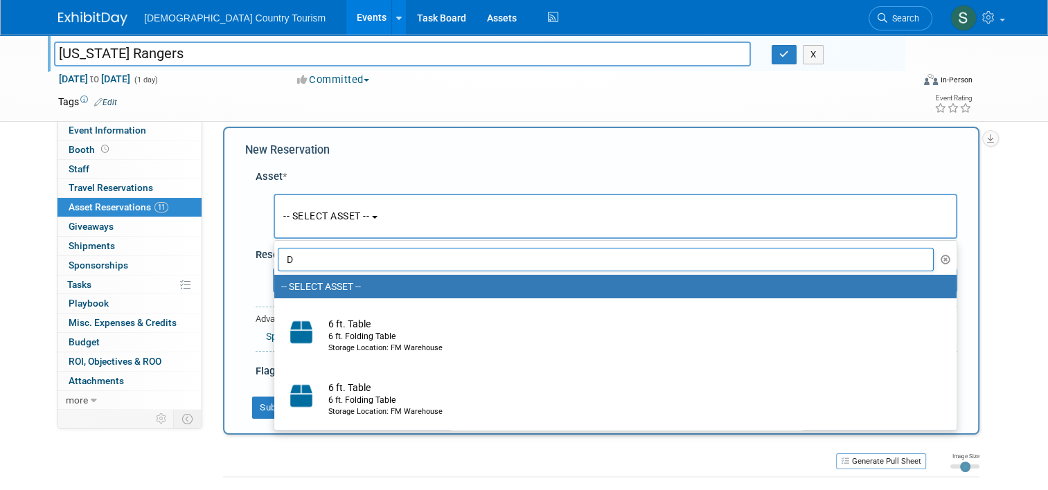
click at [335, 259] on input "D" at bounding box center [606, 260] width 656 height 24
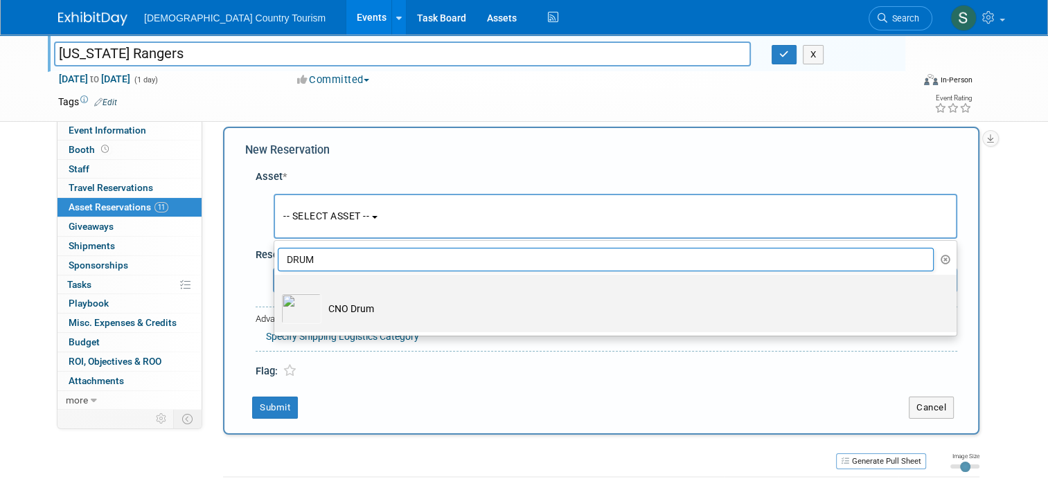
type input "DRUM"
click at [340, 308] on td "CNO Drum" at bounding box center [624, 309] width 607 height 30
click at [276, 292] on input "CNO Drum" at bounding box center [271, 287] width 9 height 9
select select "10722201"
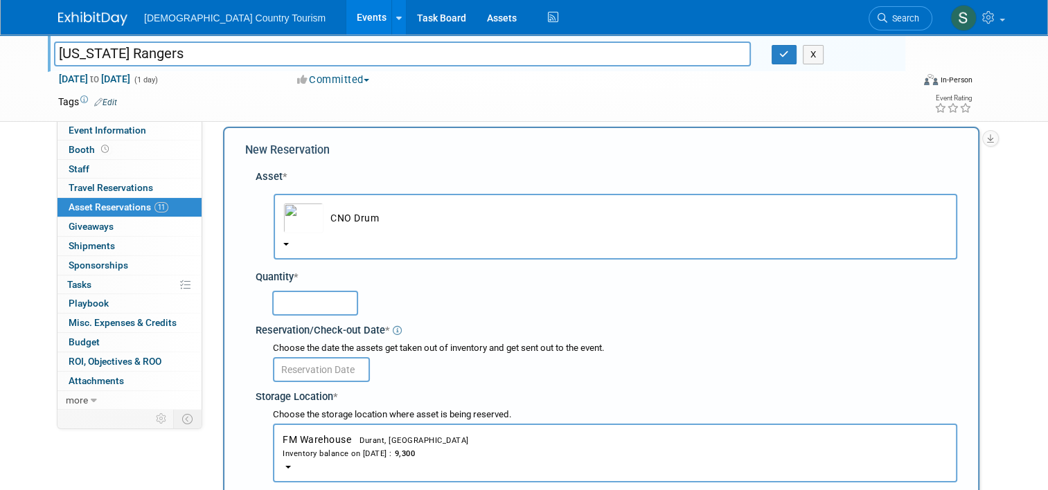
click at [340, 308] on input "text" at bounding box center [315, 303] width 86 height 25
type input "750"
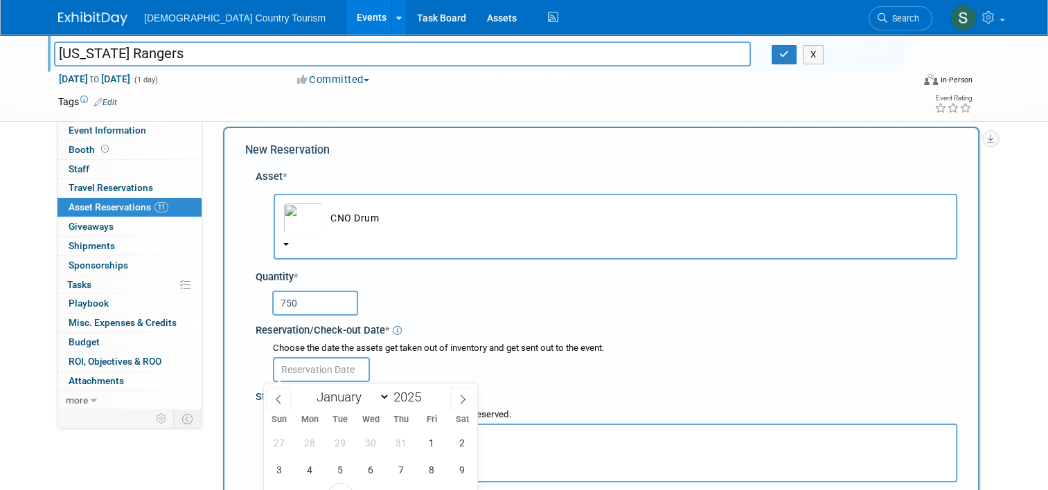
click at [325, 368] on input "text" at bounding box center [321, 369] width 97 height 25
click at [430, 469] on span "8" at bounding box center [431, 469] width 27 height 27
type input "Aug 8, 2025"
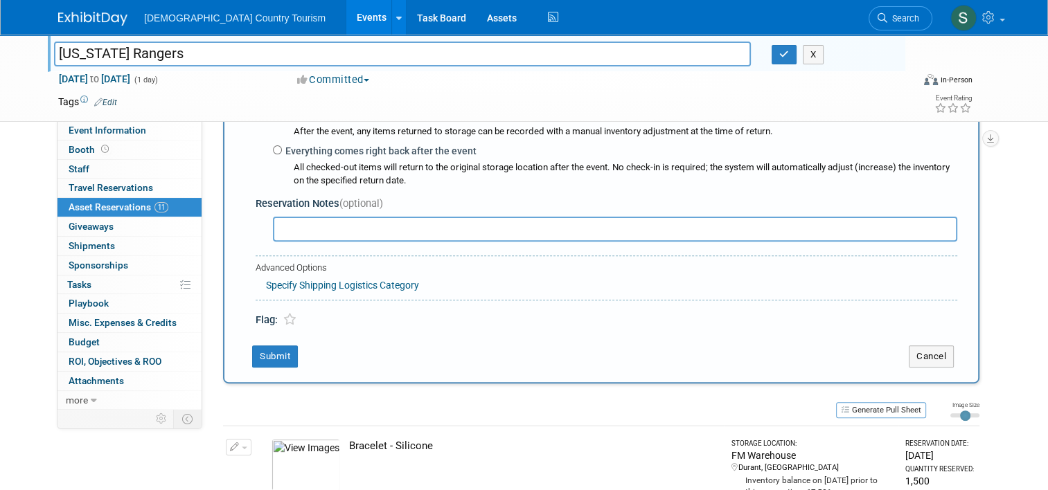
scroll to position [456, 0]
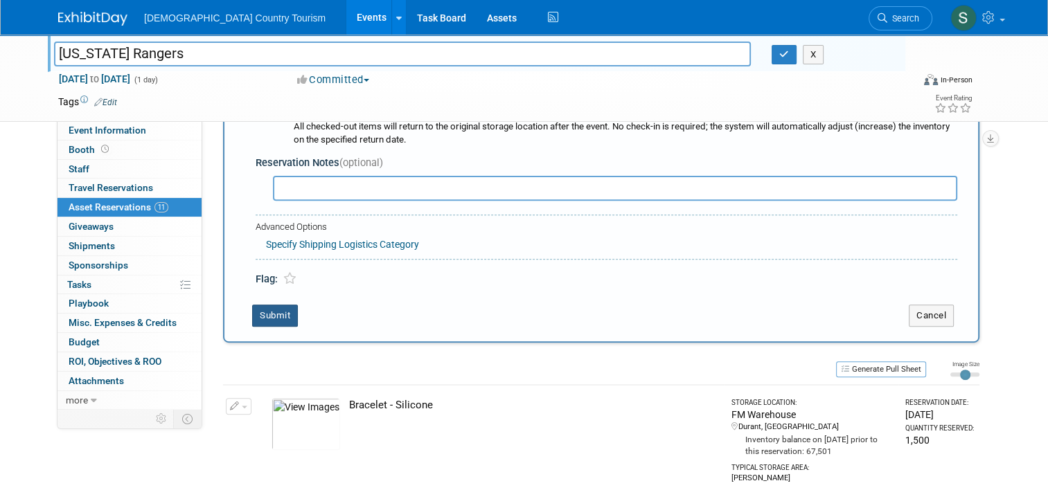
click at [259, 323] on button "Submit" at bounding box center [275, 316] width 46 height 22
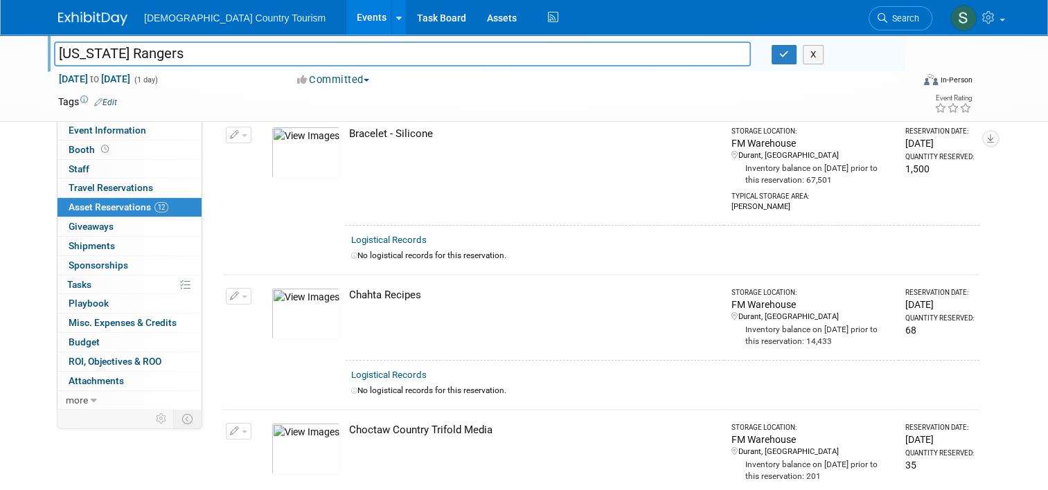
scroll to position [0, 0]
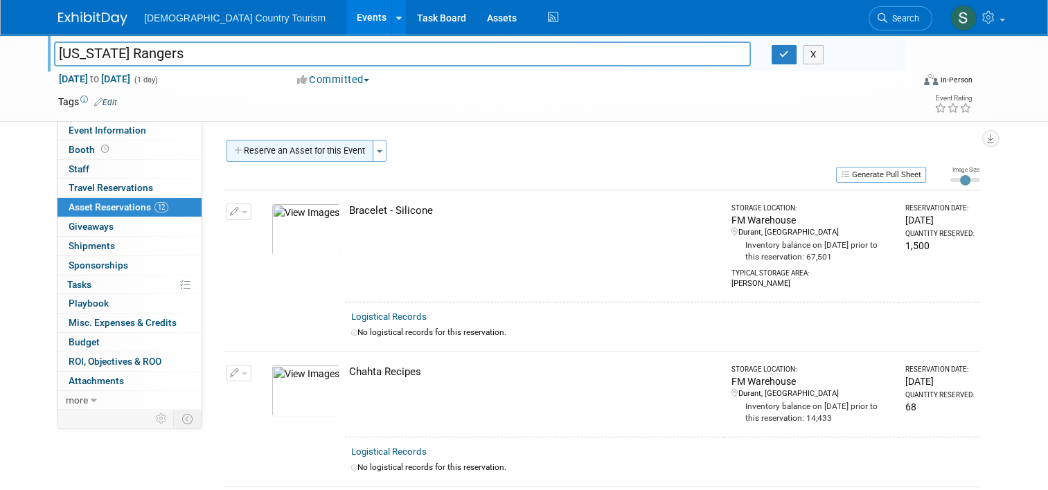
click at [296, 147] on button "Reserve an Asset for this Event" at bounding box center [299, 151] width 147 height 22
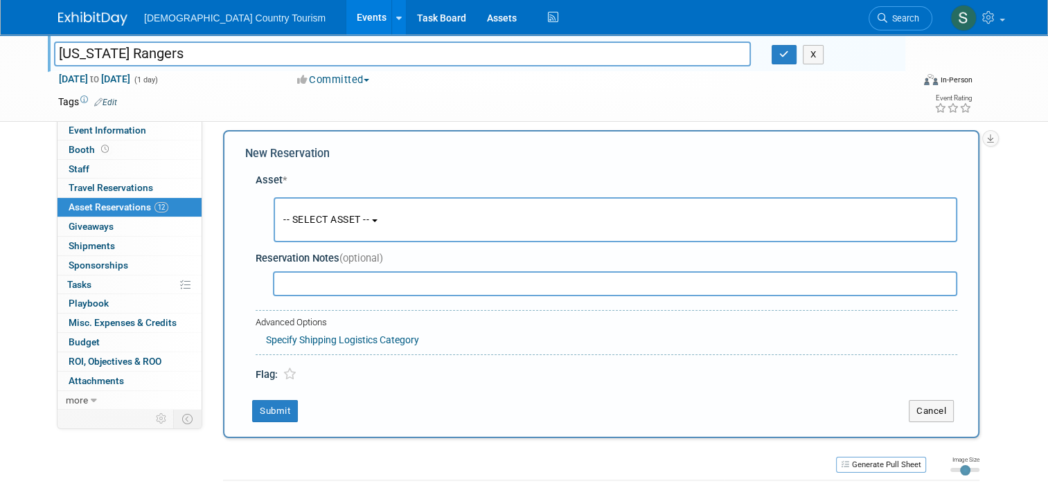
scroll to position [13, 0]
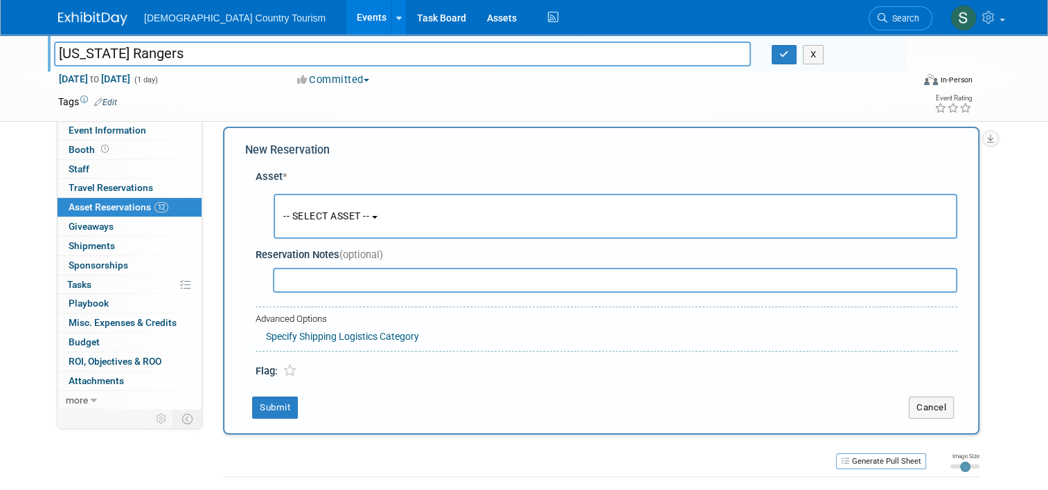
click at [324, 219] on span "-- SELECT ASSET --" at bounding box center [326, 216] width 86 height 11
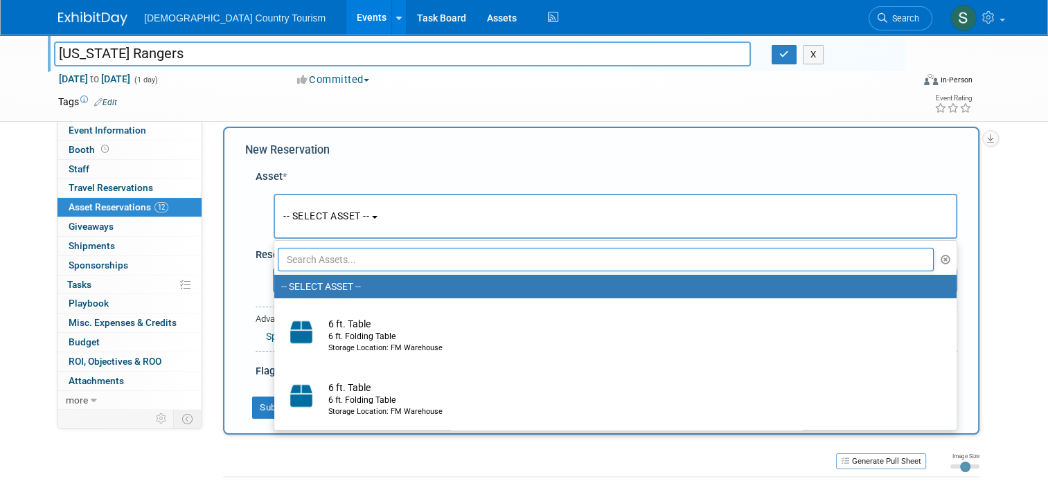
click at [342, 258] on input "text" at bounding box center [606, 260] width 656 height 24
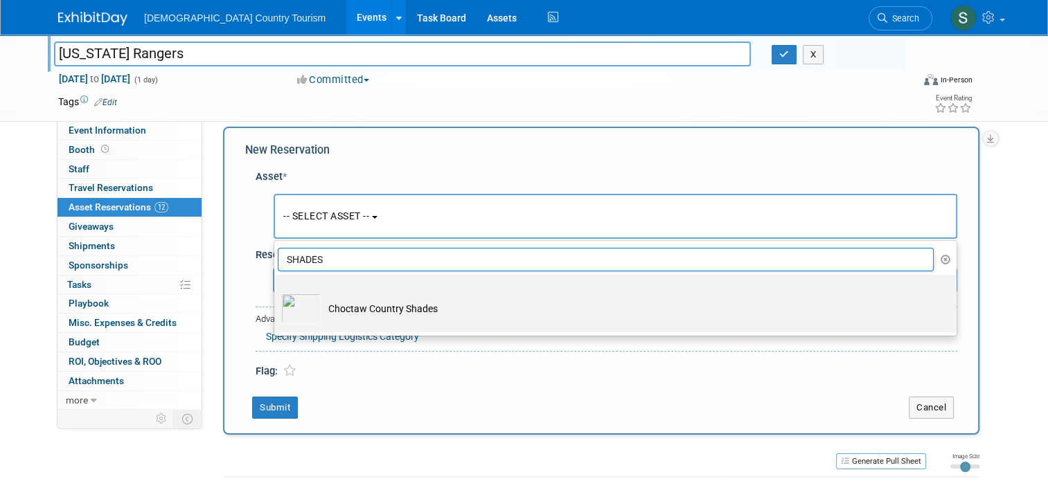
type input "SHADES"
click at [341, 306] on td "Choctaw Country Shades" at bounding box center [624, 309] width 607 height 30
click at [276, 292] on input "Choctaw Country Shades" at bounding box center [271, 287] width 9 height 9
select select "10718173"
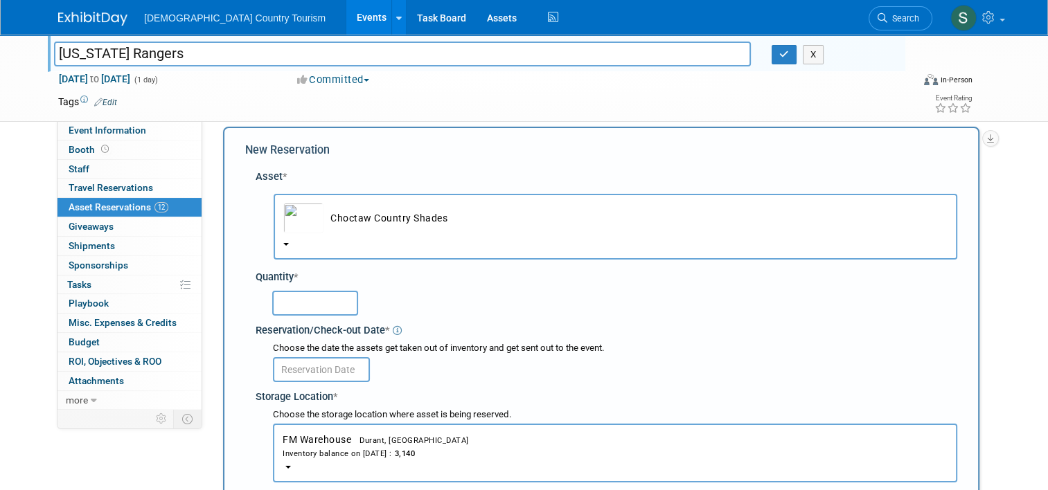
click at [341, 306] on input "text" at bounding box center [315, 303] width 86 height 25
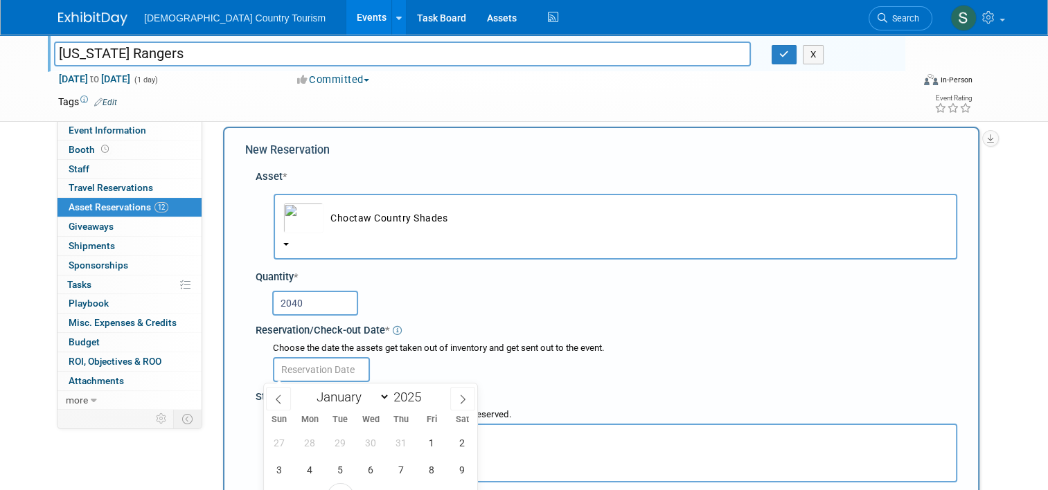
click at [331, 366] on input "text" at bounding box center [321, 369] width 97 height 25
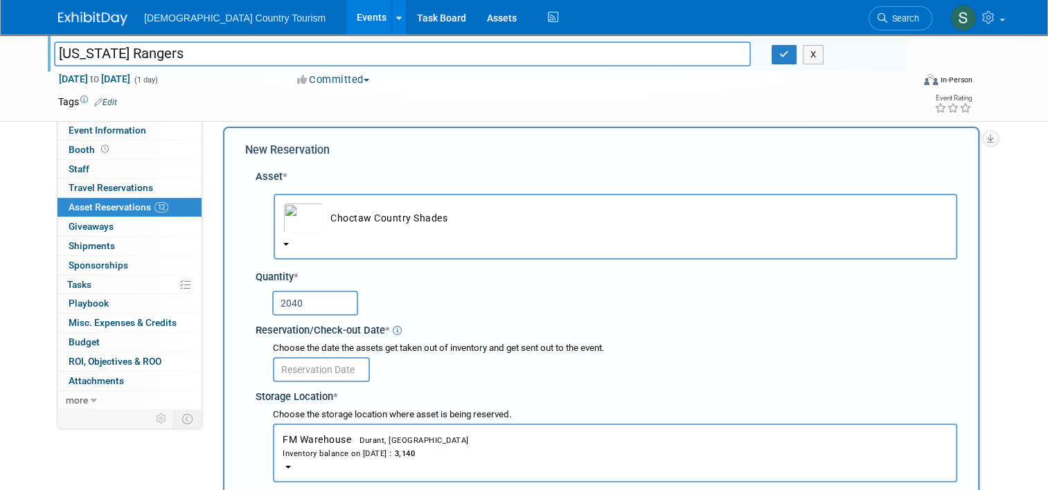
click at [303, 303] on input "2040" at bounding box center [315, 303] width 86 height 25
type input "2"
type input "960"
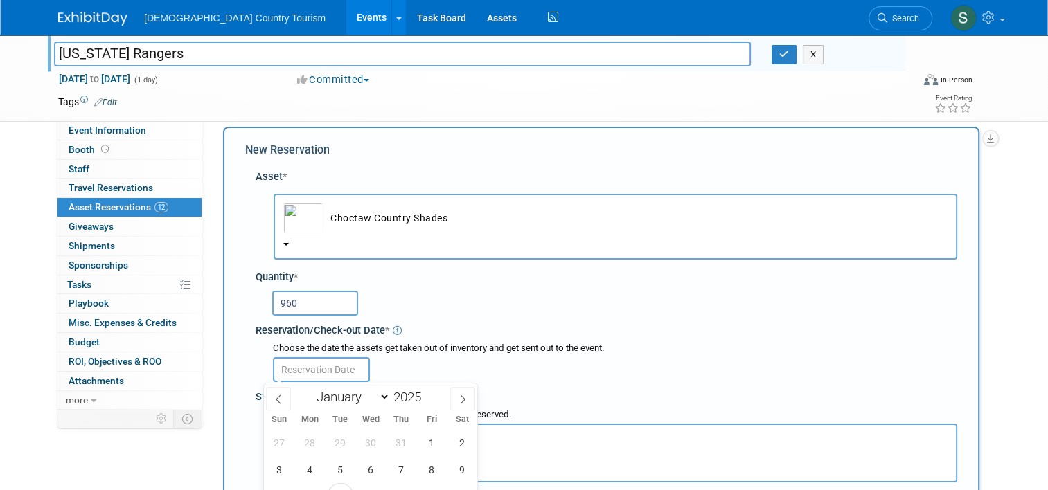
click at [325, 375] on input "text" at bounding box center [321, 369] width 97 height 25
click at [426, 469] on span "8" at bounding box center [431, 469] width 27 height 27
type input "Aug 8, 2025"
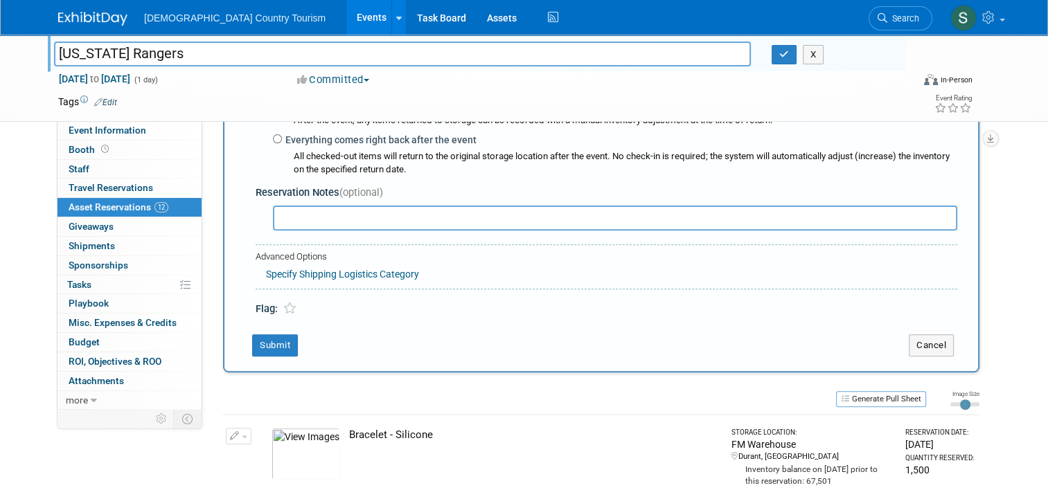
scroll to position [429, 0]
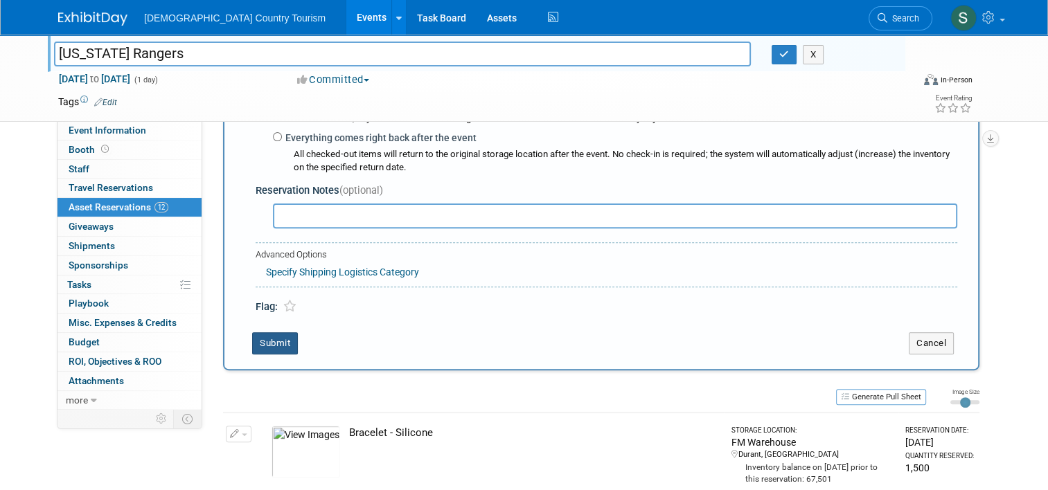
click at [273, 345] on button "Submit" at bounding box center [275, 343] width 46 height 22
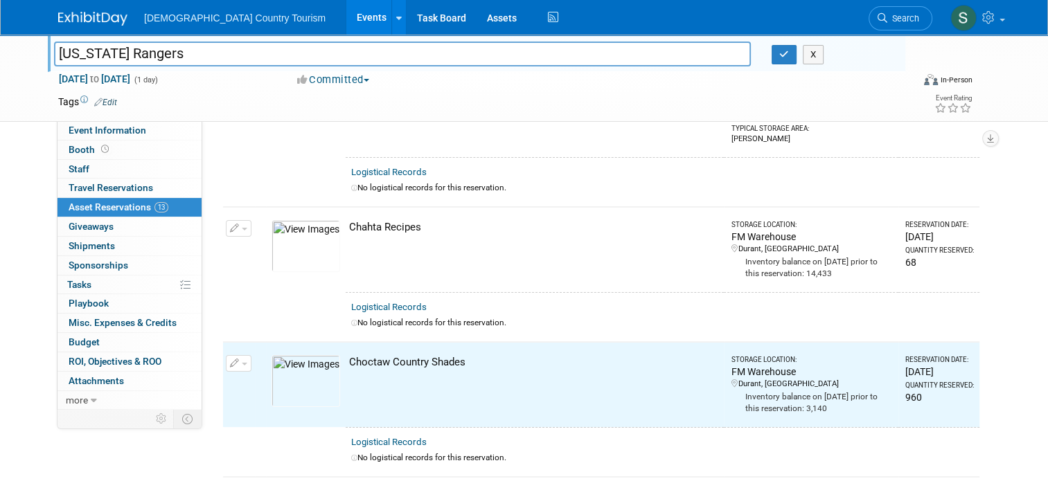
scroll to position [0, 0]
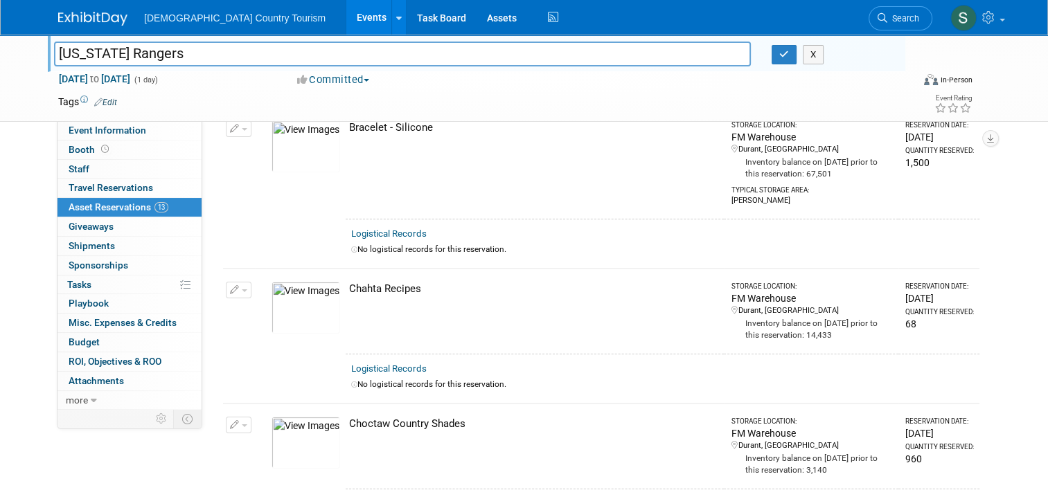
click at [302, 385] on td at bounding box center [306, 378] width 80 height 49
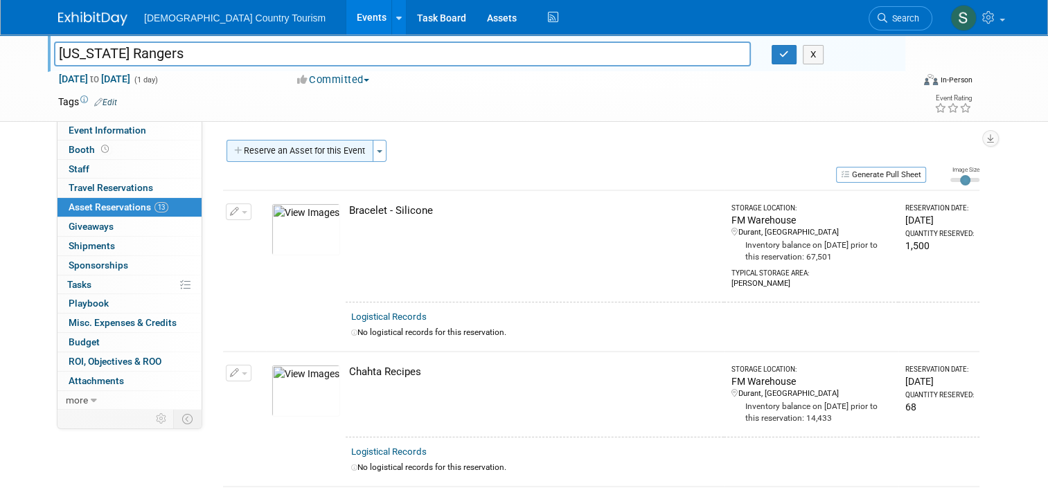
click at [344, 147] on button "Reserve an Asset for this Event" at bounding box center [299, 151] width 147 height 22
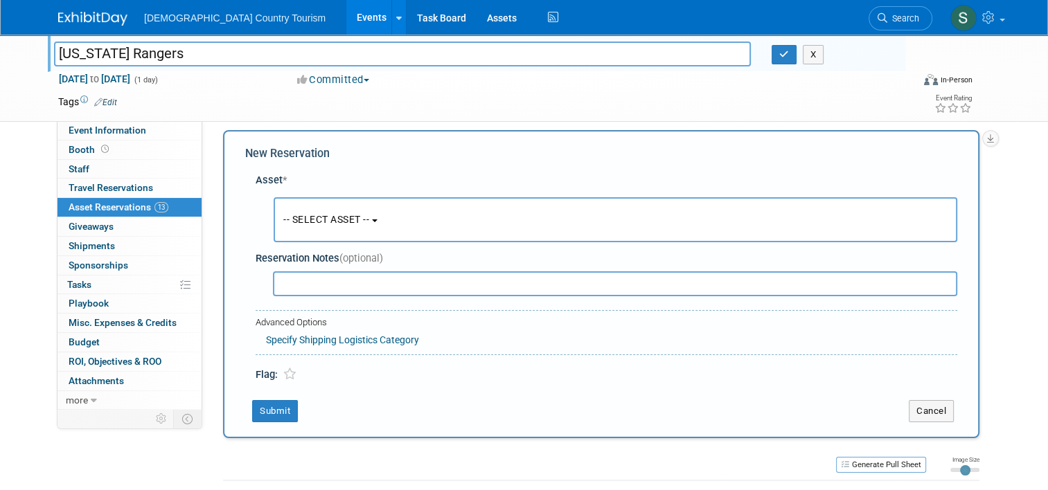
scroll to position [13, 0]
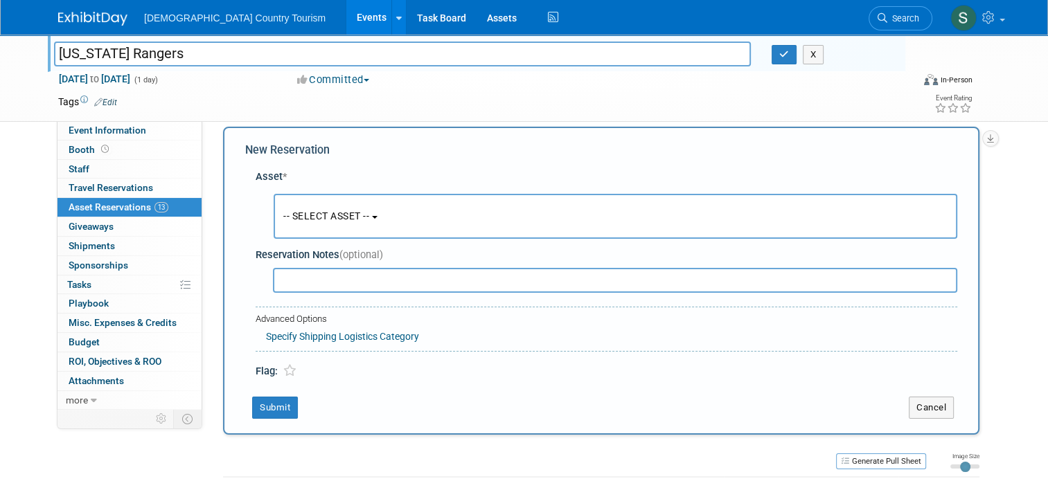
click at [352, 209] on button "-- SELECT ASSET --" at bounding box center [615, 216] width 683 height 45
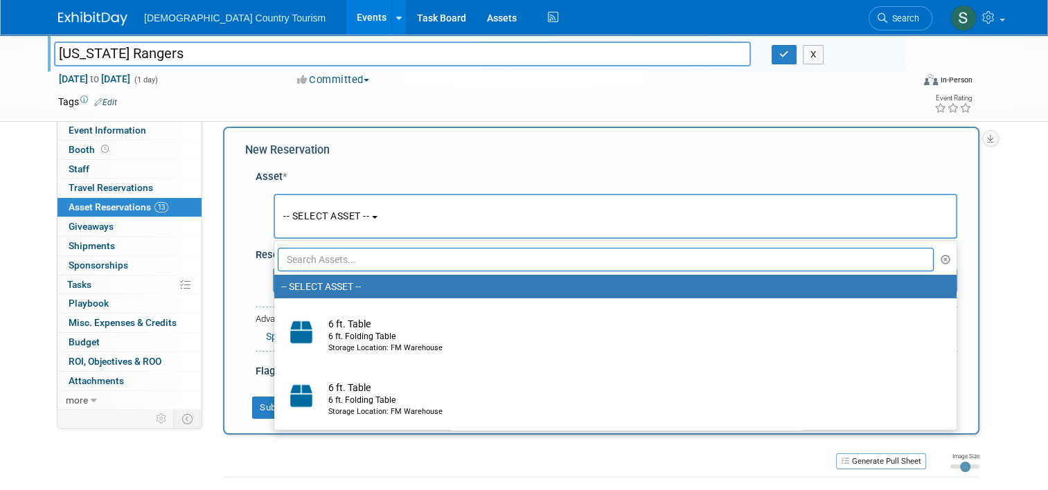
click at [363, 259] on input "text" at bounding box center [606, 260] width 656 height 24
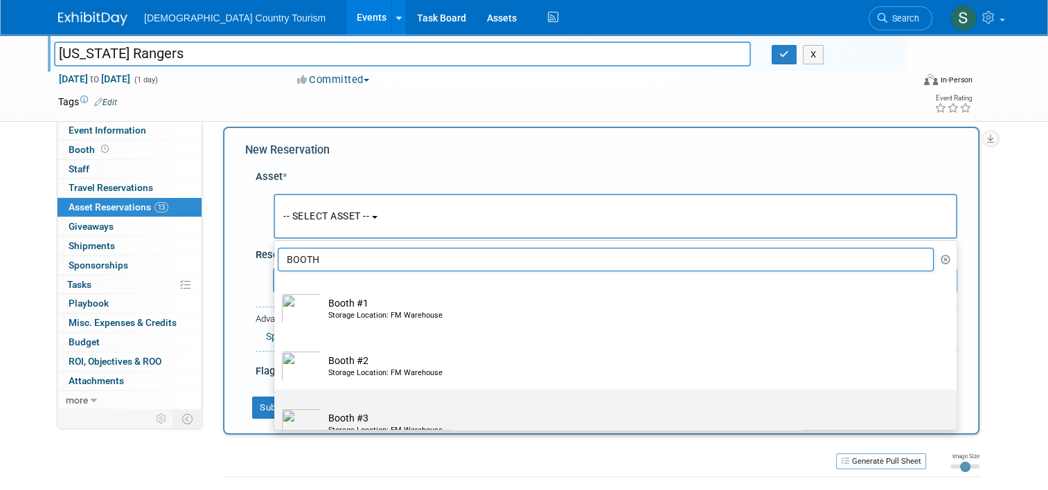
type input "BOOTH"
click at [354, 423] on td "Booth #3 Storage Location: FM Warehouse" at bounding box center [624, 424] width 607 height 30
click at [276, 406] on input "Booth #3 Storage Location: FM Warehouse" at bounding box center [271, 401] width 9 height 9
select select "10711806"
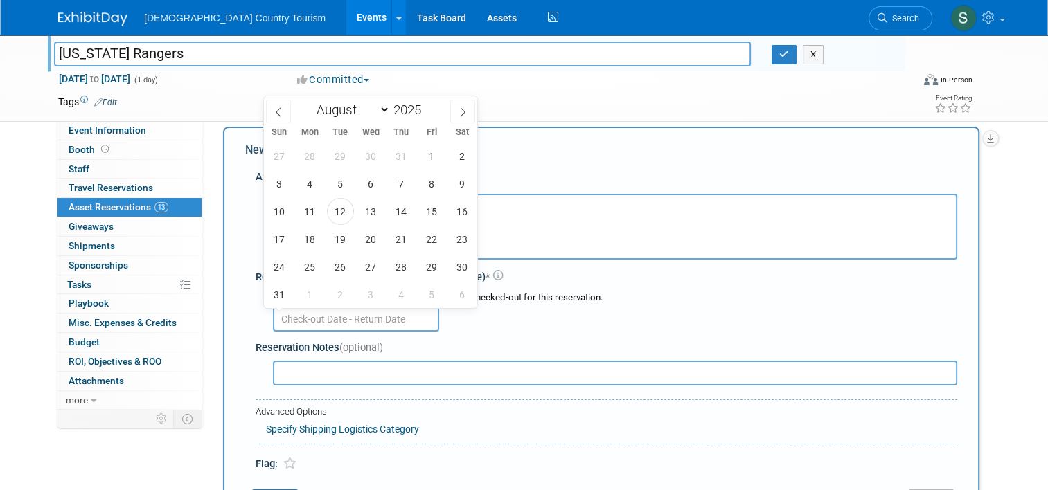
click at [357, 320] on input "text" at bounding box center [356, 319] width 166 height 25
click at [437, 183] on span "8" at bounding box center [431, 183] width 27 height 27
type input "Aug 8, 2025"
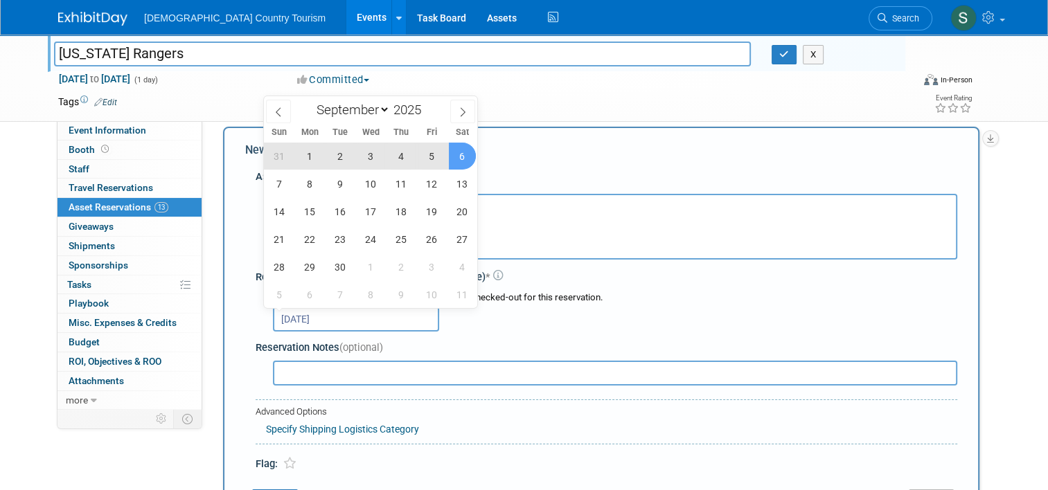
select select "7"
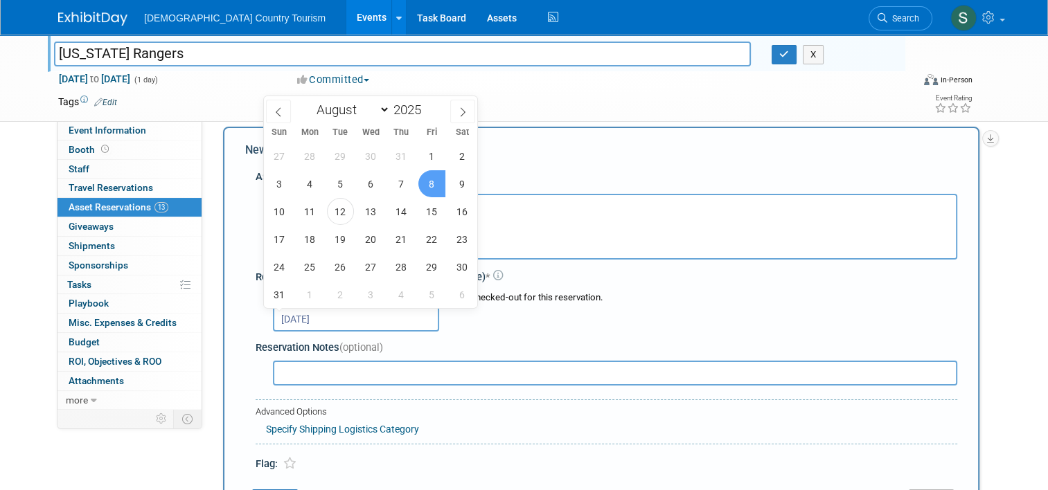
click at [437, 183] on span "8" at bounding box center [431, 183] width 27 height 27
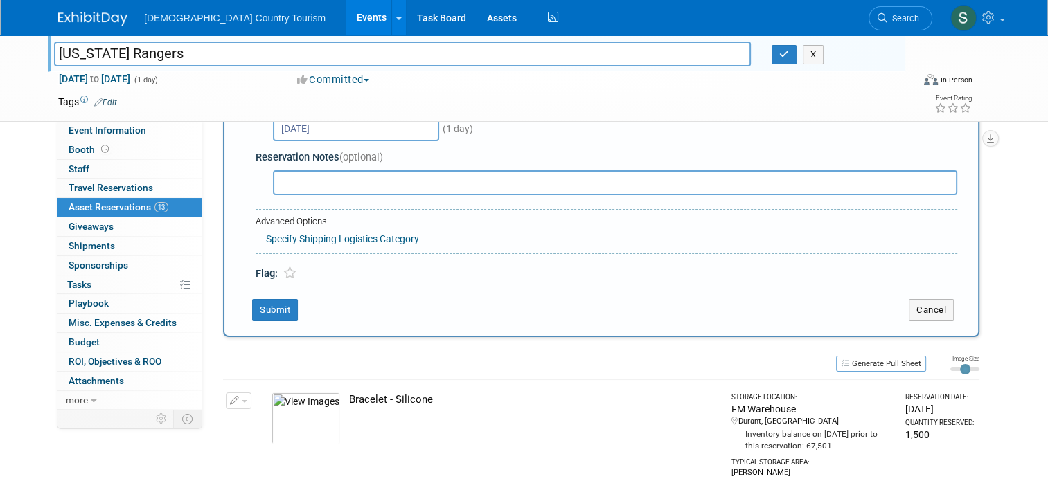
scroll to position [208, 0]
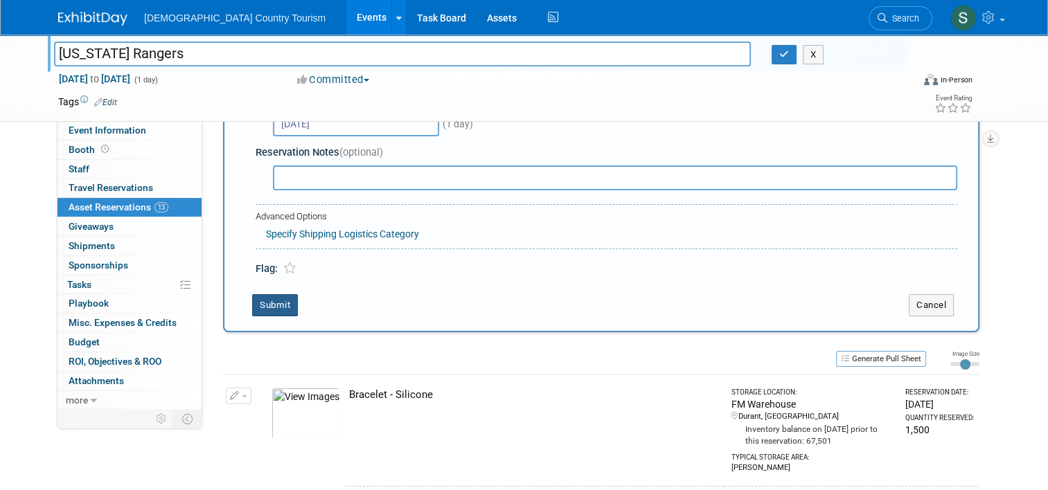
click at [267, 306] on button "Submit" at bounding box center [275, 305] width 46 height 22
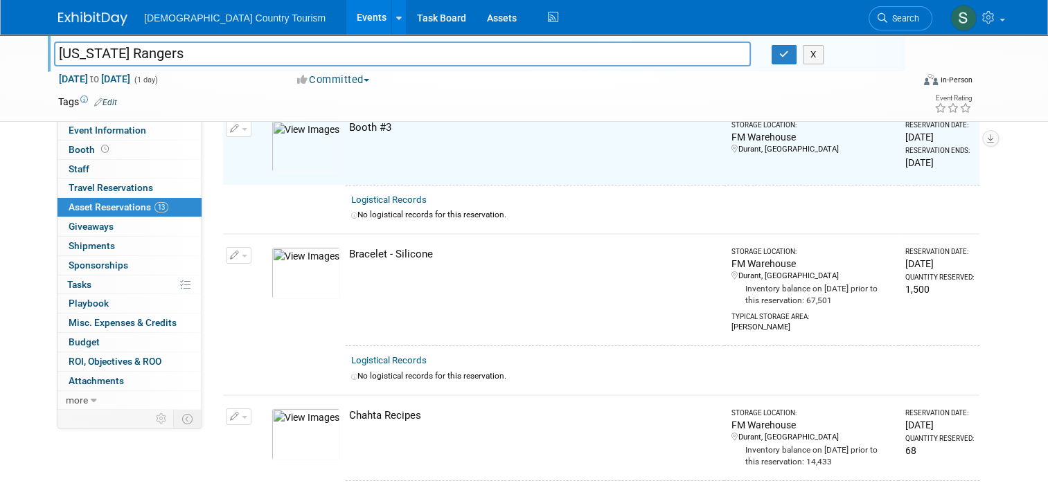
scroll to position [17, 0]
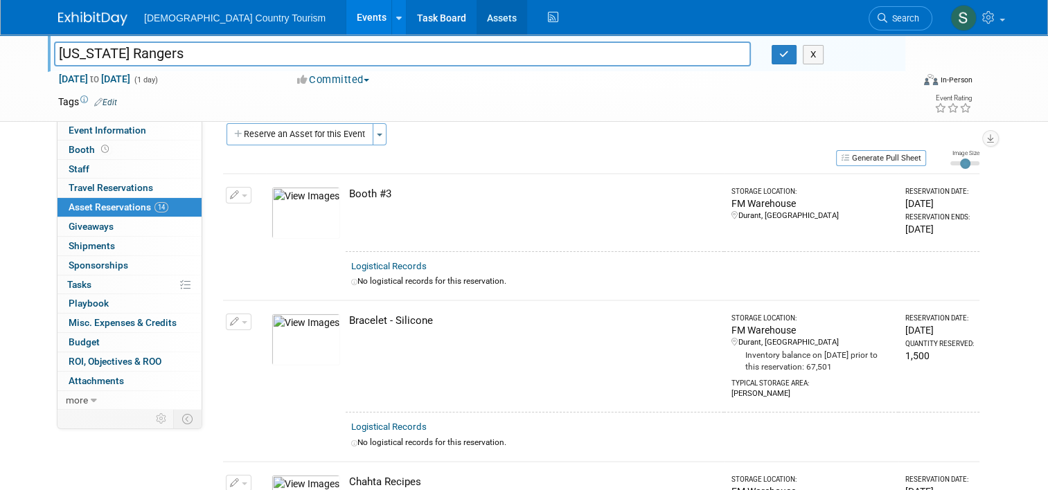
click at [476, 22] on link "Assets" at bounding box center [501, 17] width 51 height 35
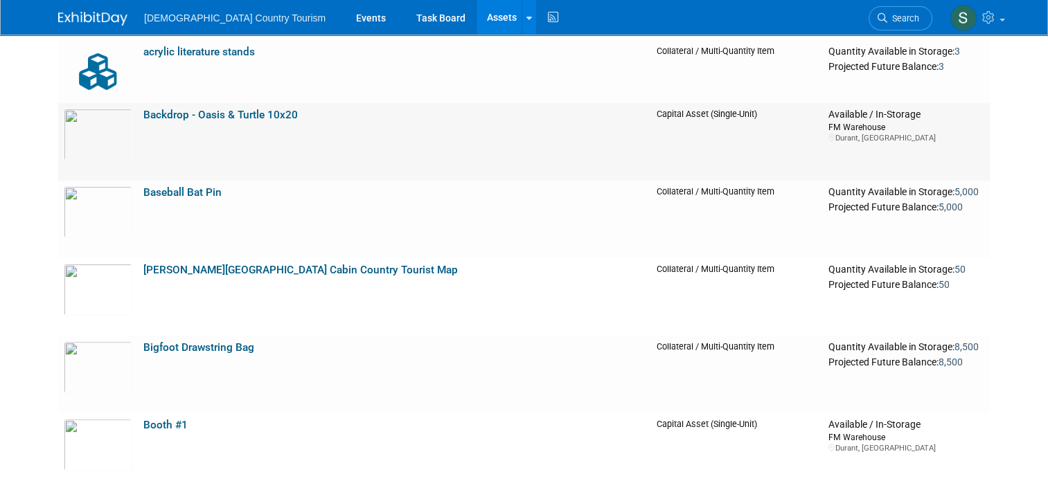
scroll to position [443, 0]
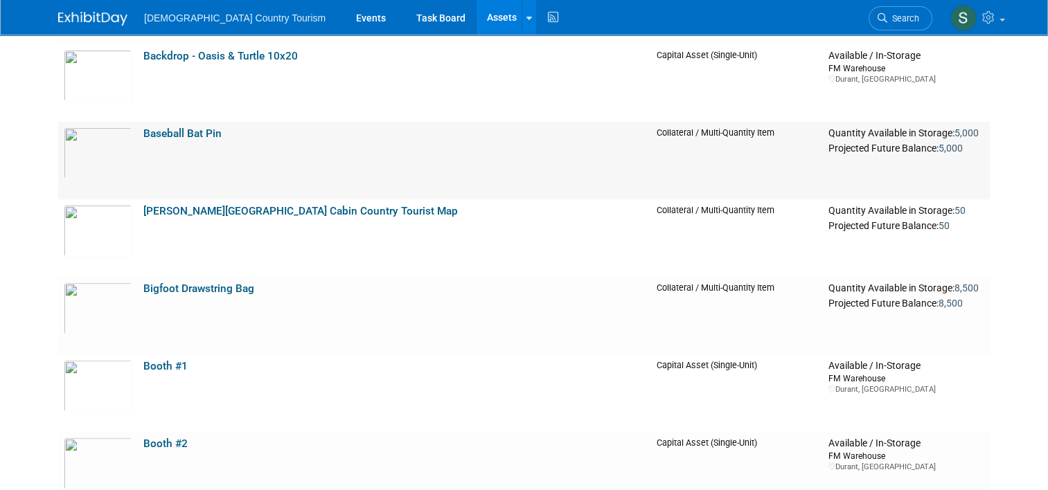
click at [165, 141] on td "Baseball Bat Pin" at bounding box center [394, 161] width 513 height 78
click at [171, 136] on link "Baseball Bat Pin" at bounding box center [182, 133] width 78 height 12
click at [180, 286] on link "Bigfoot Drawstring Bag" at bounding box center [198, 289] width 111 height 12
click at [116, 127] on img at bounding box center [98, 153] width 69 height 52
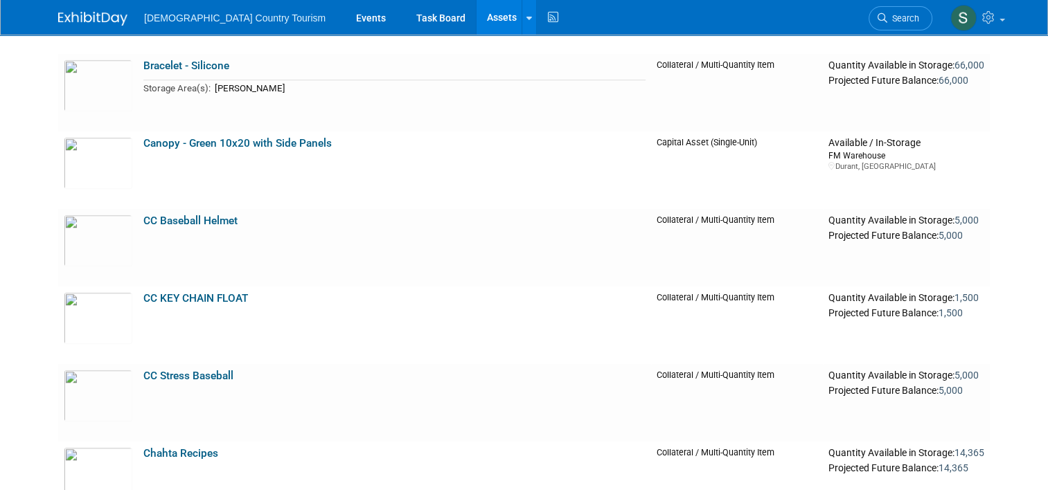
scroll to position [969, 0]
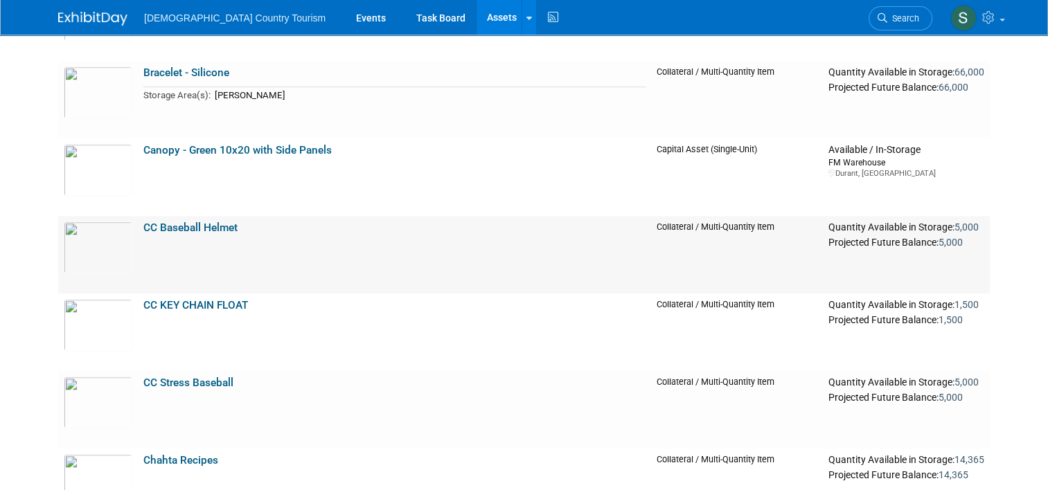
click at [173, 224] on link "CC Baseball Helmet" at bounding box center [190, 228] width 94 height 12
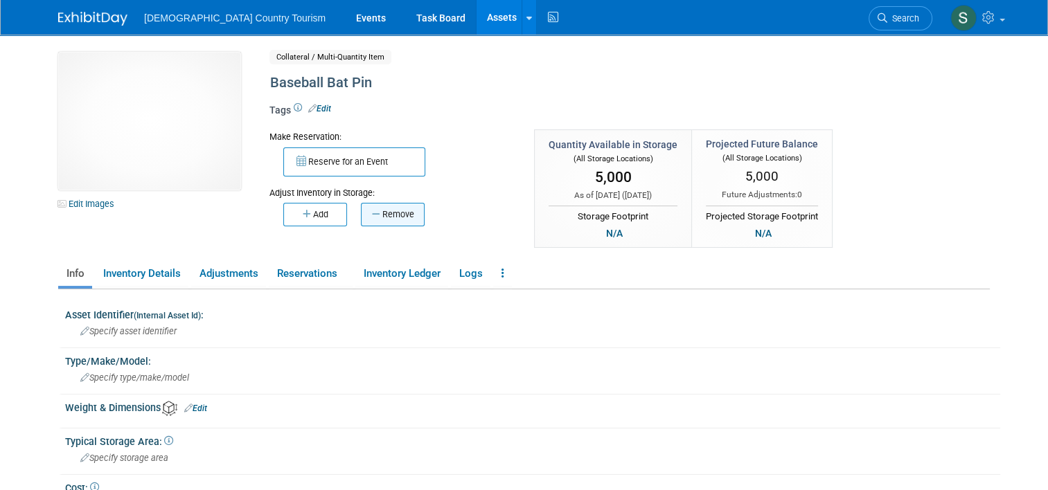
click at [394, 216] on button "Remove" at bounding box center [393, 215] width 64 height 24
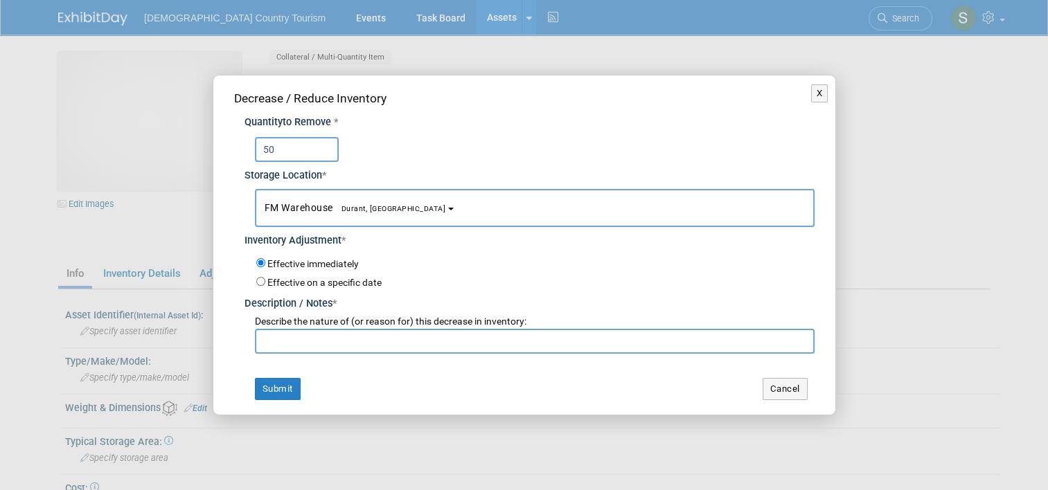
type input "50"
click at [350, 348] on input "text" at bounding box center [535, 341] width 560 height 25
type input "Kevin Gwinn"
click at [285, 391] on button "Submit" at bounding box center [278, 389] width 46 height 22
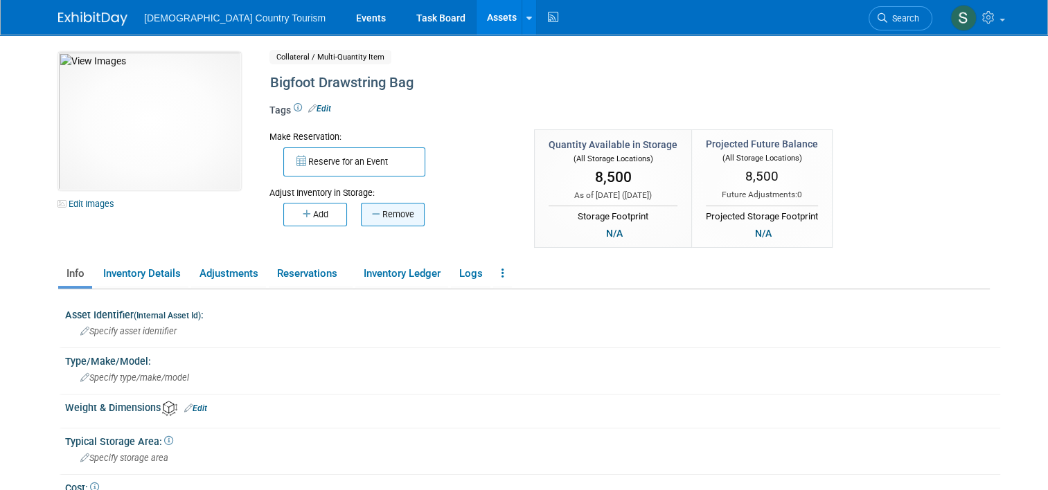
click at [396, 213] on button "Remove" at bounding box center [393, 215] width 64 height 24
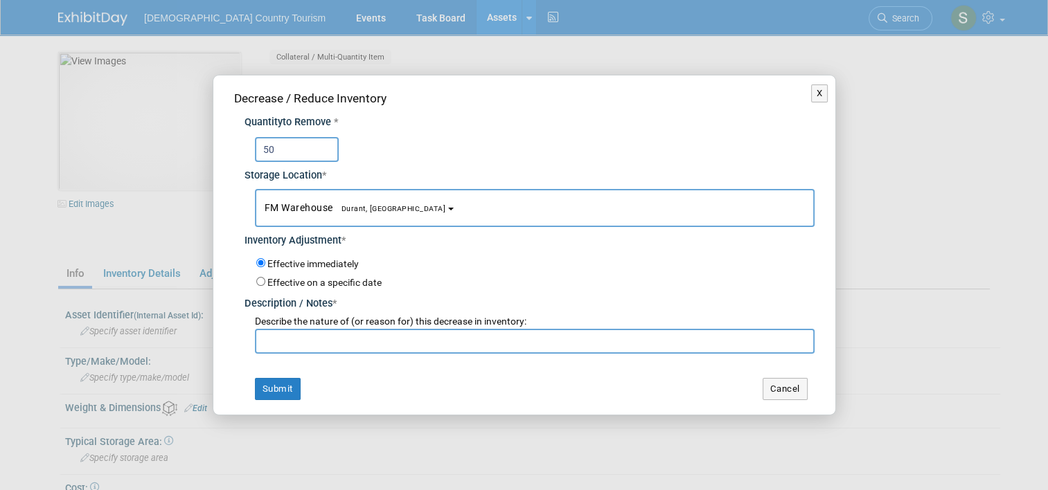
type input "50"
click at [394, 339] on input "text" at bounding box center [535, 341] width 560 height 25
type input "k"
type input "[PERSON_NAME]"
click at [275, 393] on button "Submit" at bounding box center [278, 389] width 46 height 22
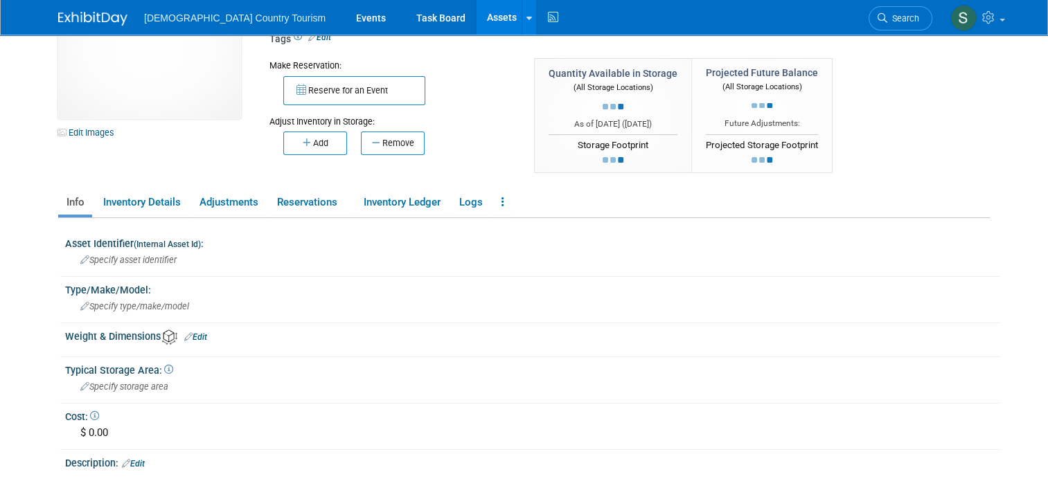
scroll to position [83, 0]
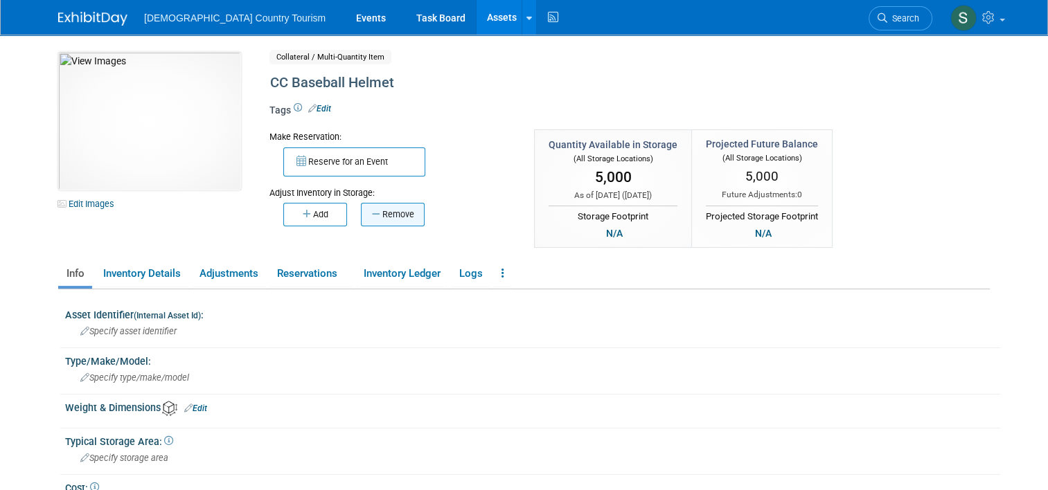
click at [374, 214] on button "Remove" at bounding box center [393, 215] width 64 height 24
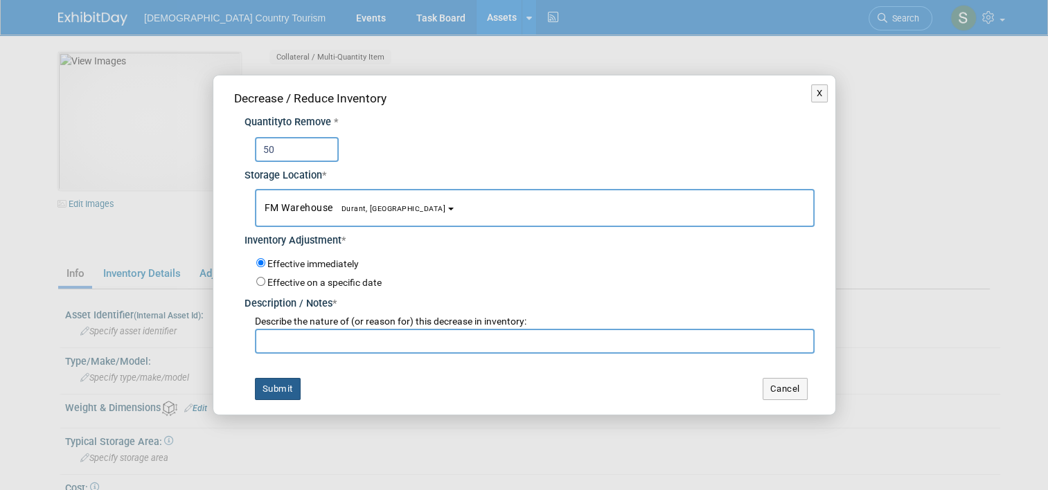
type input "50"
click at [283, 379] on button "Submit" at bounding box center [278, 389] width 46 height 22
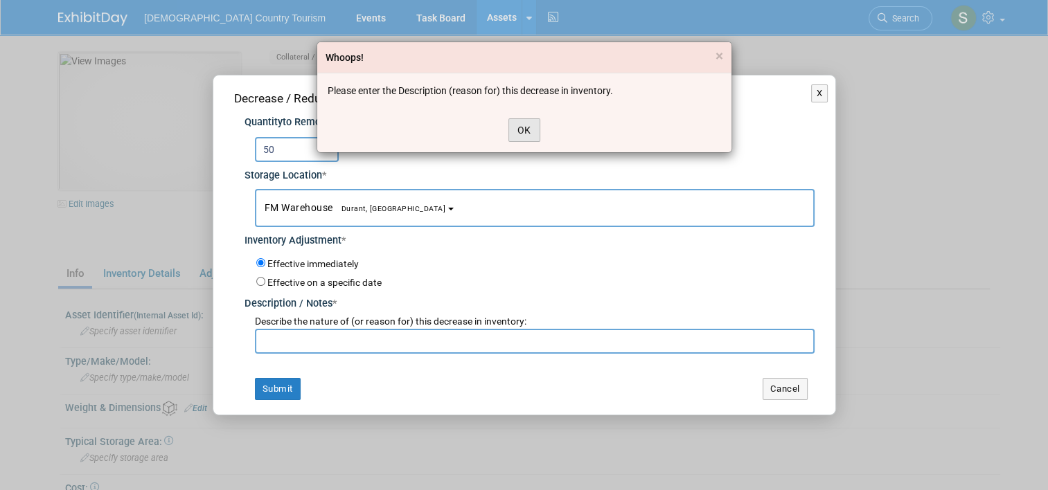
click at [522, 131] on button "OK" at bounding box center [524, 130] width 32 height 24
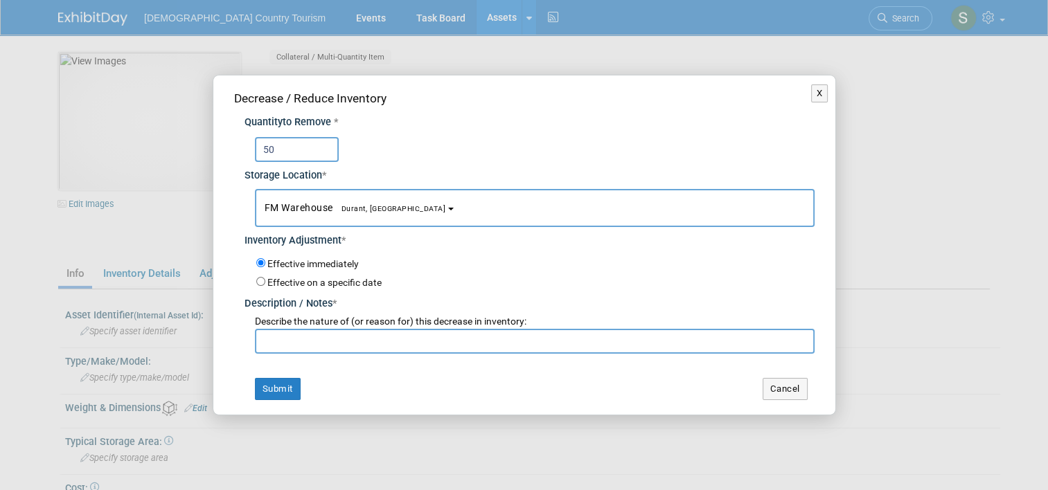
click at [352, 339] on input "text" at bounding box center [535, 341] width 560 height 25
type input "Kevin Gwin"
click at [269, 400] on div "Decrease / Reduce Inventory Quantity to Remove * 50 Storage Location * FM Wareh…" at bounding box center [524, 244] width 622 height 339
click at [282, 391] on button "Submit" at bounding box center [278, 389] width 46 height 22
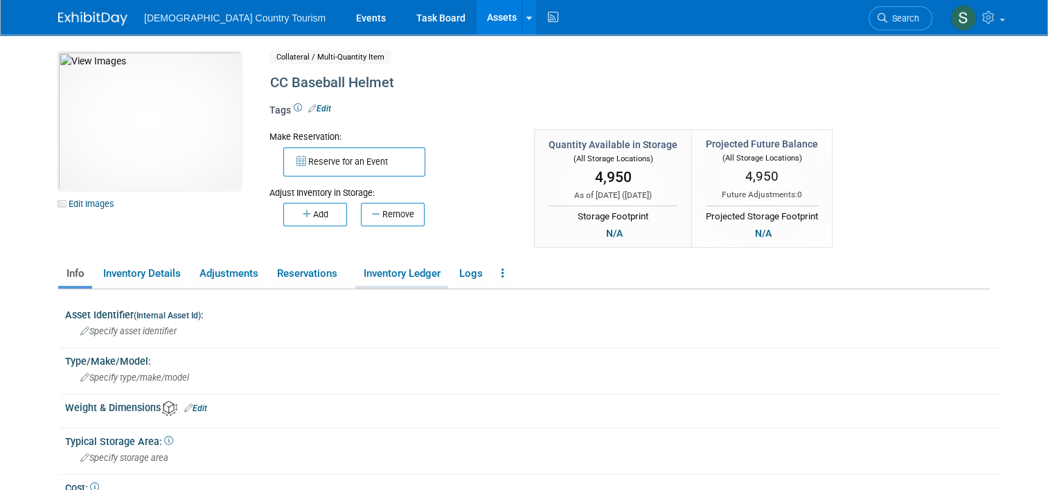
click at [414, 276] on link "Inventory Ledger" at bounding box center [401, 274] width 93 height 24
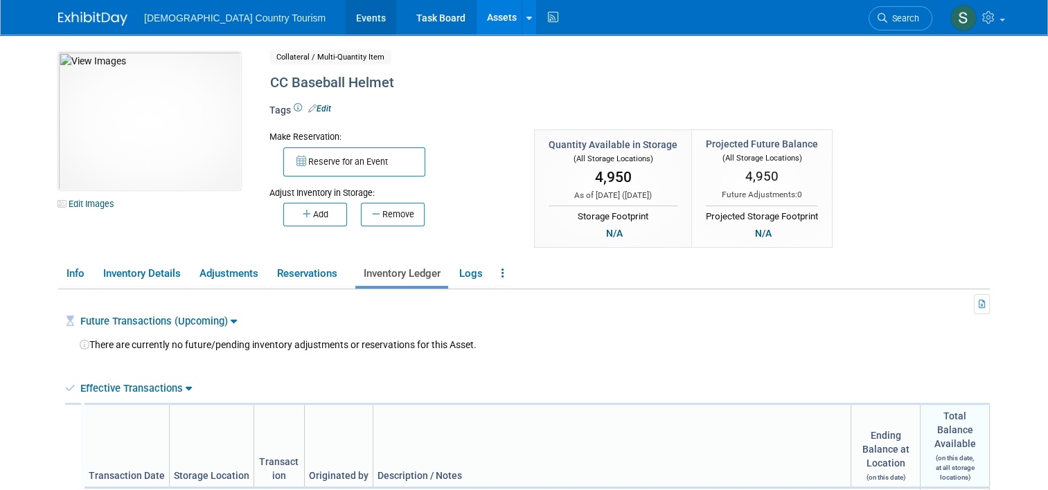
click at [346, 19] on link "Events" at bounding box center [371, 17] width 51 height 35
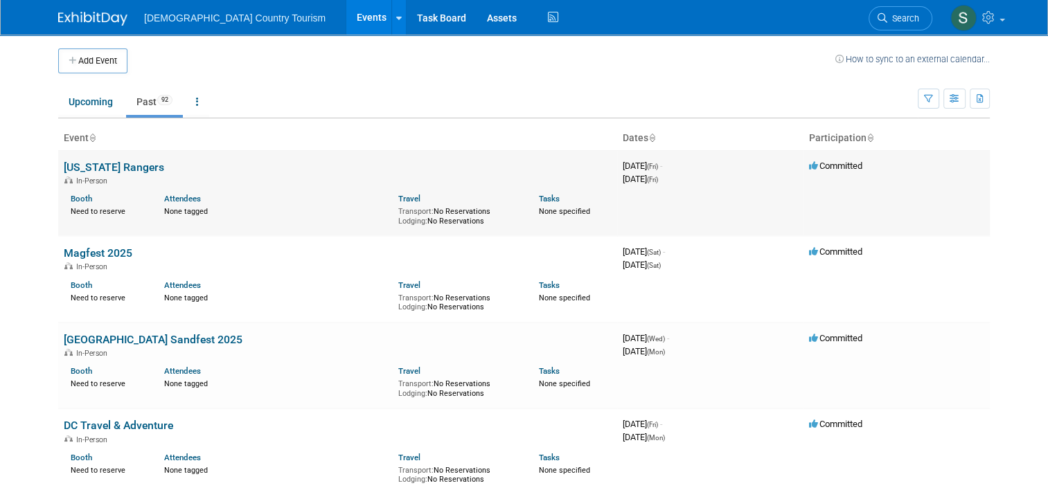
click at [117, 166] on link "[US_STATE] Rangers" at bounding box center [114, 167] width 100 height 13
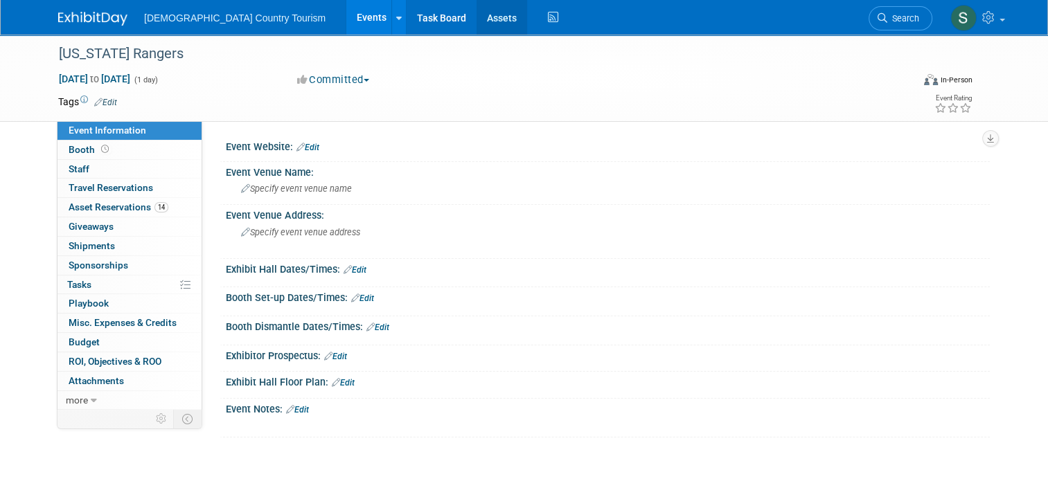
click at [476, 21] on link "Assets" at bounding box center [501, 17] width 51 height 35
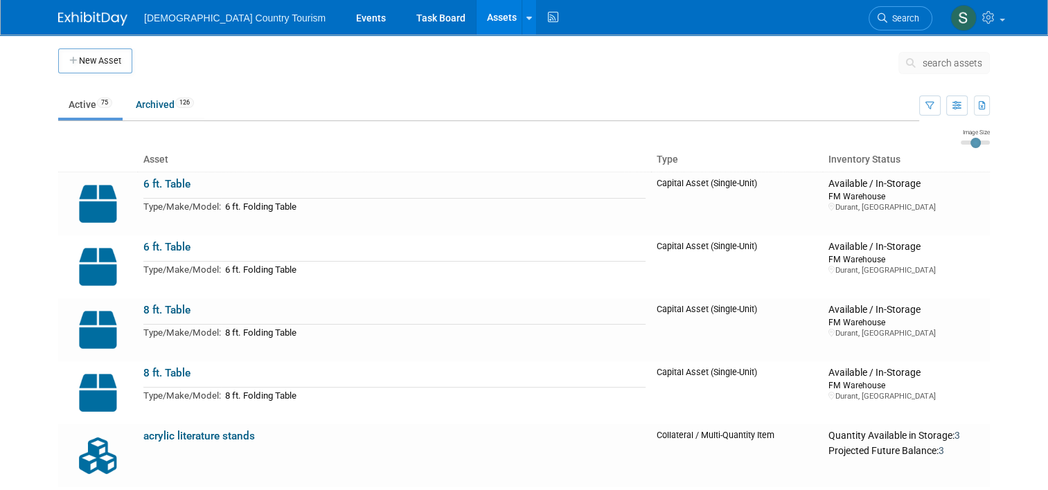
click at [476, 21] on link "Assets" at bounding box center [501, 17] width 51 height 35
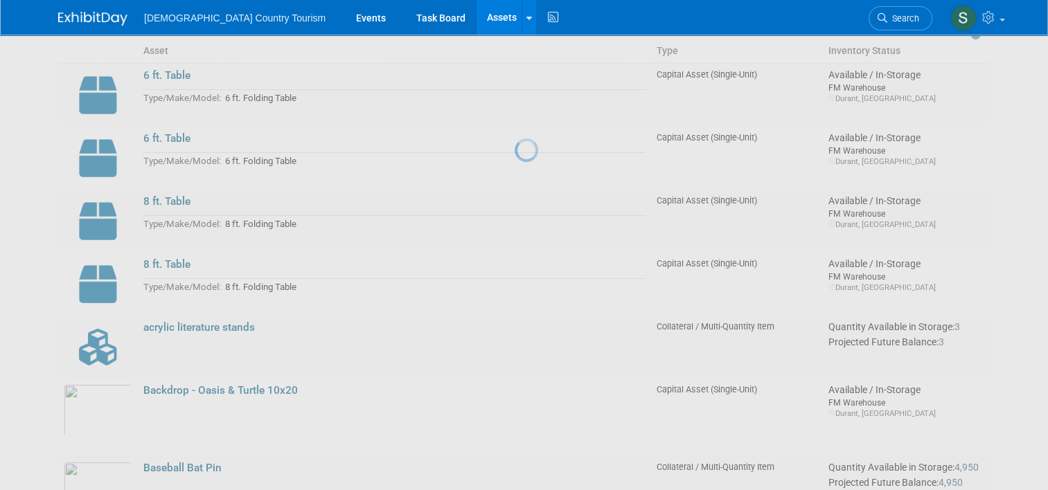
scroll to position [111, 0]
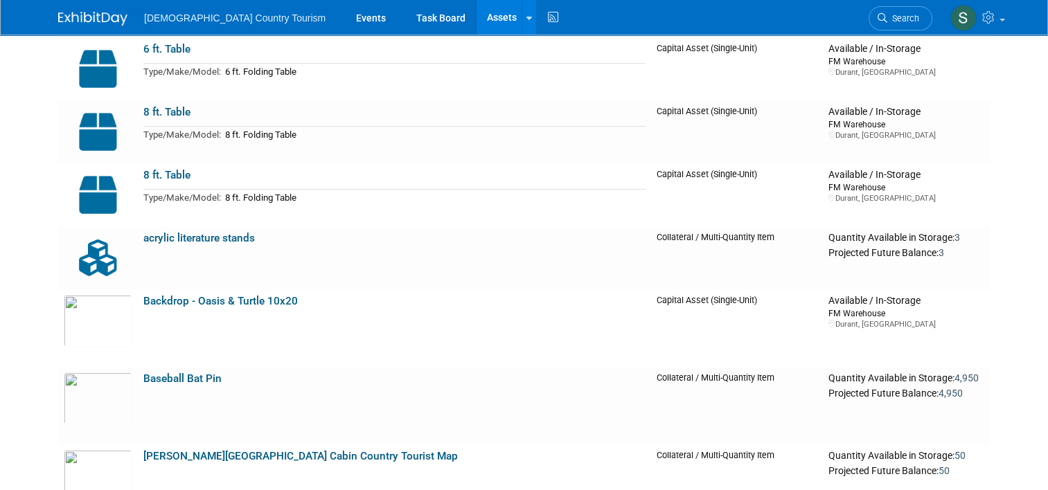
scroll to position [222, 0]
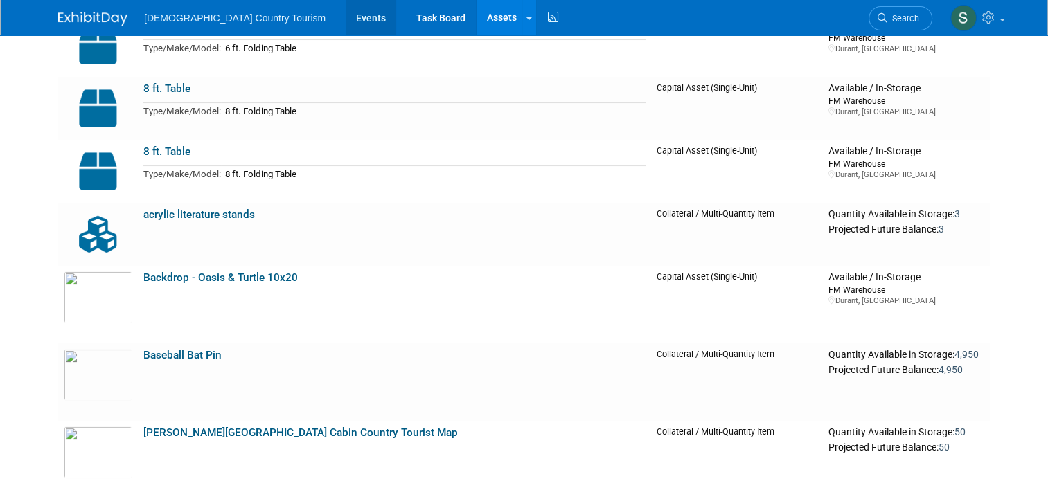
click at [346, 18] on link "Events" at bounding box center [371, 17] width 51 height 35
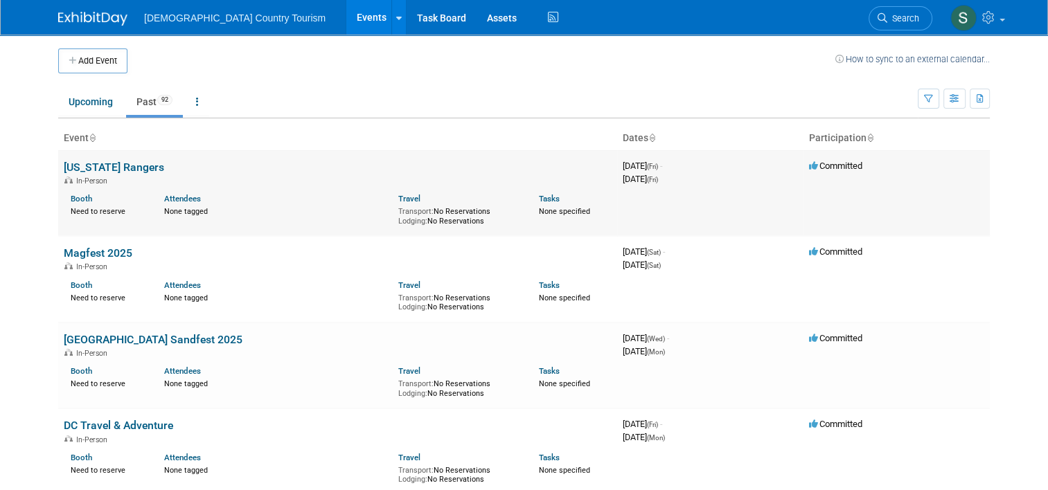
click at [103, 168] on link "[US_STATE] Rangers" at bounding box center [114, 167] width 100 height 13
click at [476, 16] on link "Assets" at bounding box center [501, 17] width 51 height 35
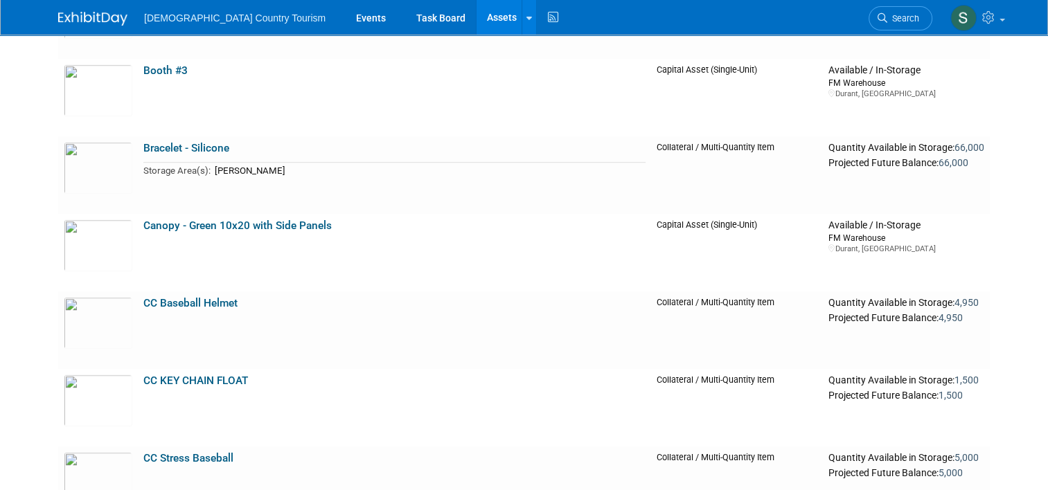
scroll to position [969, 0]
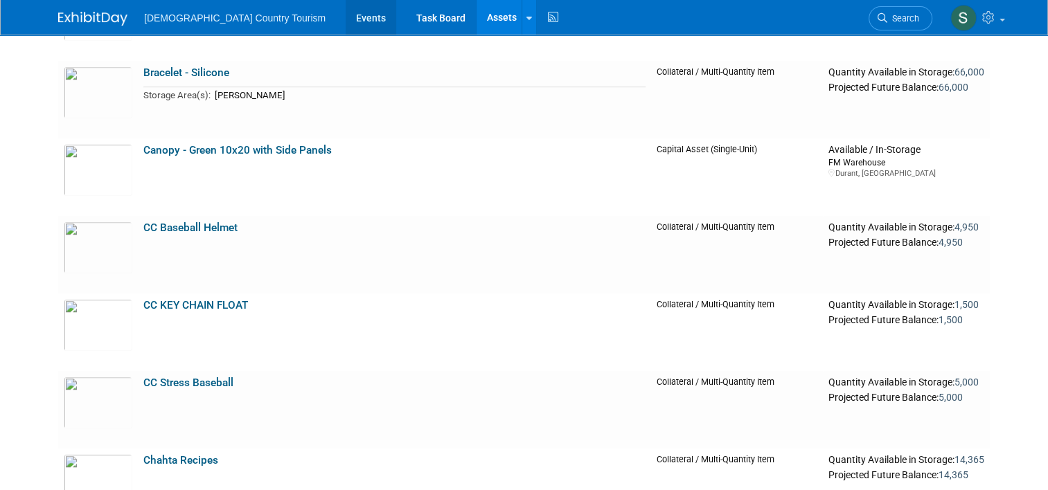
click at [346, 26] on link "Events" at bounding box center [371, 17] width 51 height 35
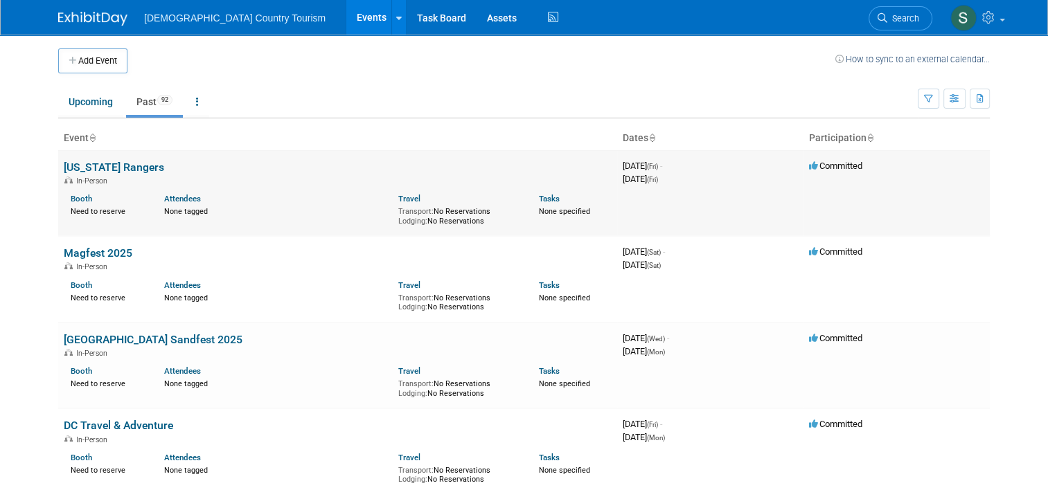
click at [120, 170] on link "[US_STATE] Rangers" at bounding box center [114, 167] width 100 height 13
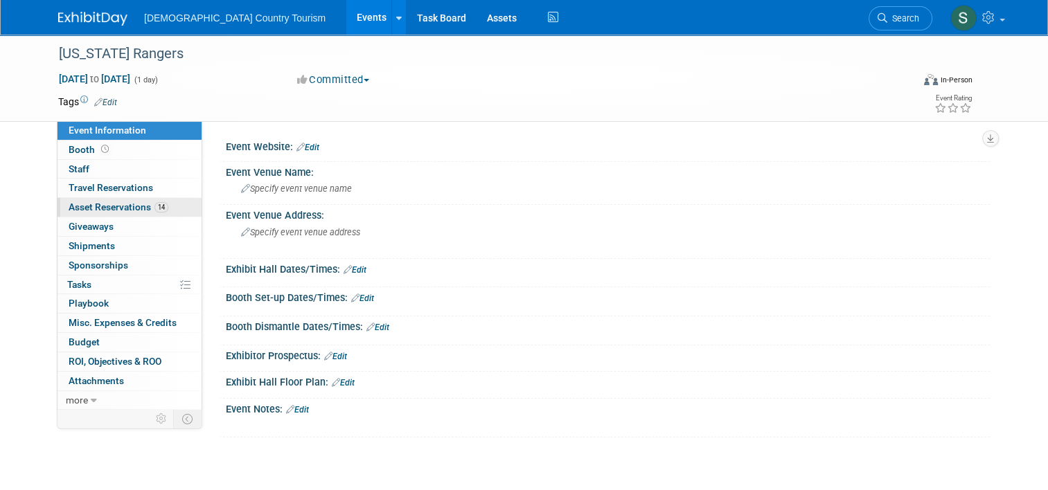
click at [143, 210] on span "Asset Reservations 14" at bounding box center [119, 207] width 100 height 11
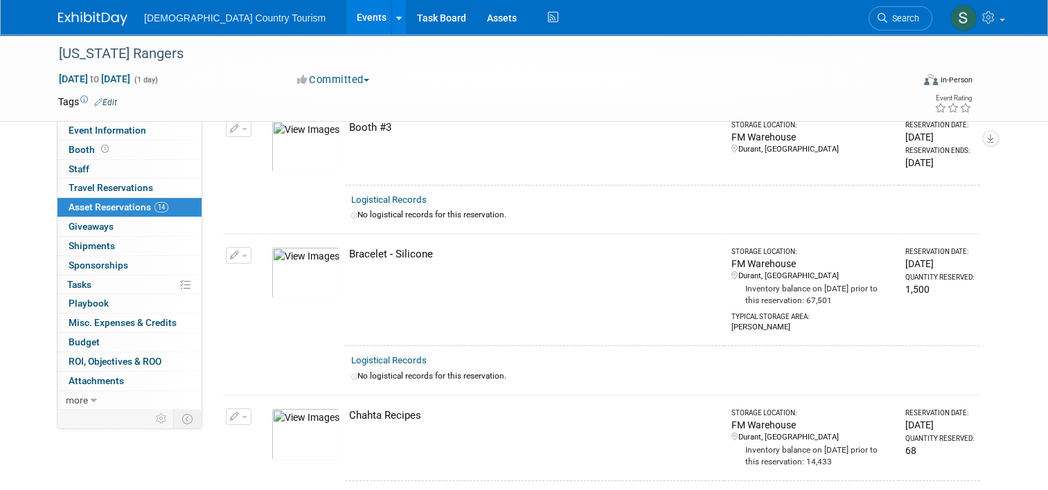
click at [143, 210] on span "Asset Reservations 14" at bounding box center [119, 207] width 100 height 11
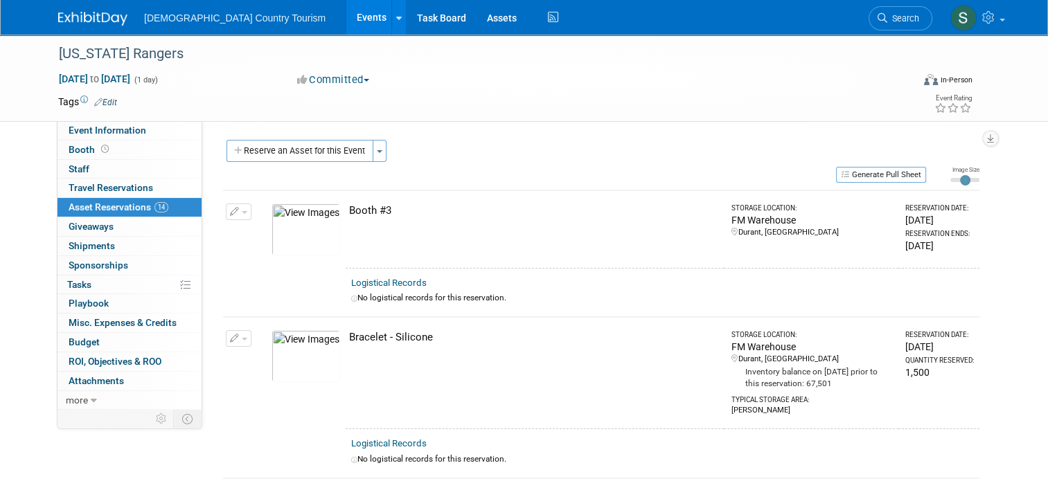
click at [143, 210] on span "Asset Reservations 14" at bounding box center [119, 207] width 100 height 11
click at [343, 142] on button "Reserve an Asset for this Event" at bounding box center [299, 151] width 147 height 22
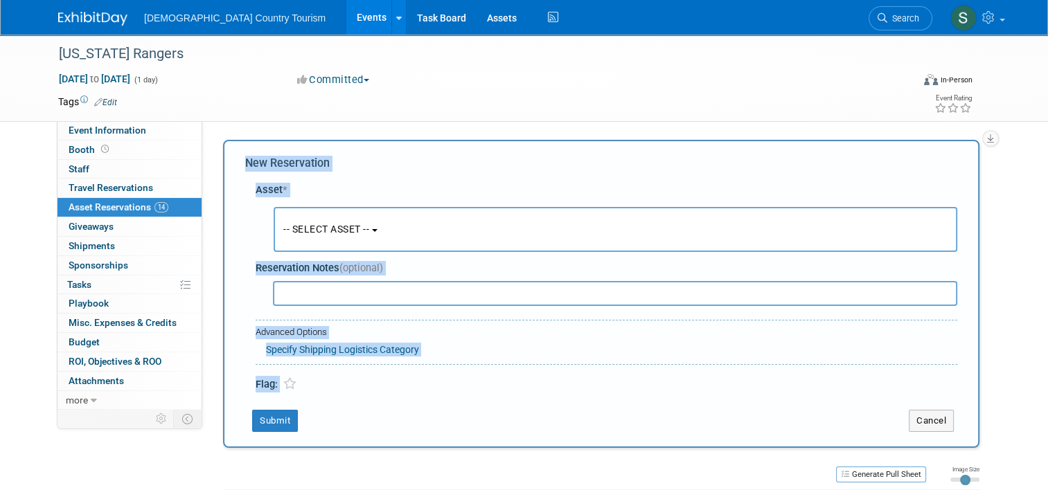
scroll to position [13, 0]
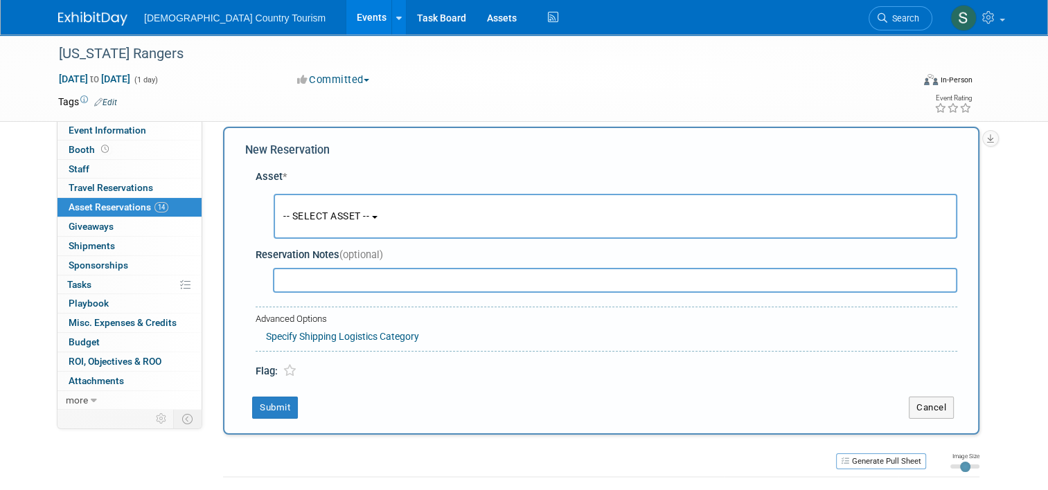
click at [431, 77] on div "Committed Committed Considering Not Going" at bounding box center [437, 80] width 291 height 15
click at [355, 229] on button "-- SELECT ASSET --" at bounding box center [615, 216] width 683 height 45
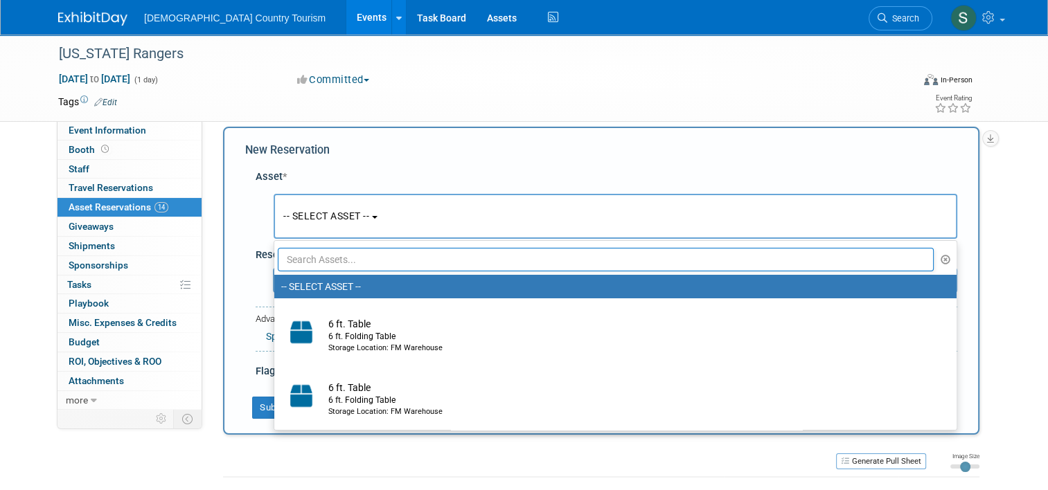
click at [358, 265] on input "text" at bounding box center [606, 260] width 656 height 24
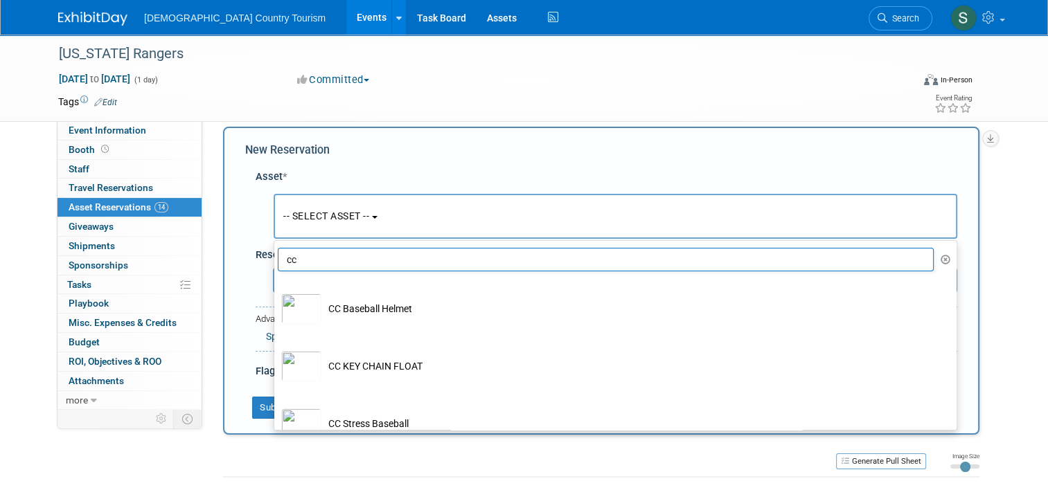
click at [358, 265] on input "cc" at bounding box center [606, 260] width 656 height 24
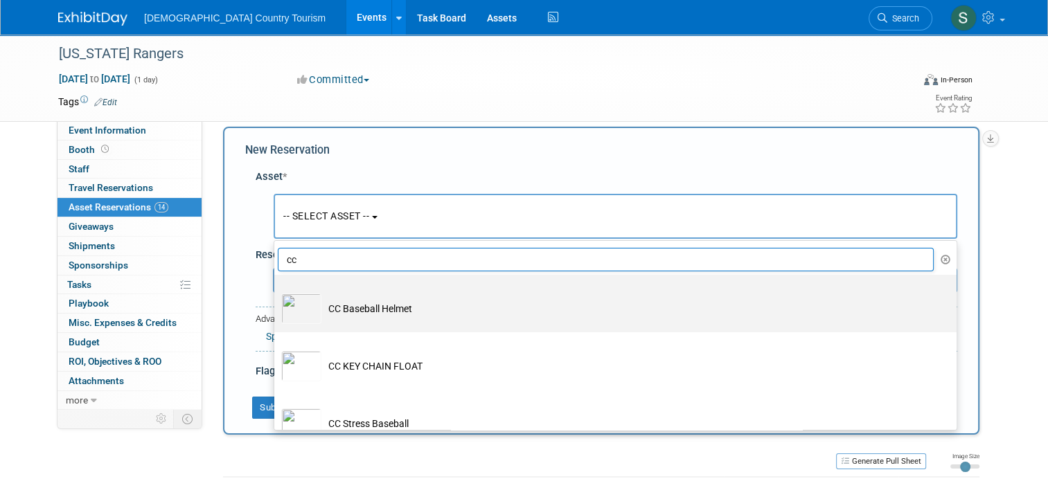
type input "cc"
click at [356, 304] on td "CC Baseball Helmet" at bounding box center [624, 309] width 607 height 30
click at [276, 292] on input "CC Baseball Helmet" at bounding box center [271, 287] width 9 height 9
select select "10728870"
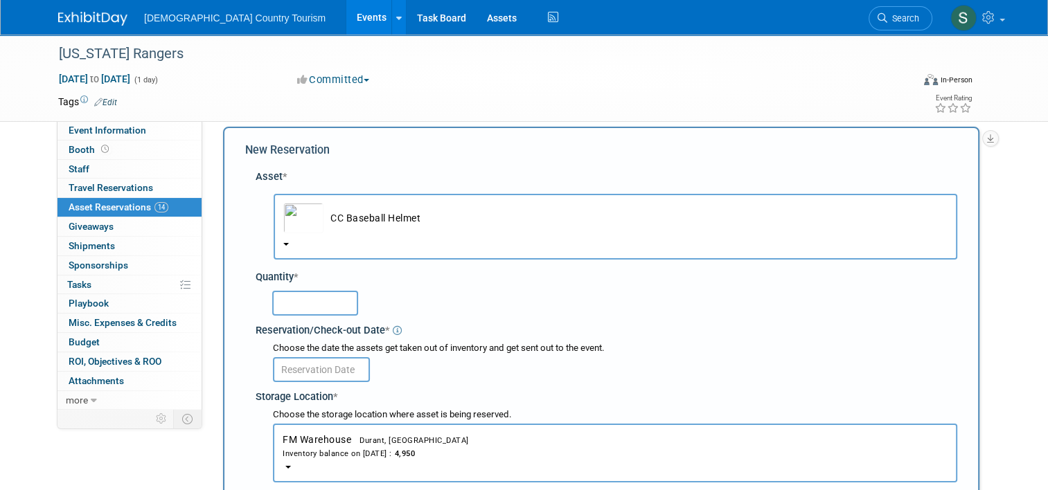
click at [321, 302] on input "text" at bounding box center [315, 303] width 86 height 25
type input "1125"
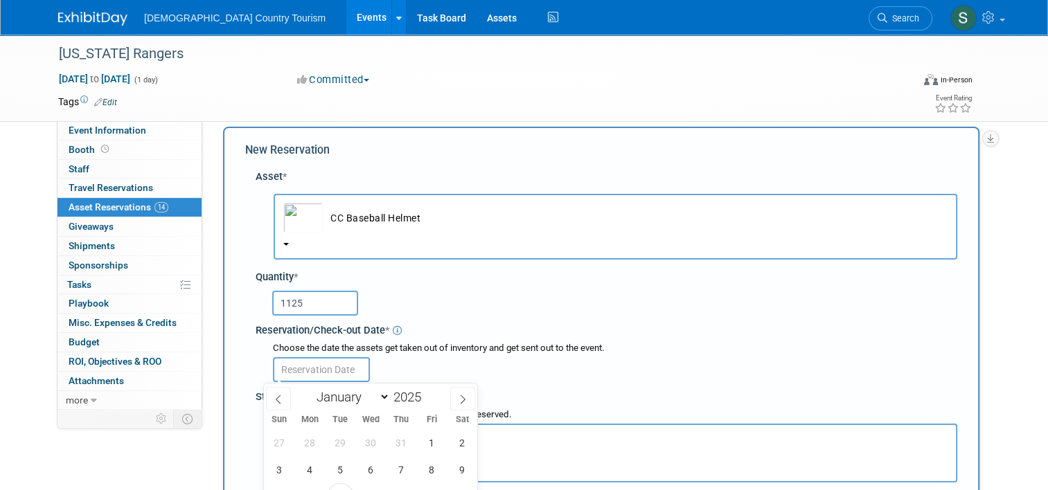
click at [321, 373] on input "text" at bounding box center [321, 369] width 97 height 25
click at [433, 470] on span "8" at bounding box center [431, 469] width 27 height 27
type input "[DATE]"
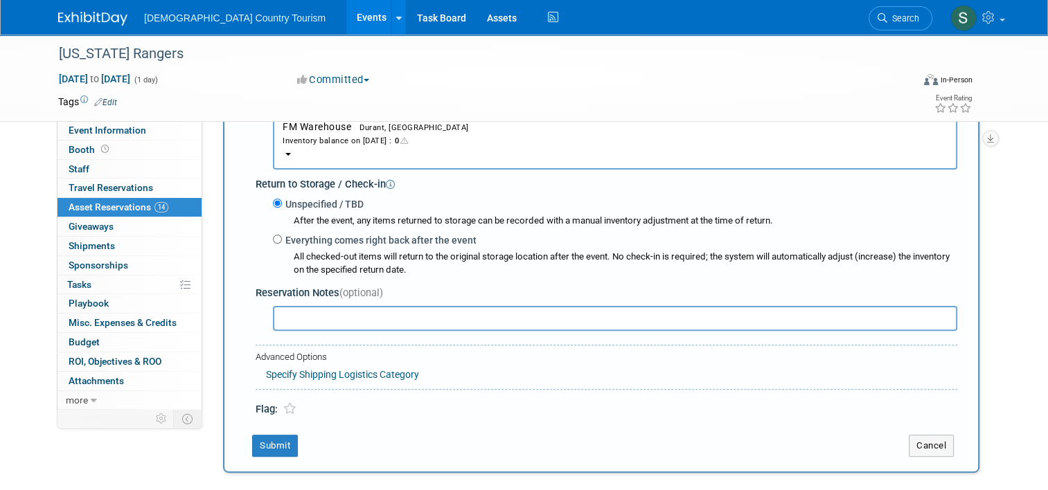
scroll to position [346, 0]
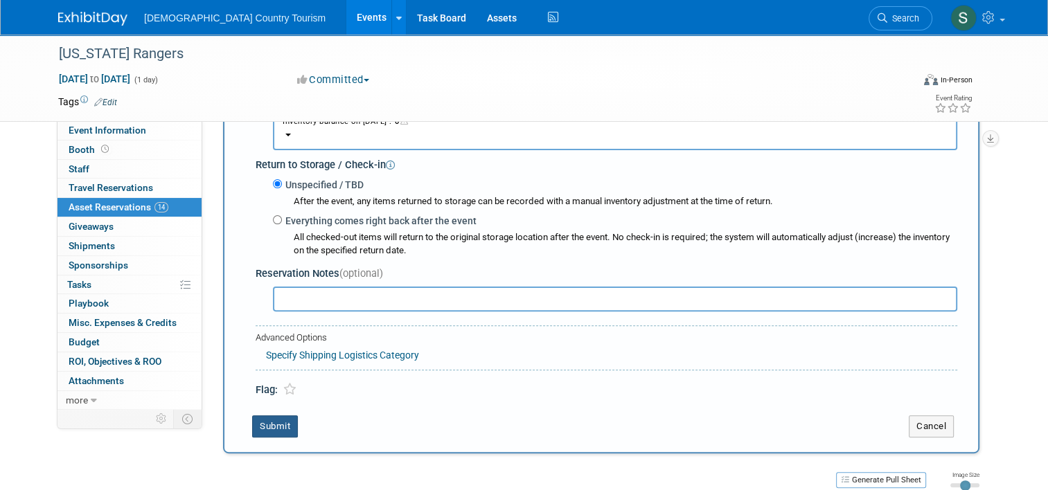
click at [273, 428] on button "Submit" at bounding box center [275, 426] width 46 height 22
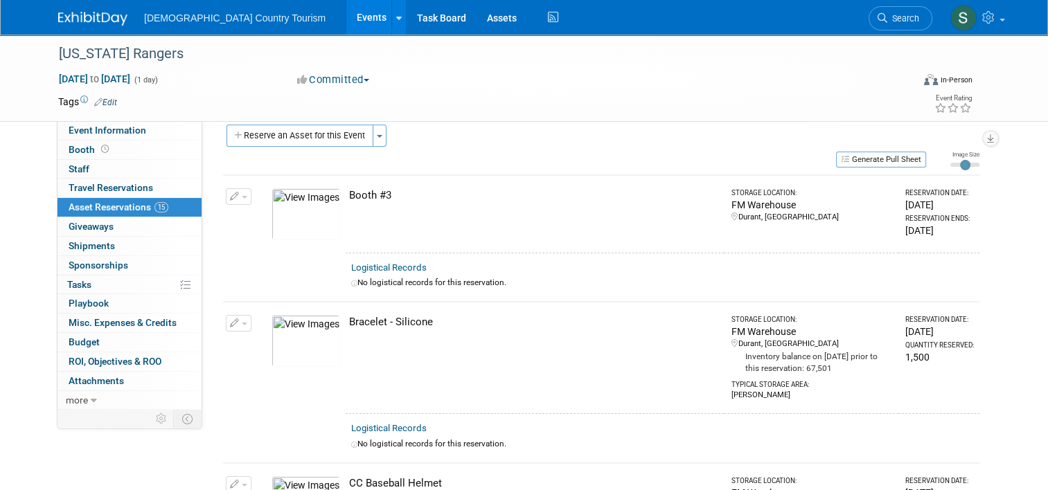
scroll to position [0, 0]
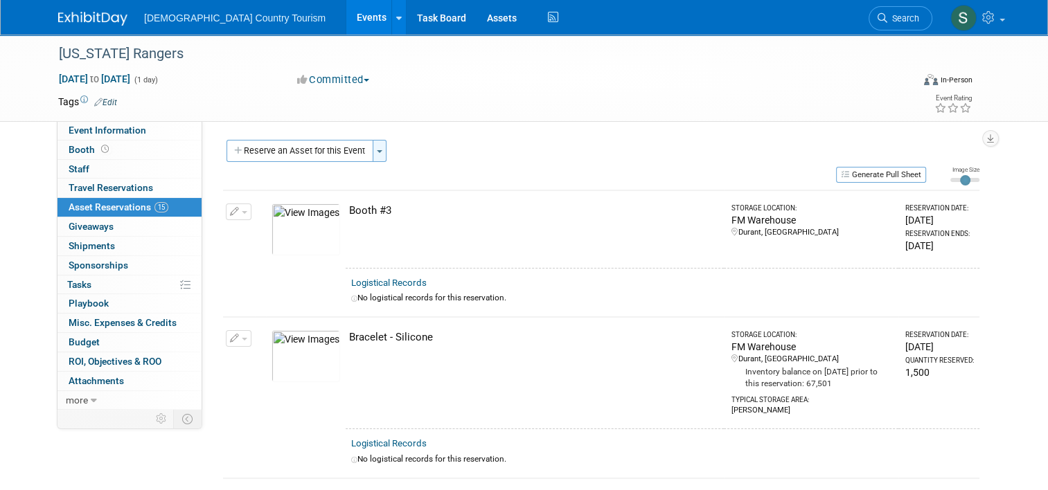
click at [373, 155] on button "Toggle Dropdown" at bounding box center [380, 151] width 14 height 22
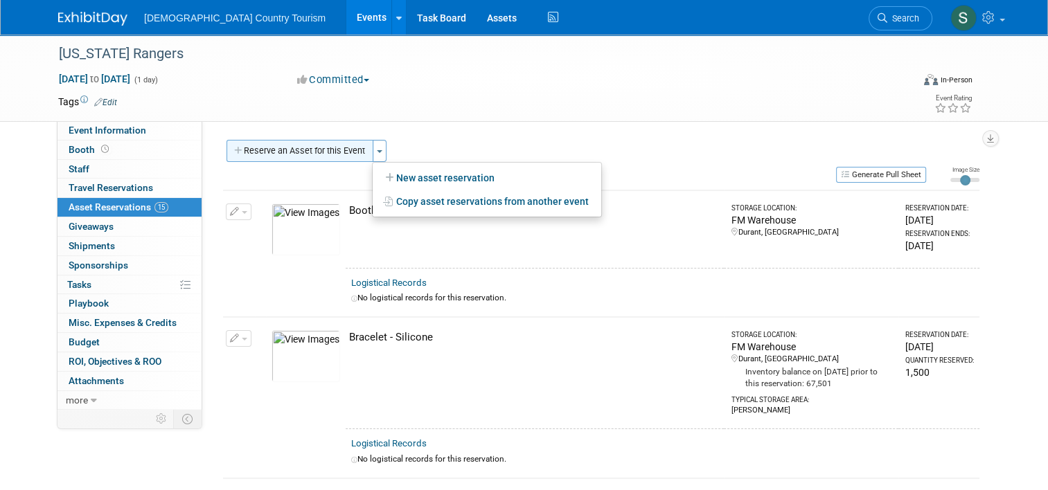
click at [330, 156] on button "Reserve an Asset for this Event" at bounding box center [299, 151] width 147 height 22
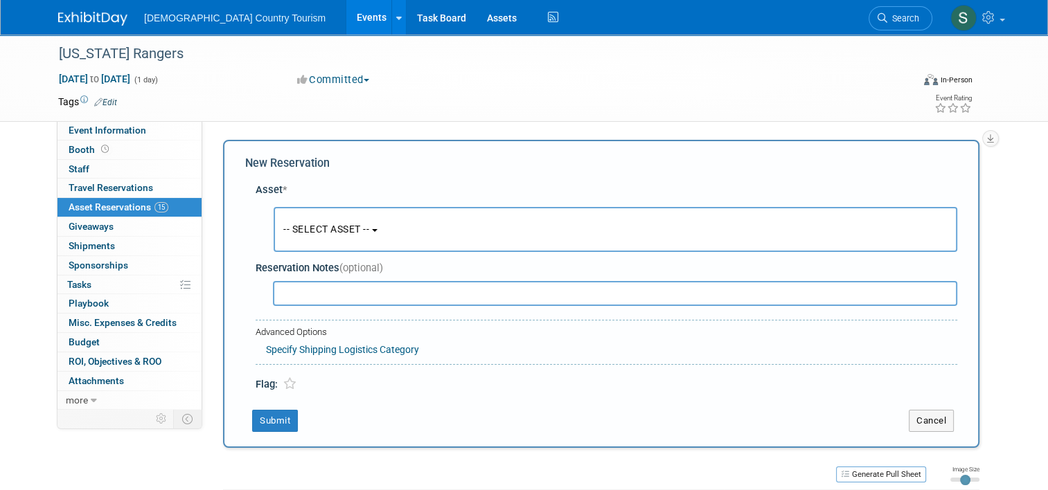
scroll to position [13, 0]
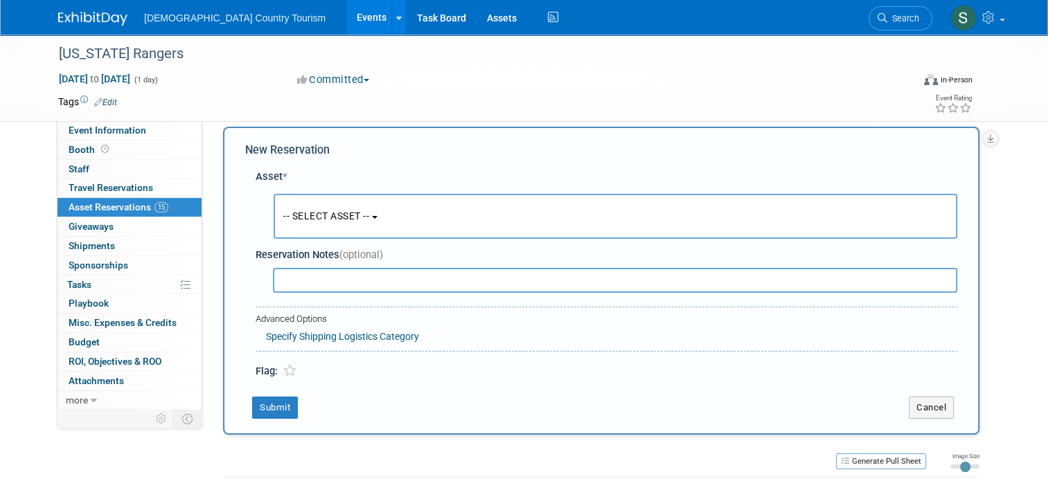
click at [327, 212] on span "-- SELECT ASSET --" at bounding box center [326, 216] width 86 height 11
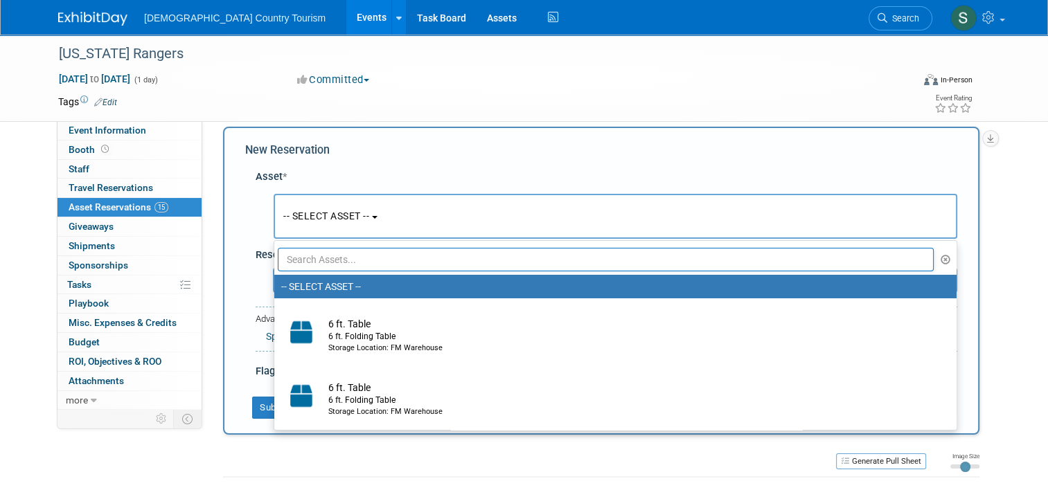
click at [321, 261] on input "text" at bounding box center [606, 260] width 656 height 24
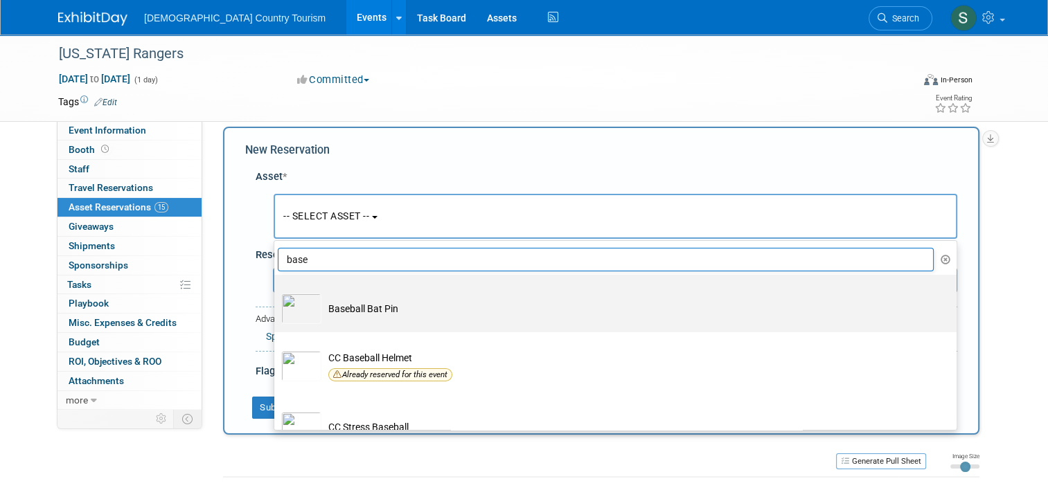
type input "base"
click at [332, 308] on td "Baseball Bat Pin" at bounding box center [624, 309] width 607 height 30
click at [276, 292] on input "Baseball Bat Pin" at bounding box center [271, 287] width 9 height 9
select select "10728868"
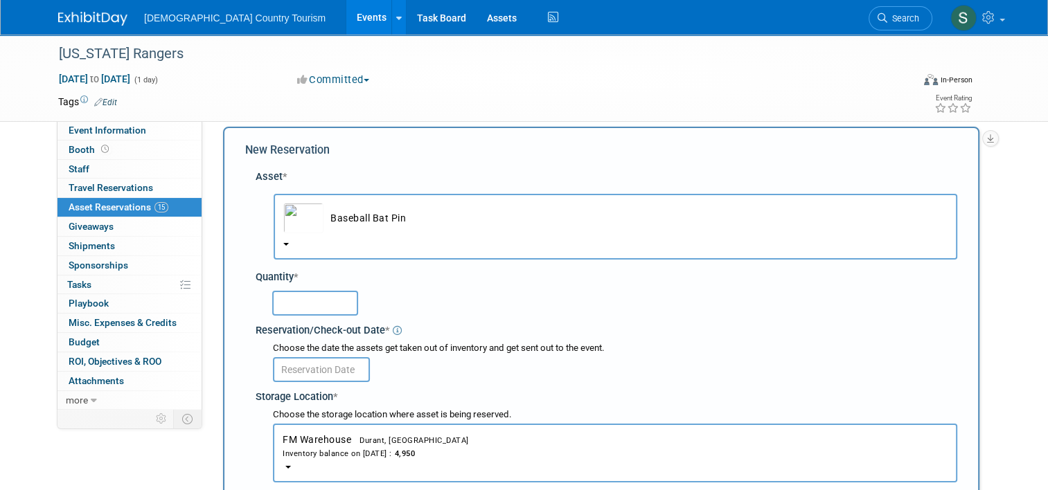
click at [332, 308] on input "text" at bounding box center [315, 303] width 86 height 25
type input "1585"
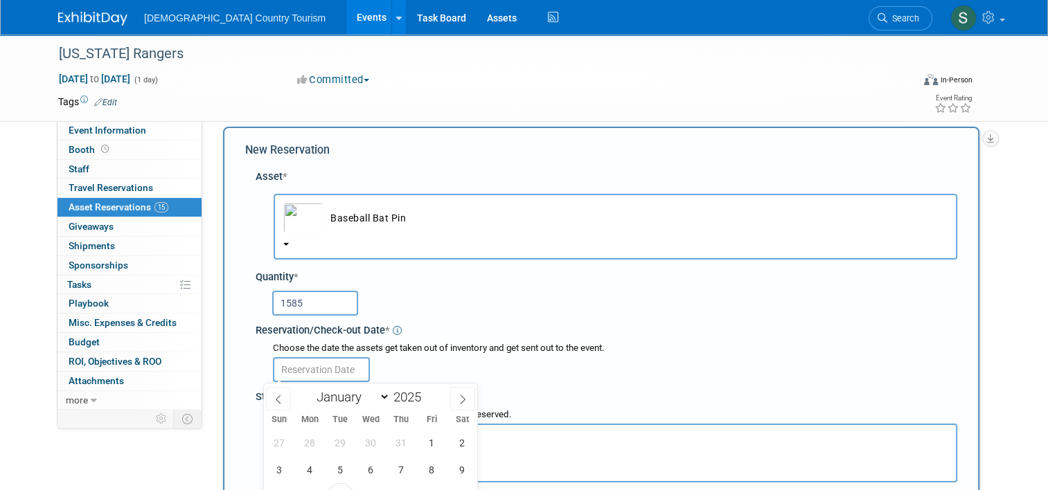
click at [306, 365] on input "text" at bounding box center [321, 369] width 97 height 25
click at [431, 469] on span "8" at bounding box center [431, 469] width 27 height 27
type input "Aug 8, 2025"
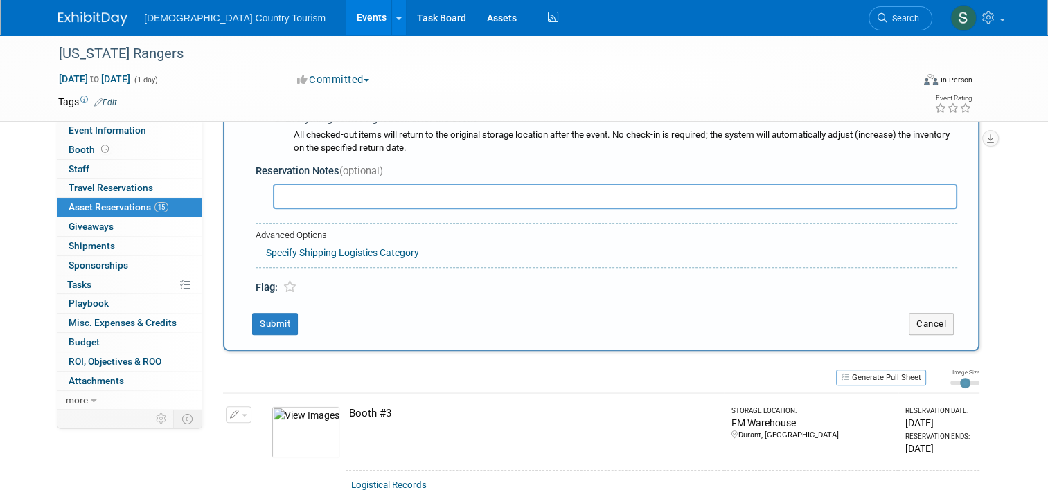
scroll to position [456, 0]
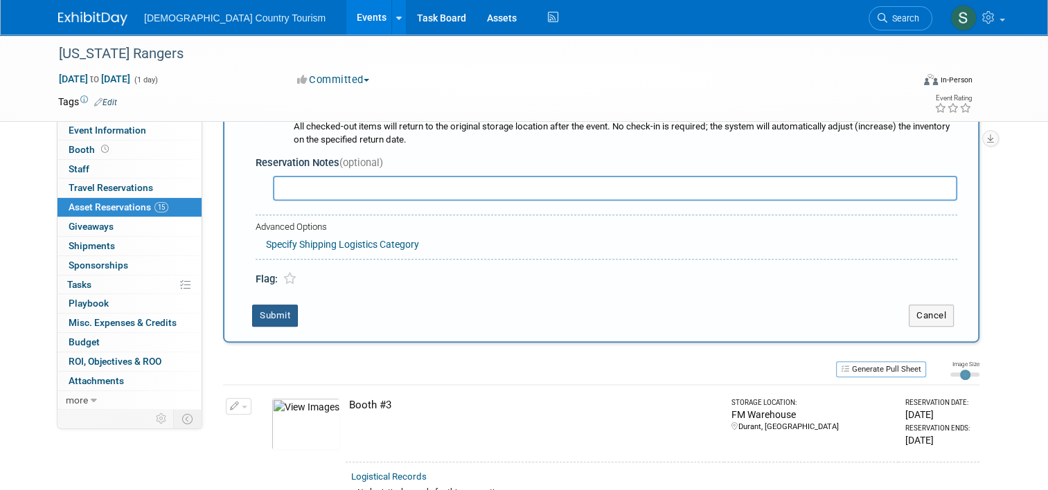
click at [274, 306] on button "Submit" at bounding box center [275, 316] width 46 height 22
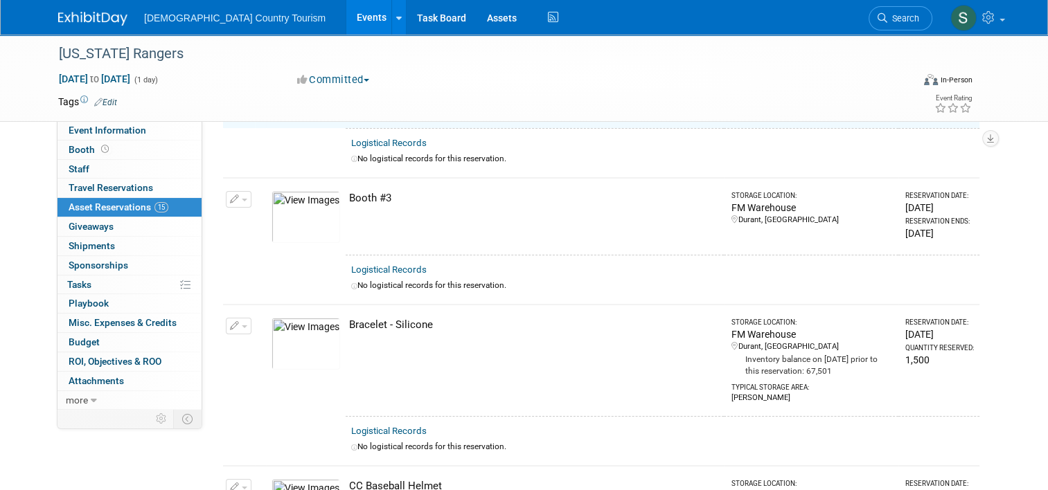
scroll to position [17, 0]
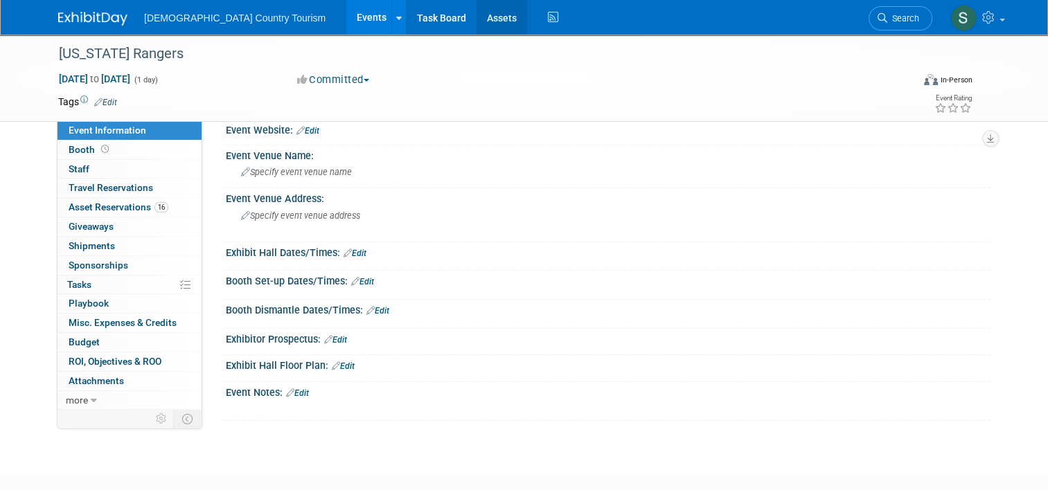
click at [476, 21] on link "Assets" at bounding box center [501, 17] width 51 height 35
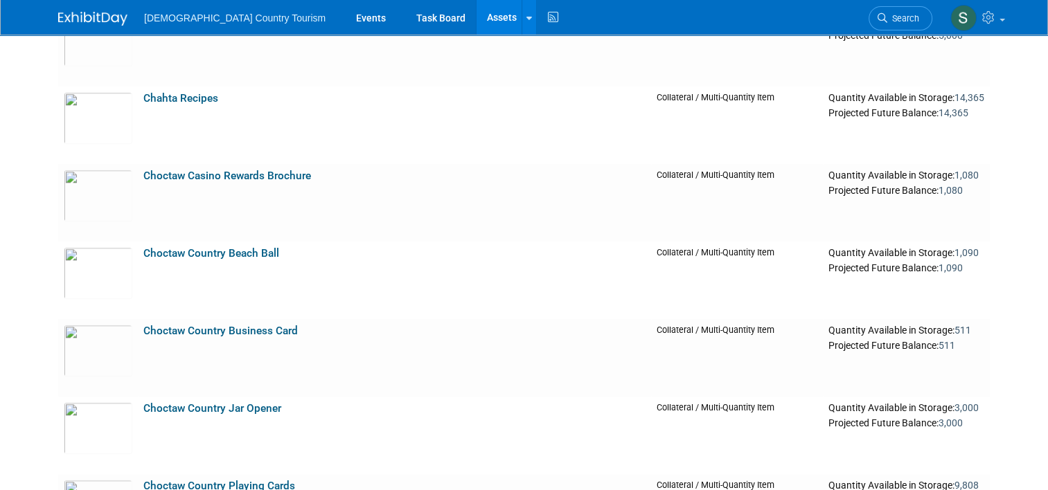
scroll to position [1357, 0]
